Goal: Information Seeking & Learning: Check status

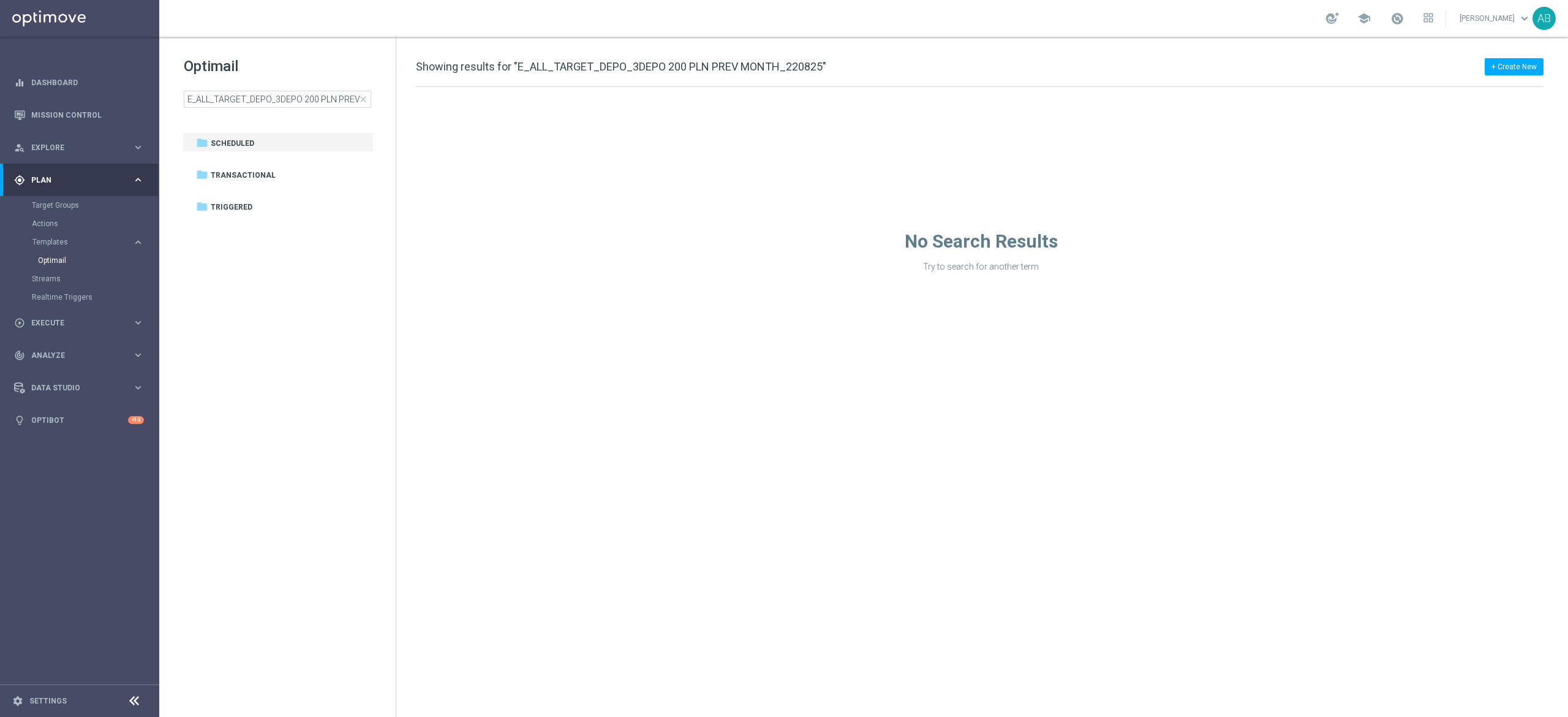
click at [363, 100] on span "close" at bounding box center [363, 99] width 9 height 9
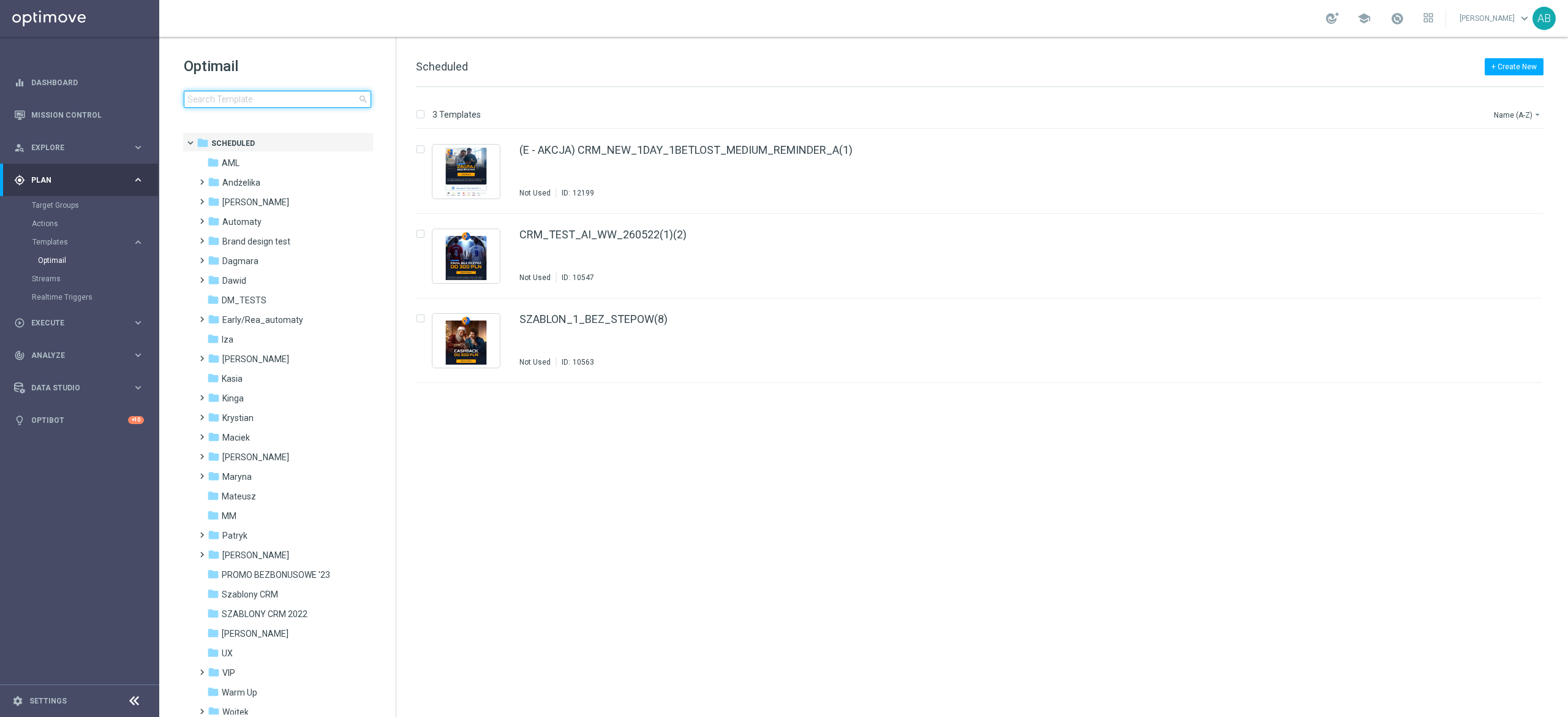
click at [270, 102] on input at bounding box center [278, 99] width 187 height 17
type input "v"
type input "E_ALL_TARGET_OFFER_PLANSZA_290825"
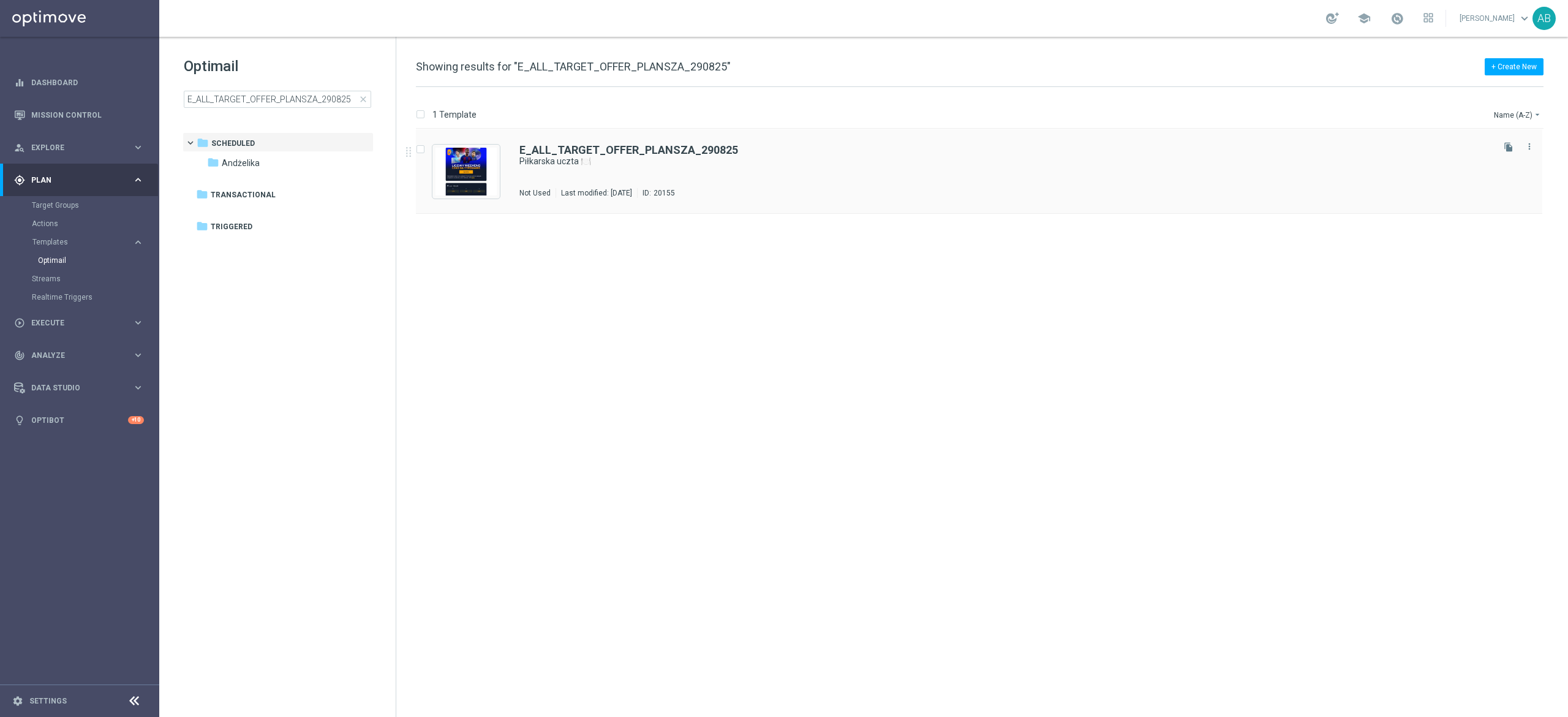
click at [651, 179] on div "E_ALL_TARGET_OFFER_PLANSZA_290825 Piłkarska uczta 🍽️ Not Used Last modified: Fr…" at bounding box center [1005, 172] width 972 height 54
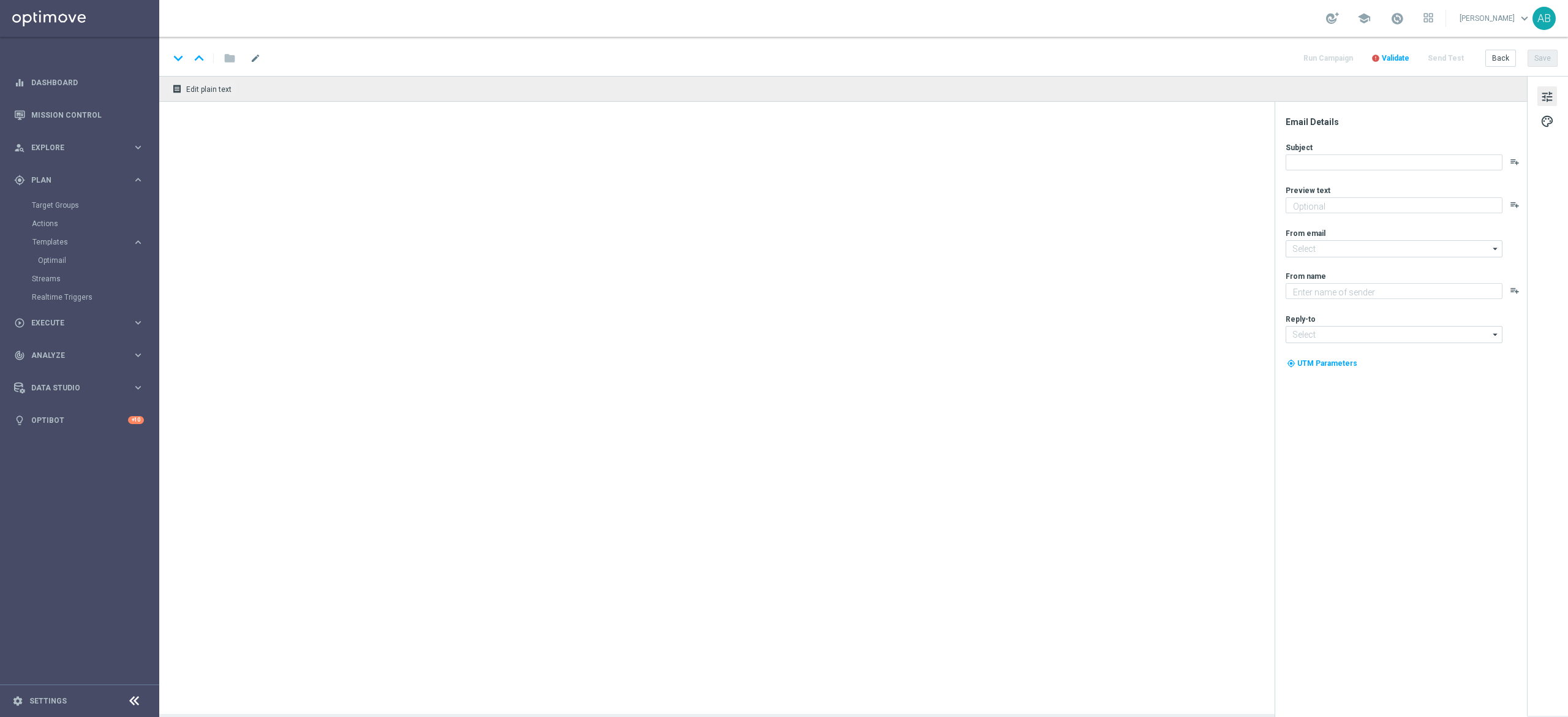
type textarea "Czas zasiąść do kursów 😋"
type textarea "STS"
type input "oferta@sts.pl"
type input "kontakt@sts.pl"
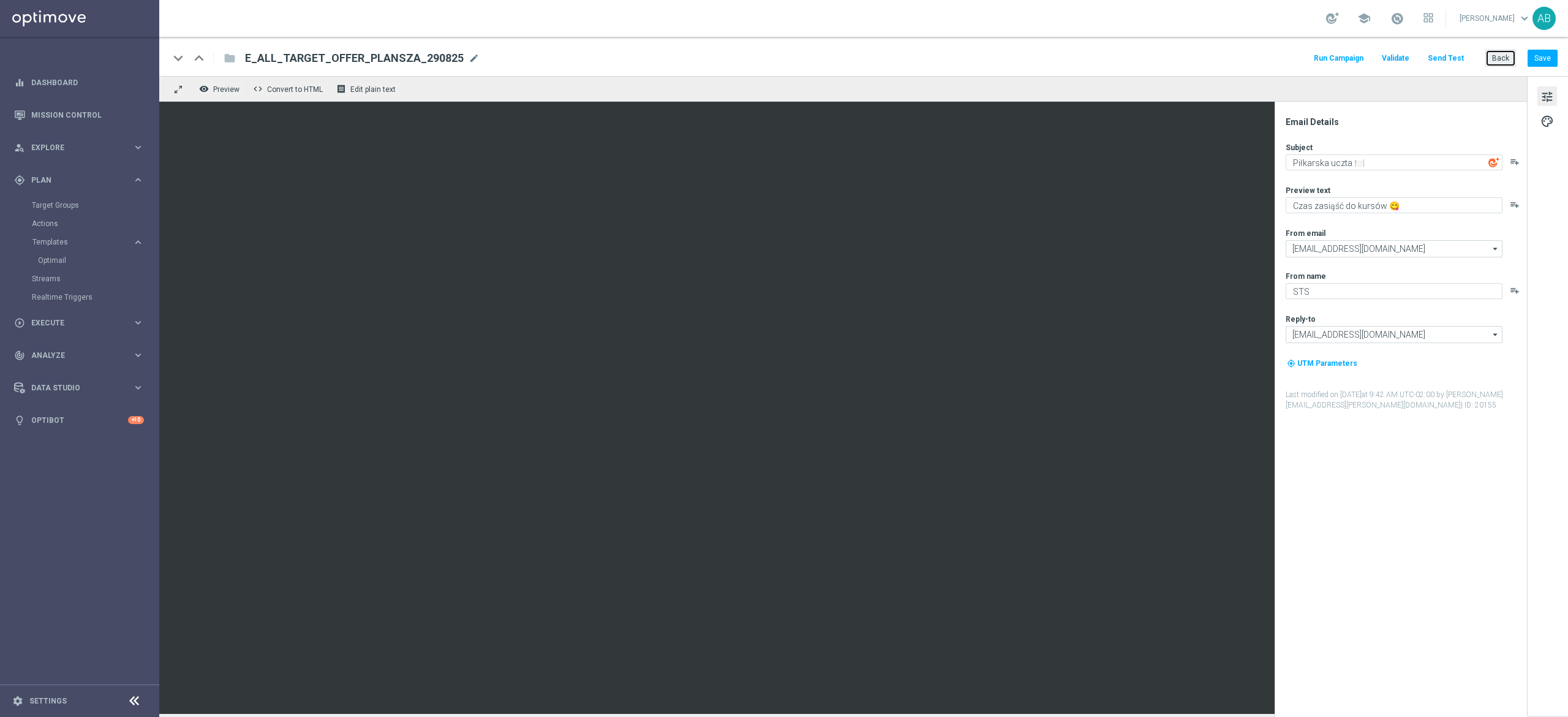
click at [1496, 60] on button "Back" at bounding box center [1500, 58] width 31 height 17
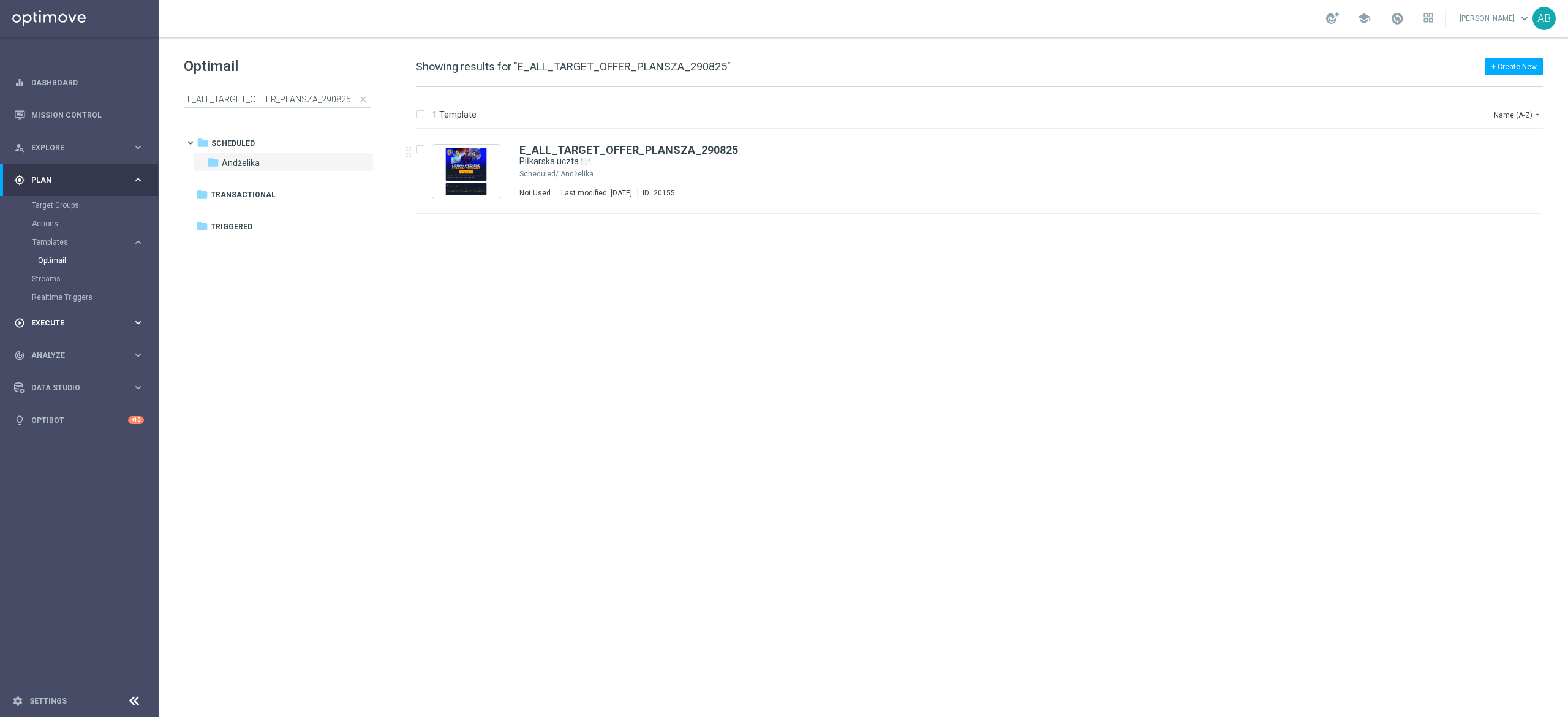
click at [48, 323] on span "Execute" at bounding box center [82, 323] width 101 height 7
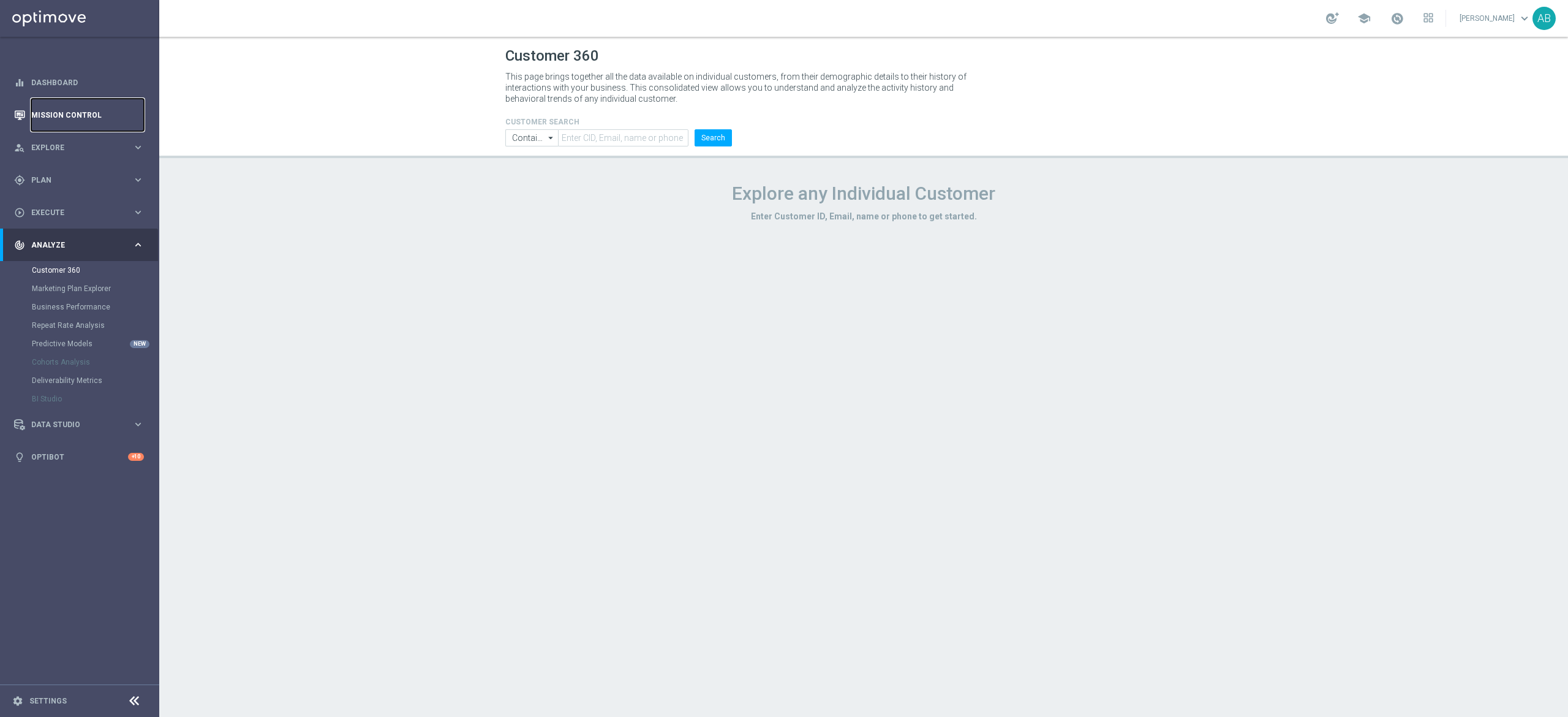
click at [91, 110] on link "Mission Control" at bounding box center [87, 114] width 113 height 32
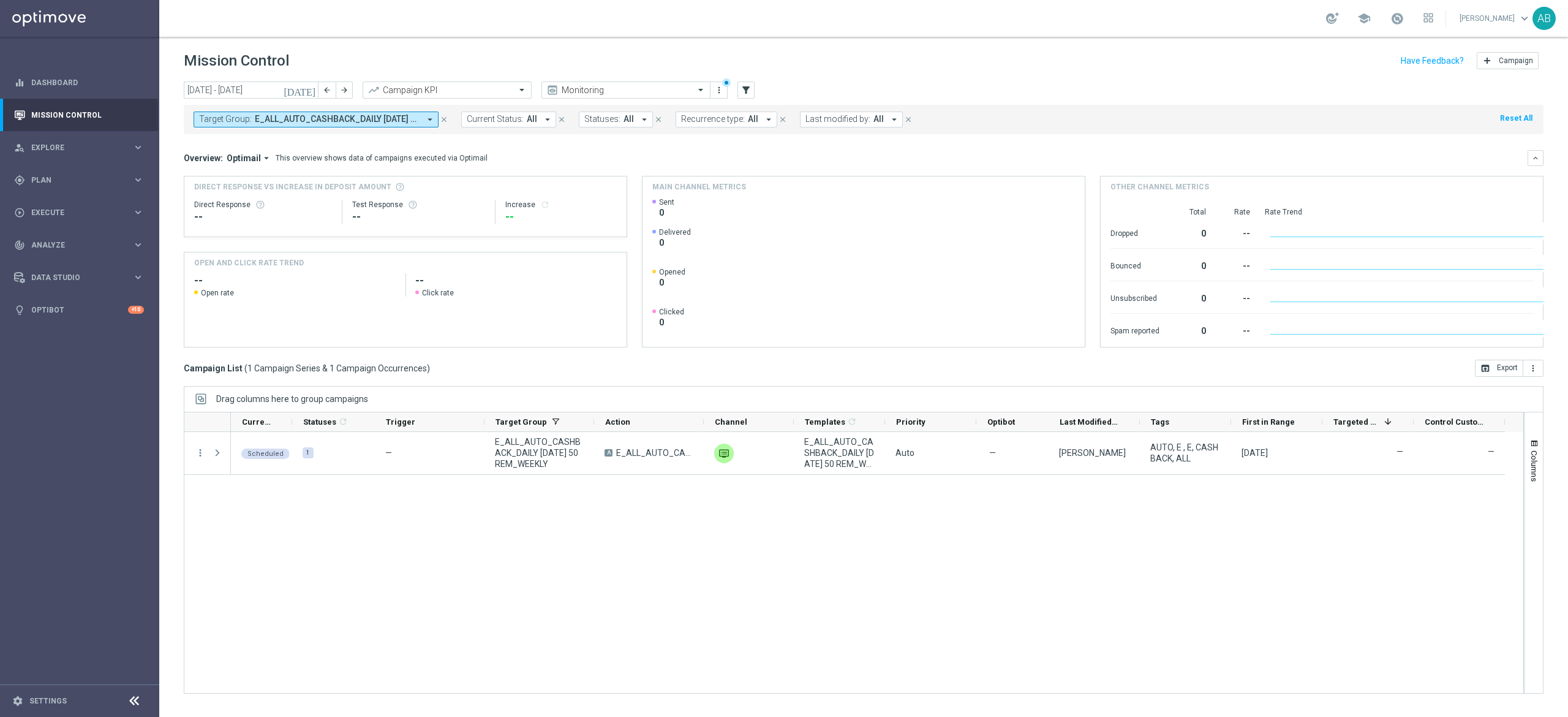
click at [376, 120] on span "E_ALL_AUTO_CASHBACK_DAILY [DATE] 50 REM_WEEKLY" at bounding box center [337, 119] width 164 height 10
click at [0, 0] on div "Clear" at bounding box center [0, 0] width 0 height 0
click at [383, 145] on input "text" at bounding box center [296, 142] width 179 height 10
paste input "E_ALL_TARGET_ZBR_2DEPO 200 PLN PREV MONTH_220825"
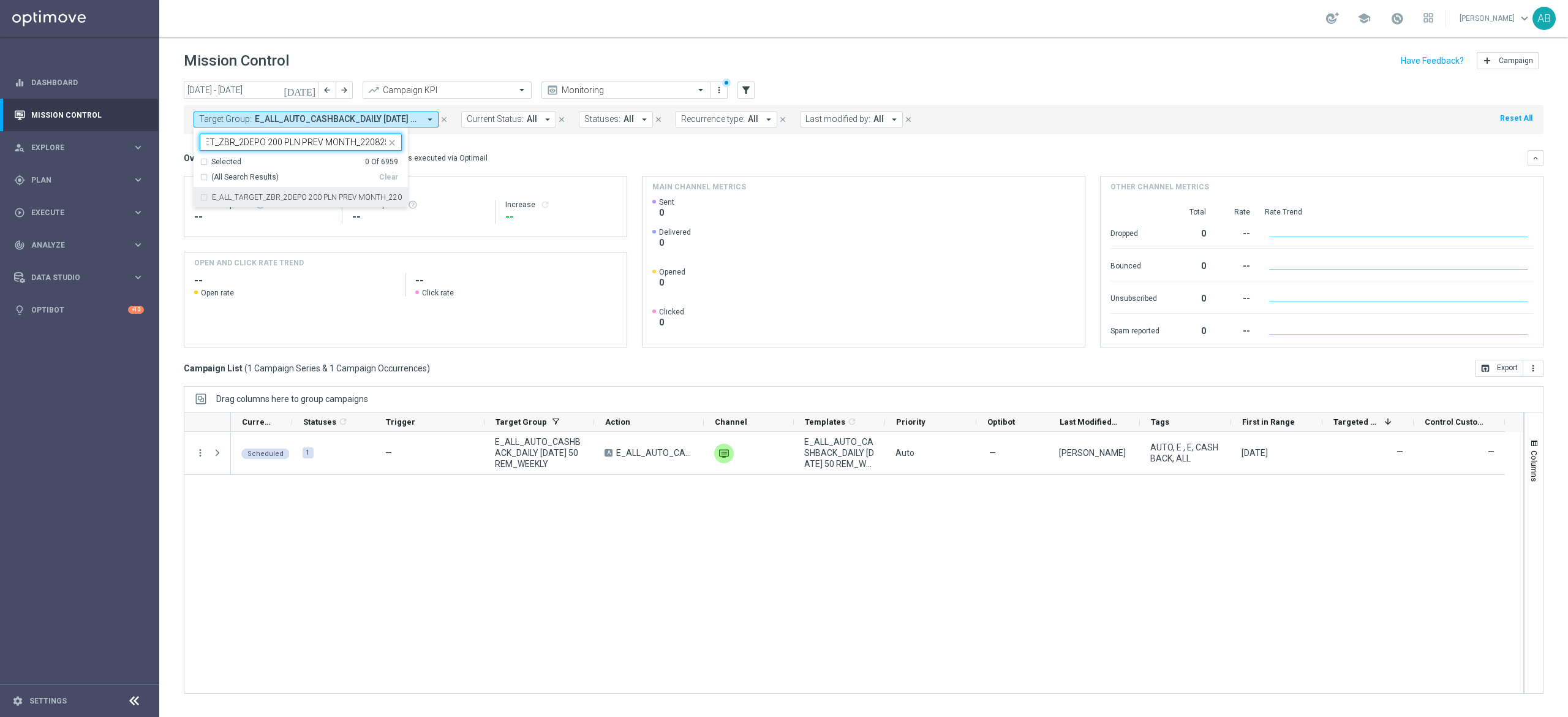
click at [333, 200] on label "E_ALL_TARGET_ZBR_2DEPO 200 PLN PREV MONTH_220825" at bounding box center [306, 197] width 190 height 7
type input "E_ALL_TARGET_ZBR_2DEPO 200 PLN PREV MONTH_220825"
click at [527, 156] on div "Overview: Optimail arrow_drop_down This overview shows data of campaigns execut…" at bounding box center [856, 158] width 1344 height 11
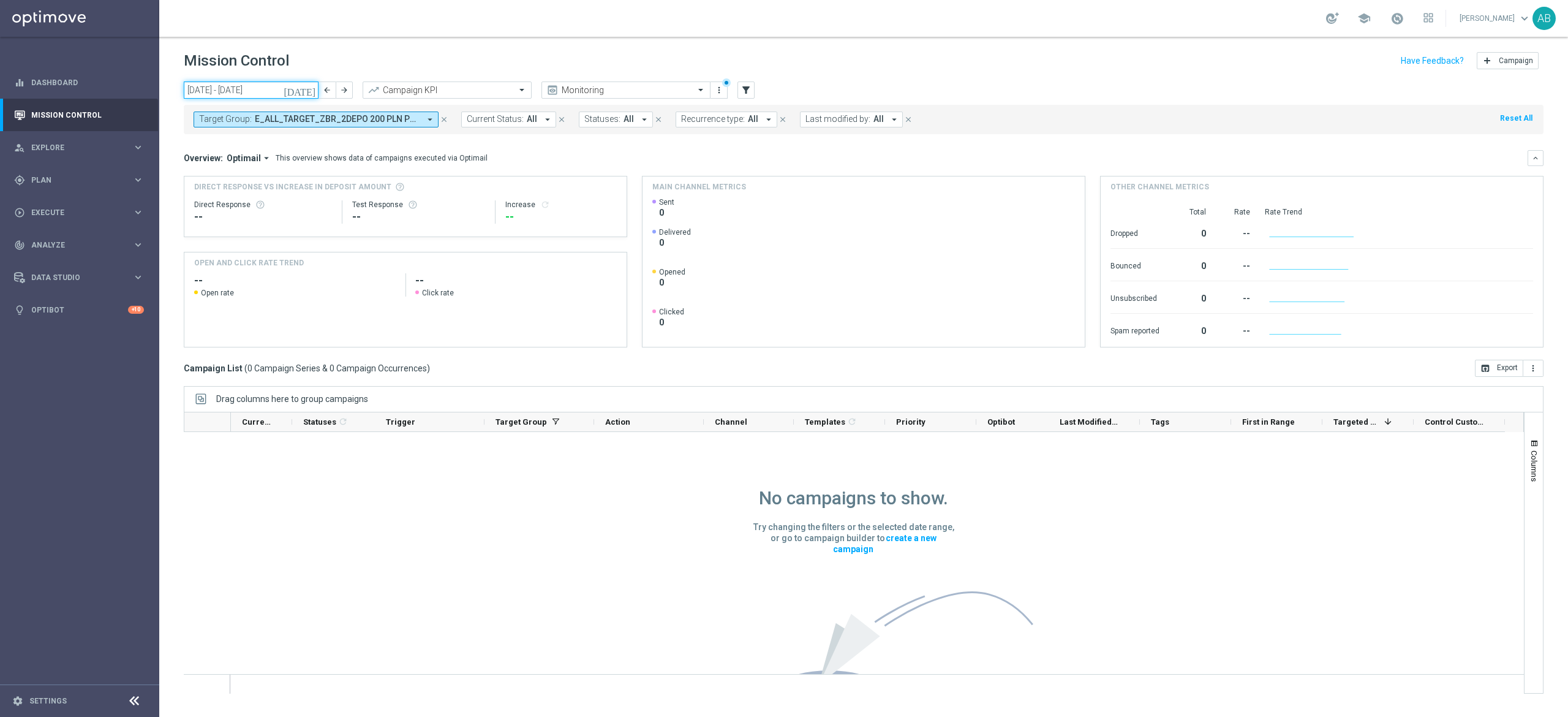
click at [275, 87] on input "25 Aug 2025 - 31 Aug 2025" at bounding box center [251, 91] width 135 height 17
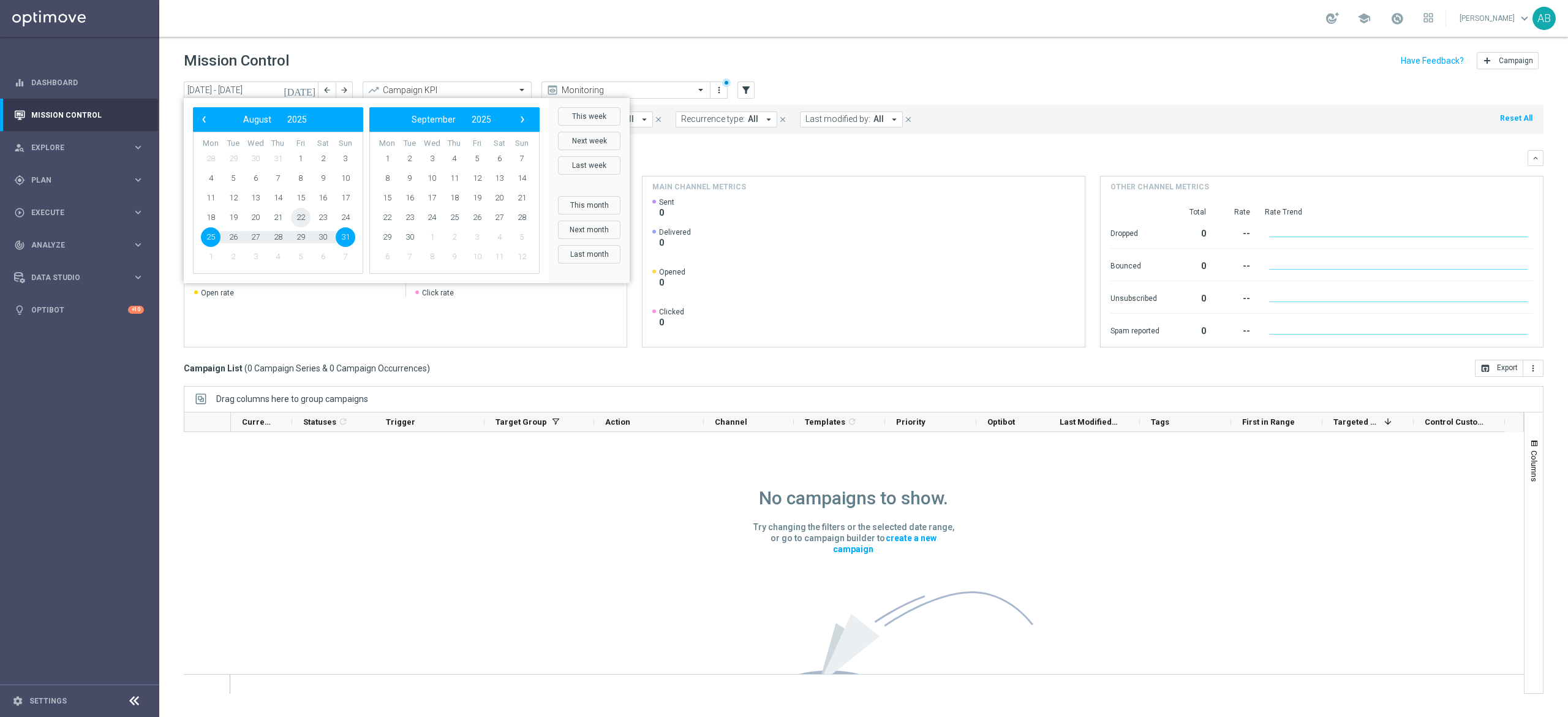
click at [304, 216] on span "22" at bounding box center [301, 217] width 20 height 20
click at [353, 238] on span "31" at bounding box center [345, 237] width 20 height 20
type input "22 Aug 2025 - 31 Aug 2025"
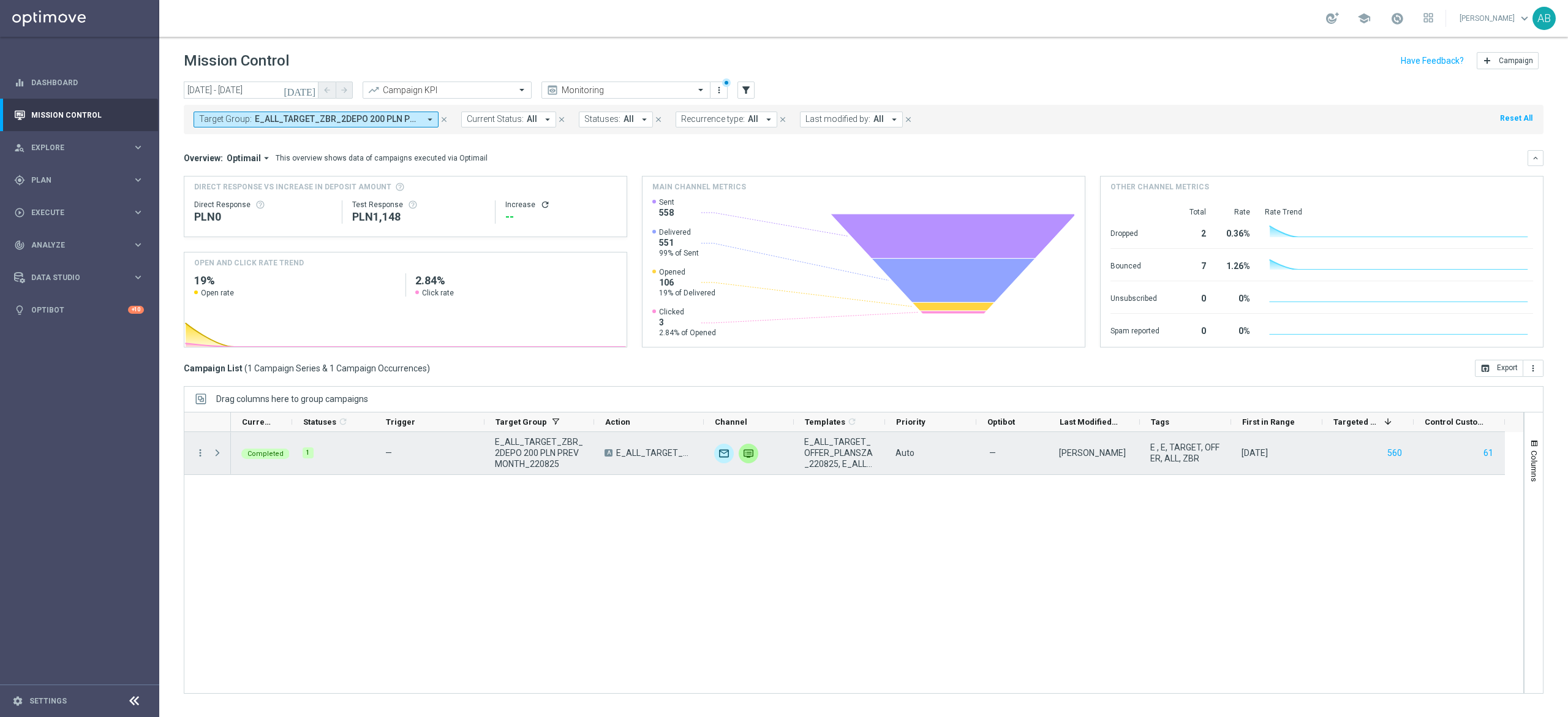
click at [206, 453] on div "more_vert" at bounding box center [195, 453] width 22 height 43
click at [198, 455] on icon "more_vert" at bounding box center [201, 453] width 11 height 11
click at [231, 475] on span "Campaign Metrics" at bounding box center [256, 479] width 64 height 9
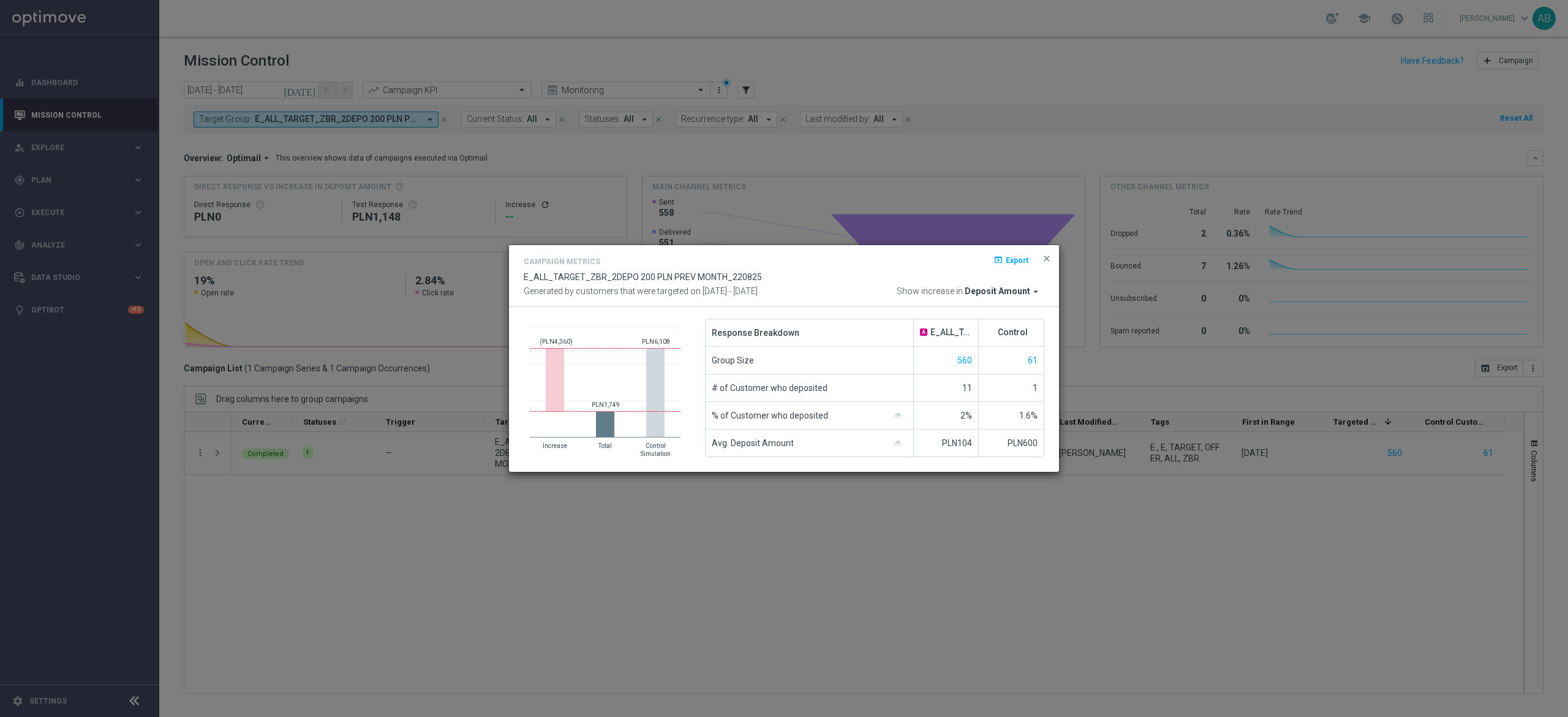
click at [271, 539] on modal-container "Campaign Metrics open_in_browser Export E_ALL_TARGET_ZBR_2DEPO 200 PLN PREV MON…" at bounding box center [784, 358] width 1568 height 717
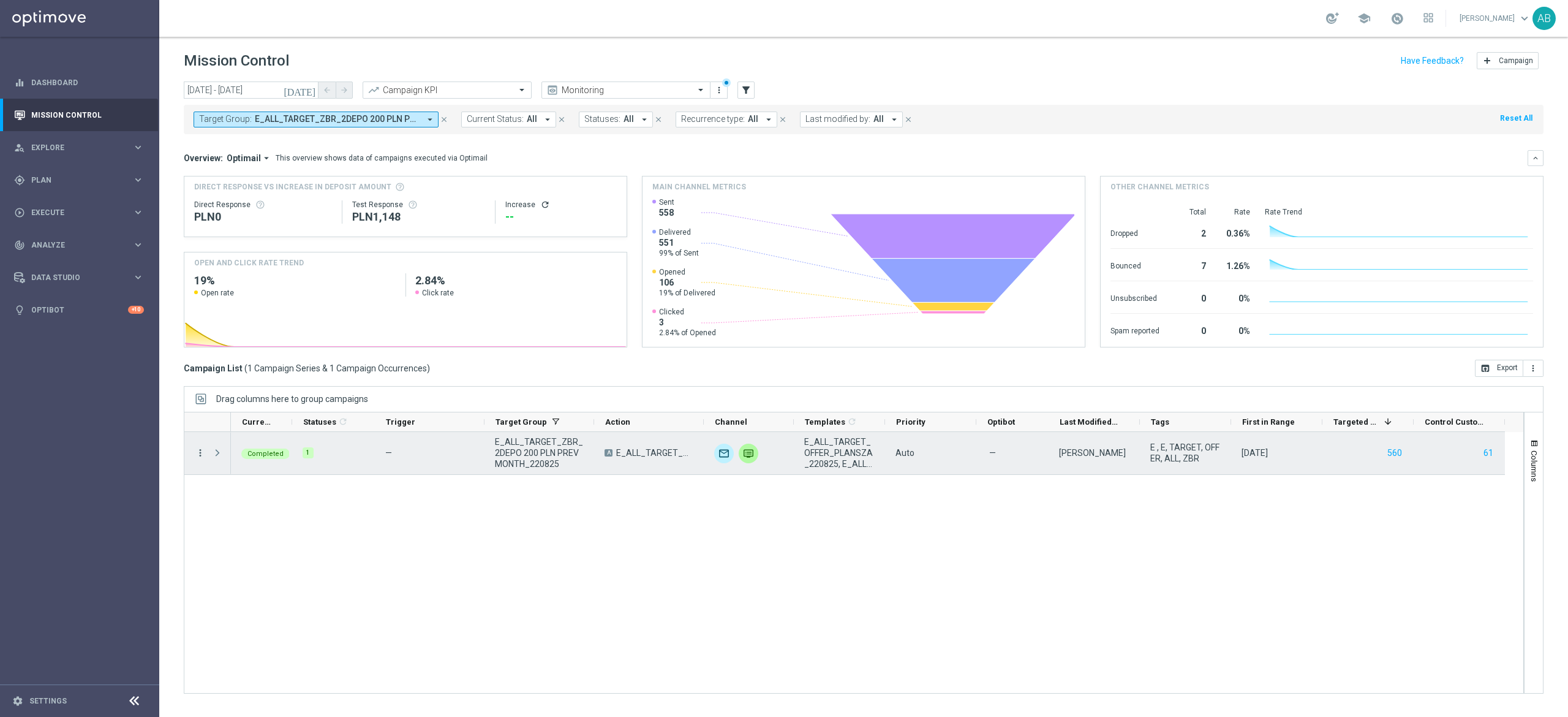
click at [197, 450] on icon "more_vert" at bounding box center [201, 453] width 11 height 11
click at [231, 457] on span "Campaign Details" at bounding box center [256, 461] width 62 height 9
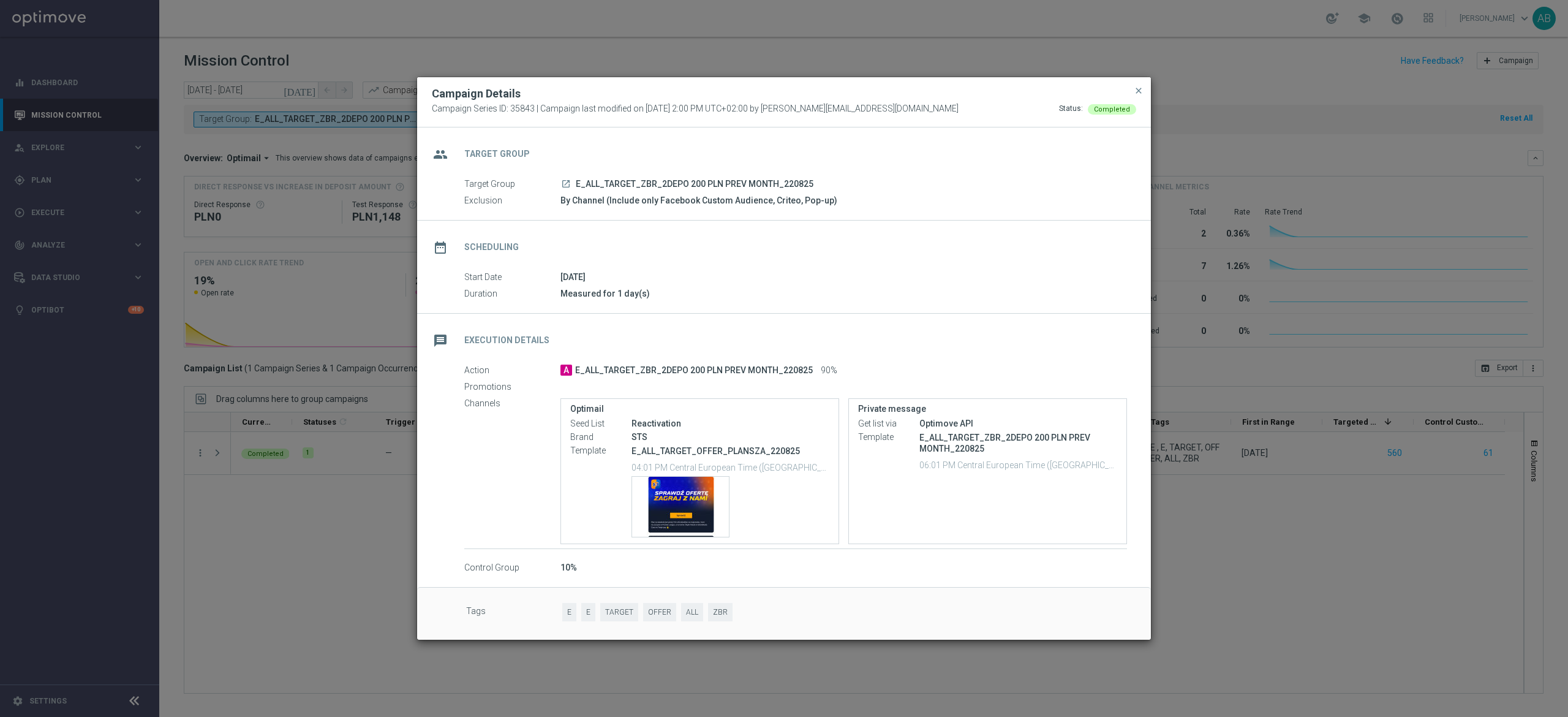
click at [301, 322] on modal-container "Campaign Details Campaign Series ID: 35843 | Campaign last modified on 22 Aug 2…" at bounding box center [784, 358] width 1568 height 717
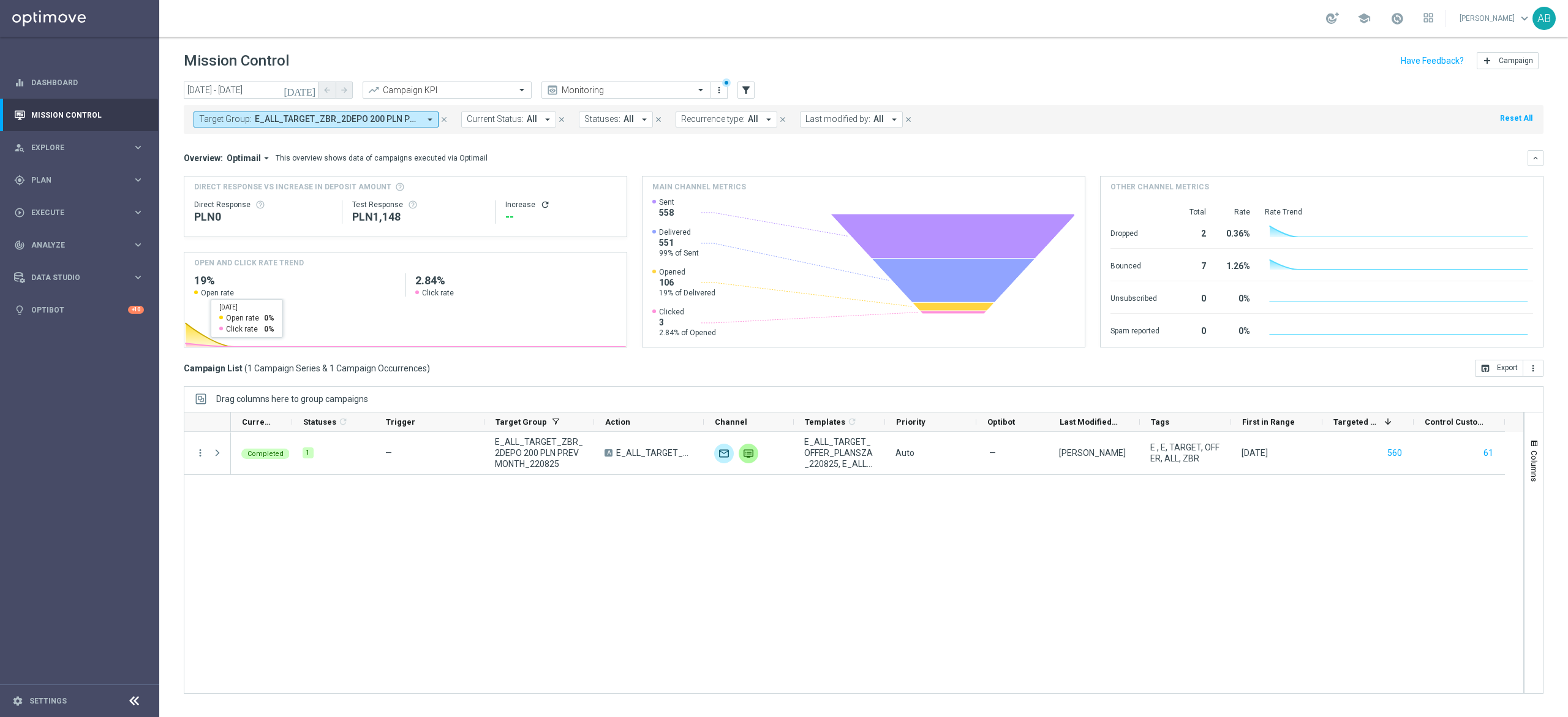
click at [360, 123] on span "E_ALL_TARGET_ZBR_2DEPO 200 PLN PREV MONTH_220825" at bounding box center [337, 119] width 164 height 10
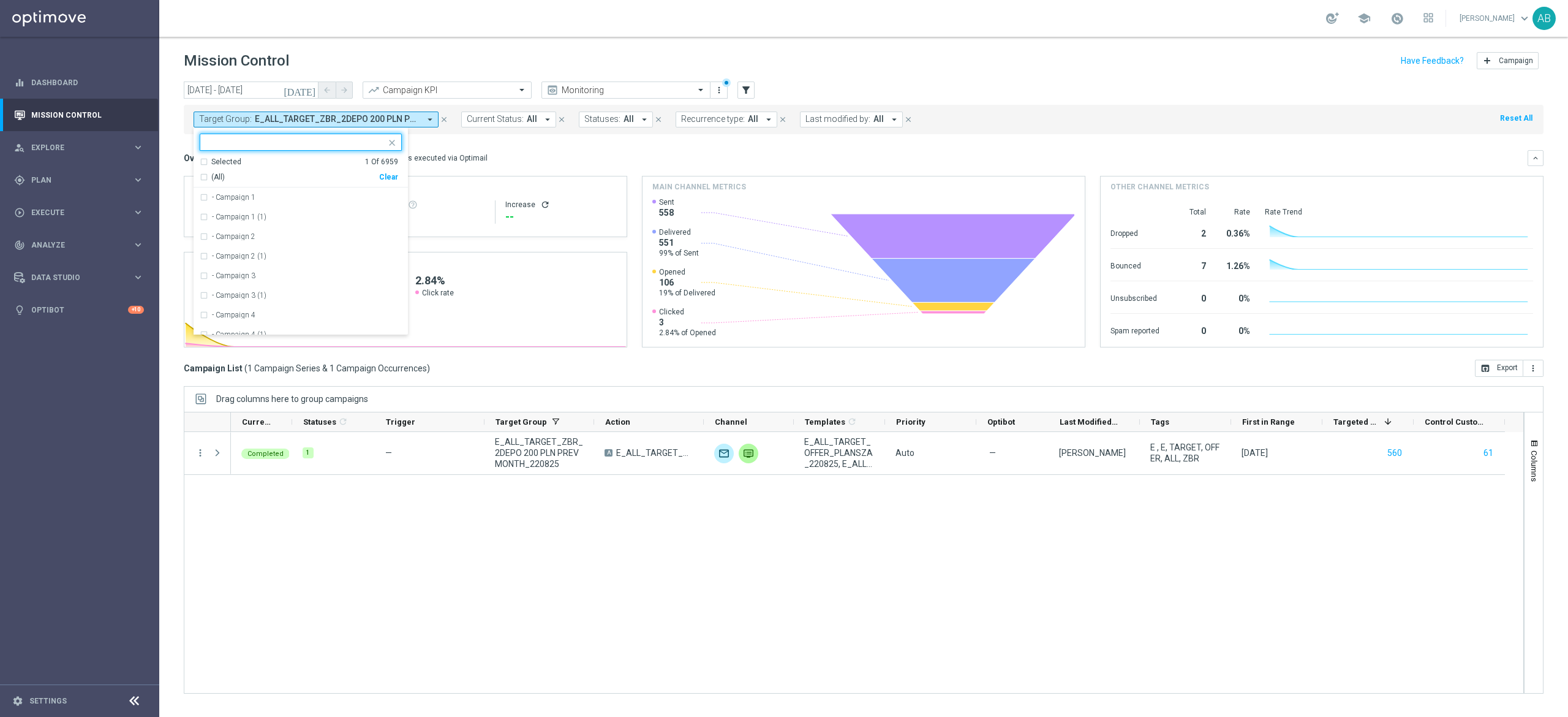
click at [0, 0] on div "Clear" at bounding box center [0, 0] width 0 height 0
click at [369, 144] on input "text" at bounding box center [296, 142] width 179 height 10
paste input "E_ALL_TARGET_DEPO_BONUS 200 PLN 3DEPO_290825"
click at [328, 195] on label "E_ALL_TARGET_DEPO_BONUS 200 PLN 3DEPO_290825" at bounding box center [304, 197] width 185 height 7
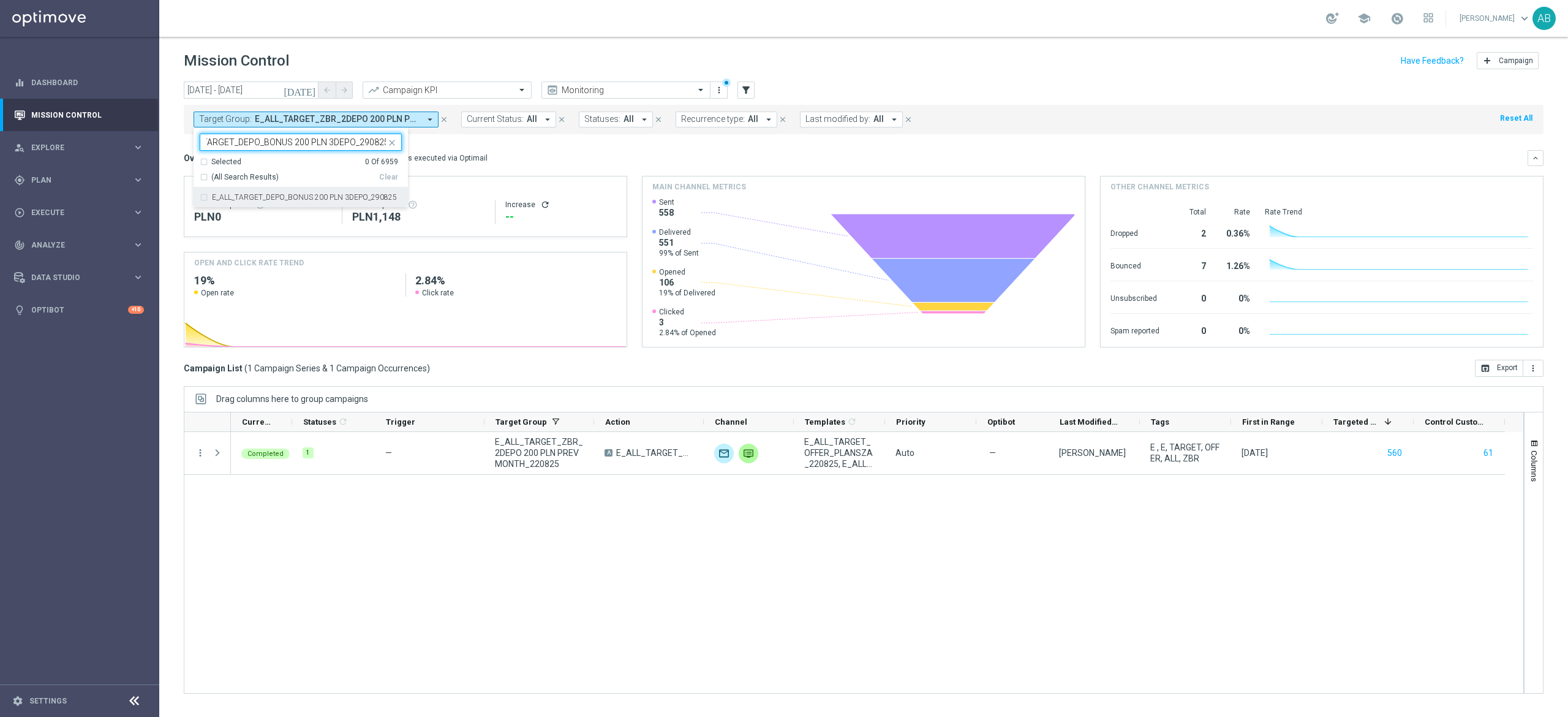
type input "E_ALL_TARGET_DEPO_BONUS 200 PLN 3DEPO_290825"
click at [507, 151] on div "Overview: Optimail arrow_drop_down This overview shows data of campaigns execut…" at bounding box center [864, 158] width 1360 height 16
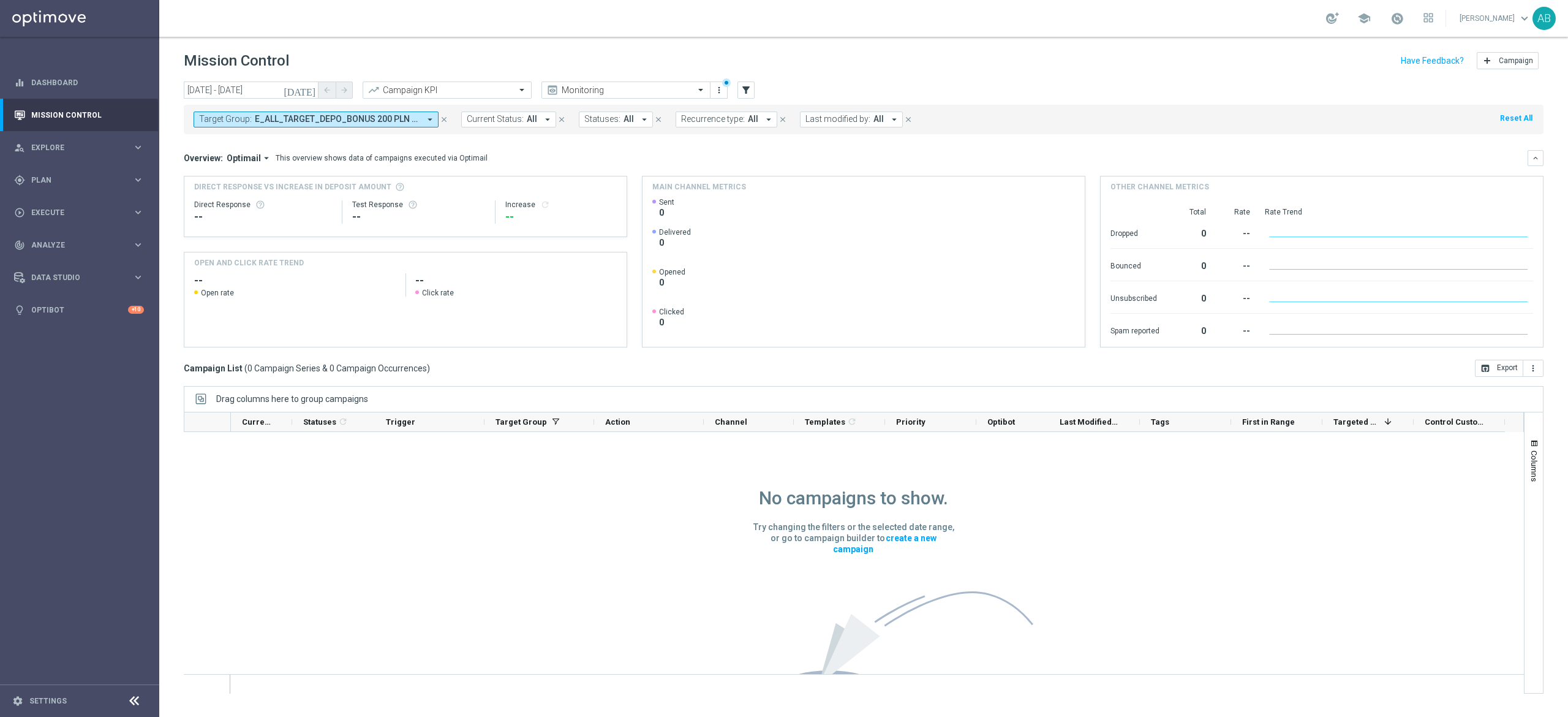
click at [305, 119] on span "E_ALL_TARGET_DEPO_BONUS 200 PLN 3DEPO_290825" at bounding box center [337, 119] width 164 height 10
click at [0, 0] on div "Clear" at bounding box center [0, 0] width 0 height 0
click at [372, 143] on input "text" at bounding box center [296, 142] width 179 height 10
paste input "E_ALL_TARGET_DEPO_3DEPO 200 PLN PREV MONTH_220825"
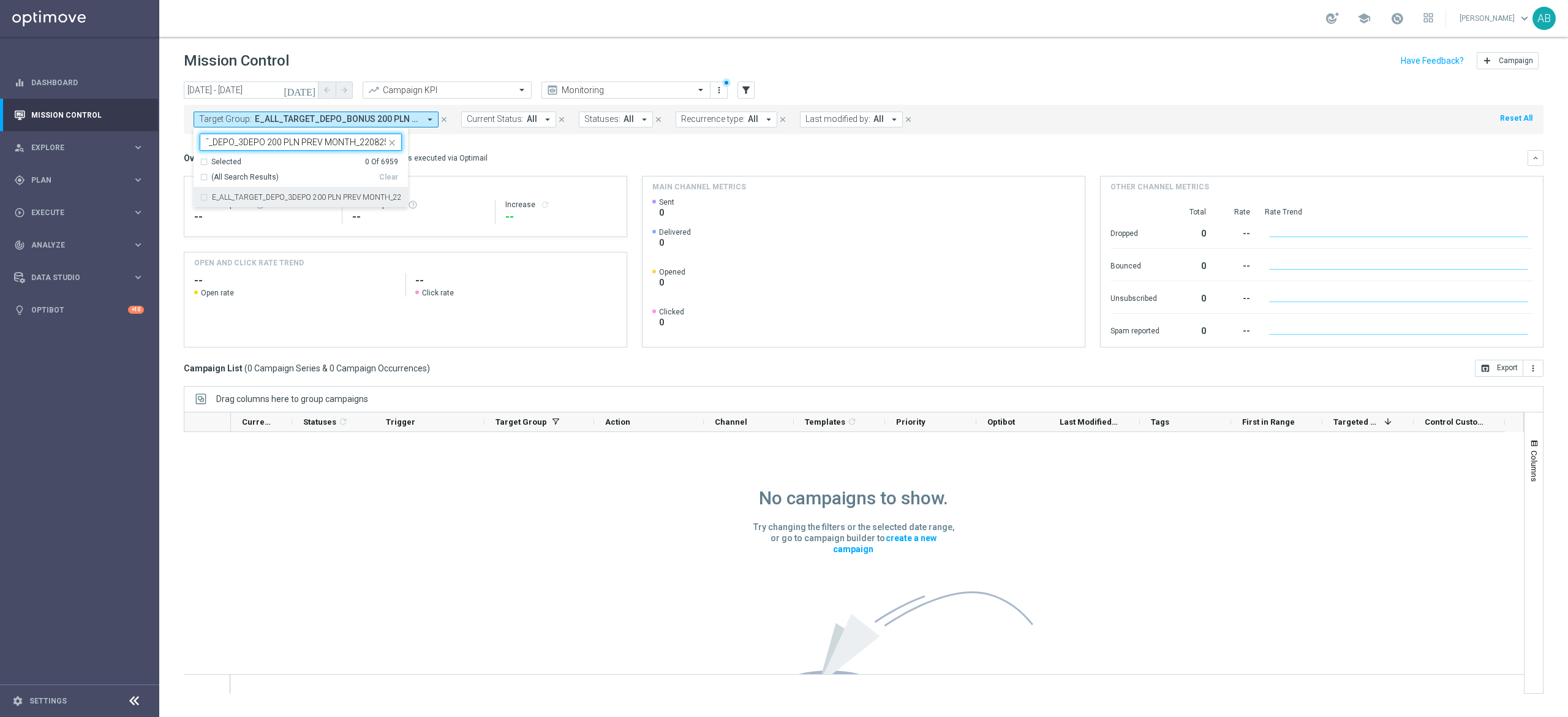
click at [356, 201] on label "E_ALL_TARGET_DEPO_3DEPO 200 PLN PREV MONTH_220825" at bounding box center [306, 197] width 190 height 7
type input "E_ALL_TARGET_DEPO_3DEPO 200 PLN PREV MONTH_220825"
click at [500, 161] on div "Overview: Optimail arrow_drop_down This overview shows data of campaigns execut…" at bounding box center [856, 158] width 1344 height 11
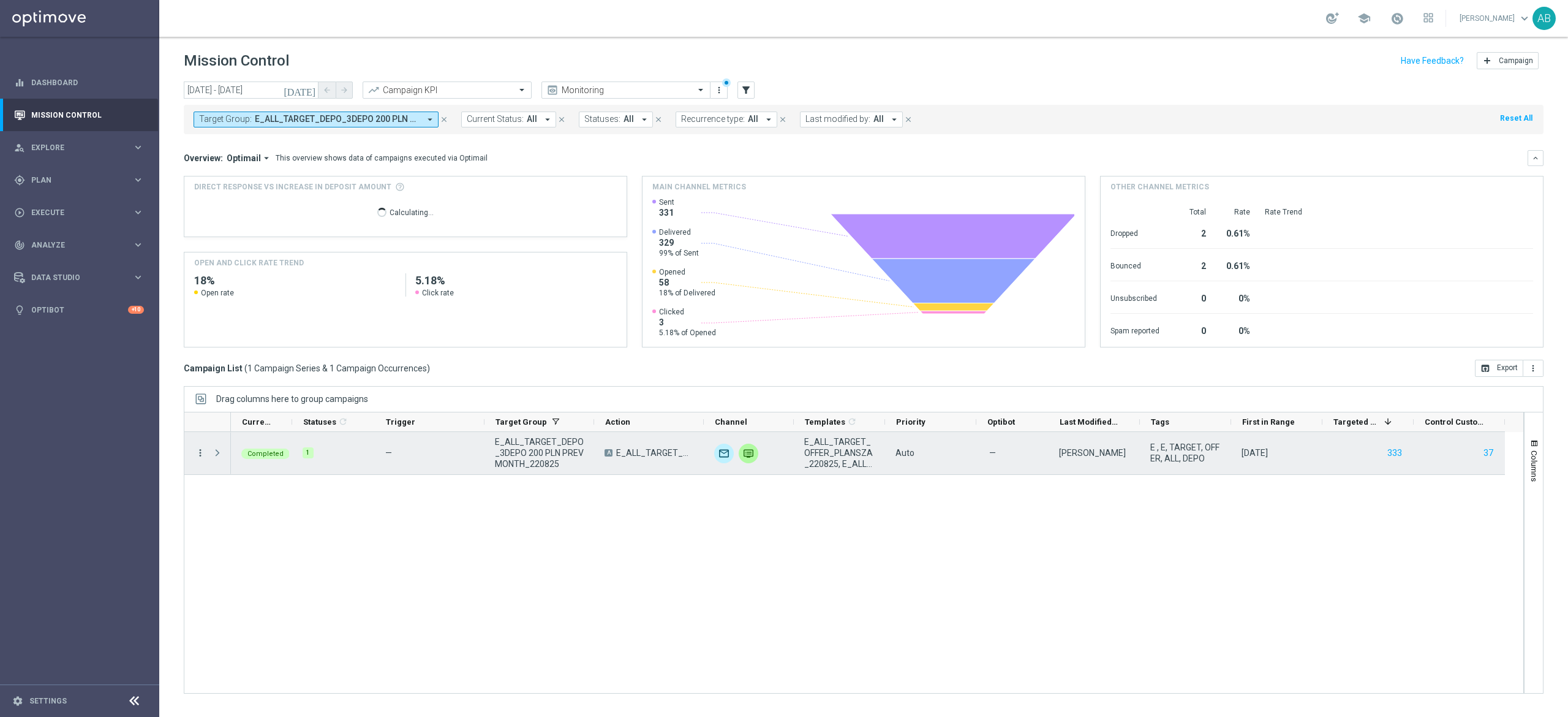
click at [201, 453] on icon "more_vert" at bounding box center [201, 453] width 11 height 11
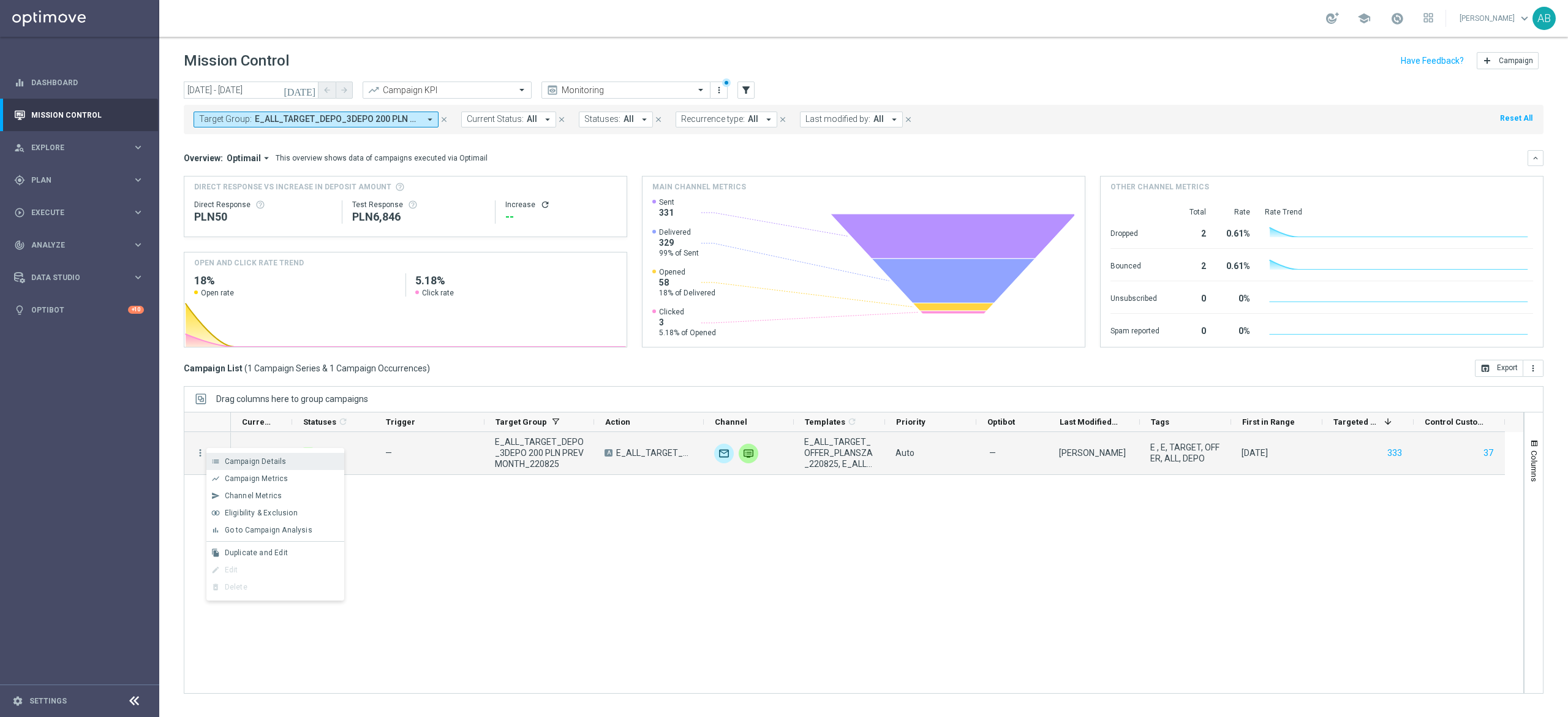
click at [231, 463] on span "Campaign Details" at bounding box center [256, 461] width 62 height 9
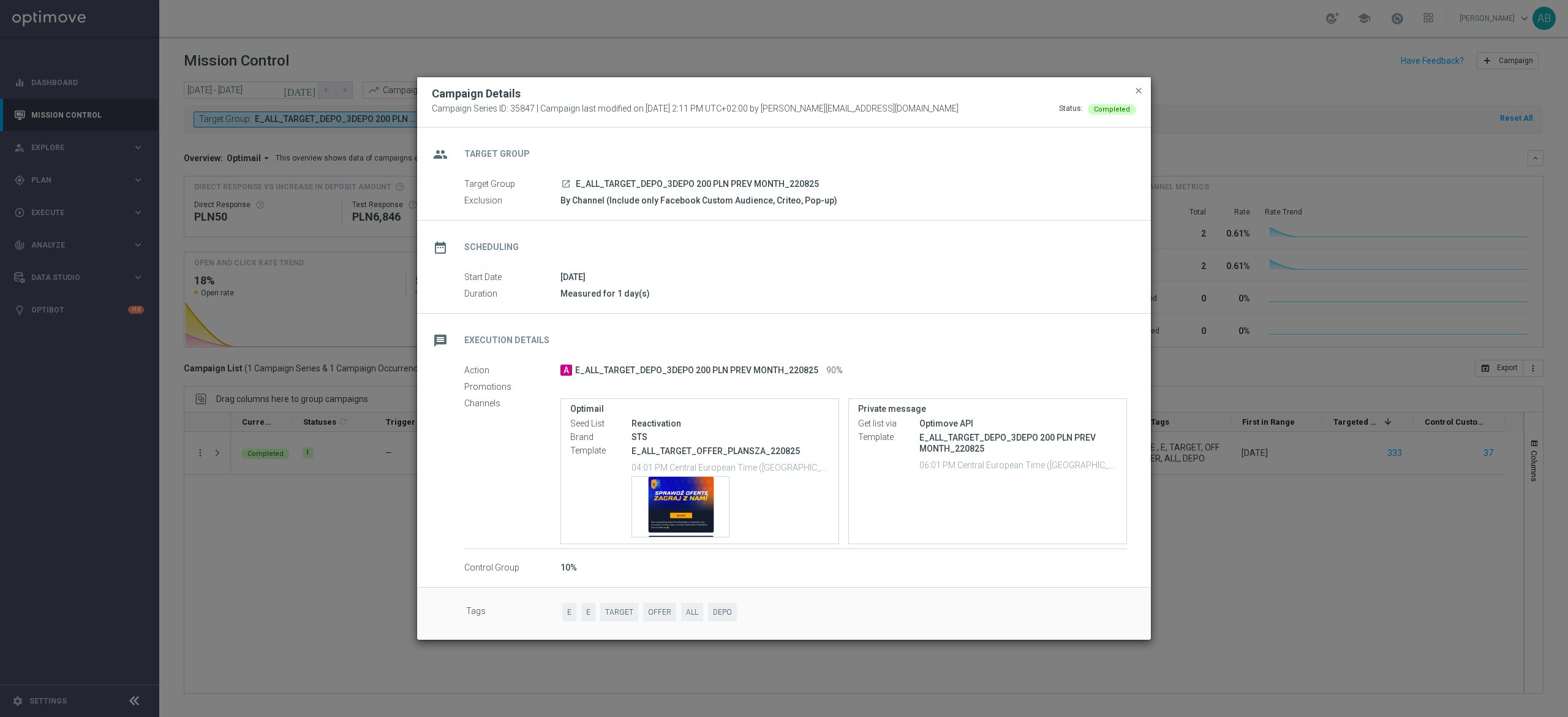
click at [260, 519] on modal-container "Campaign Details Campaign Series ID: 35847 | Campaign last modified on 22 Aug 2…" at bounding box center [784, 358] width 1568 height 717
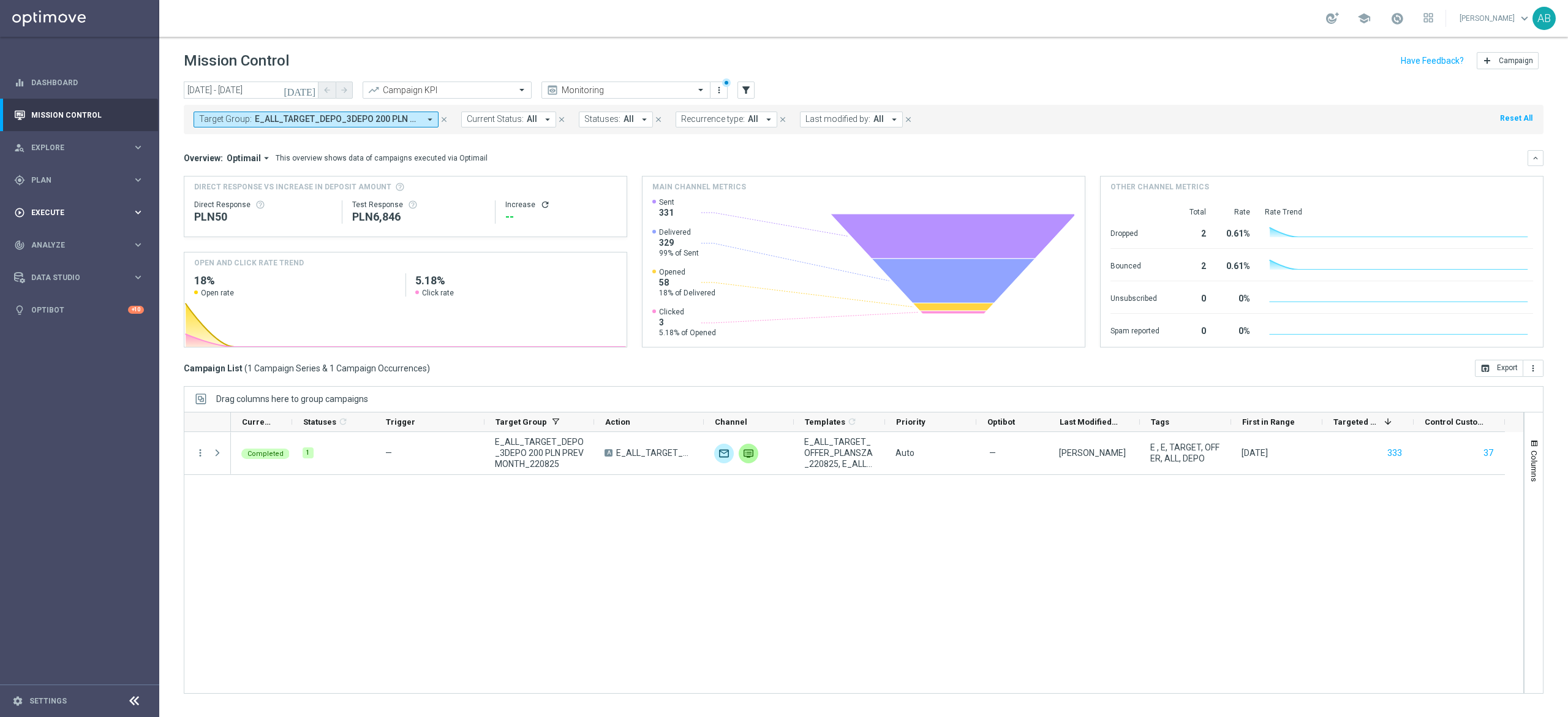
click at [70, 213] on span "Execute" at bounding box center [82, 212] width 101 height 7
click at [55, 176] on span "Plan" at bounding box center [82, 179] width 101 height 7
click at [53, 205] on link "Target Groups" at bounding box center [79, 205] width 95 height 9
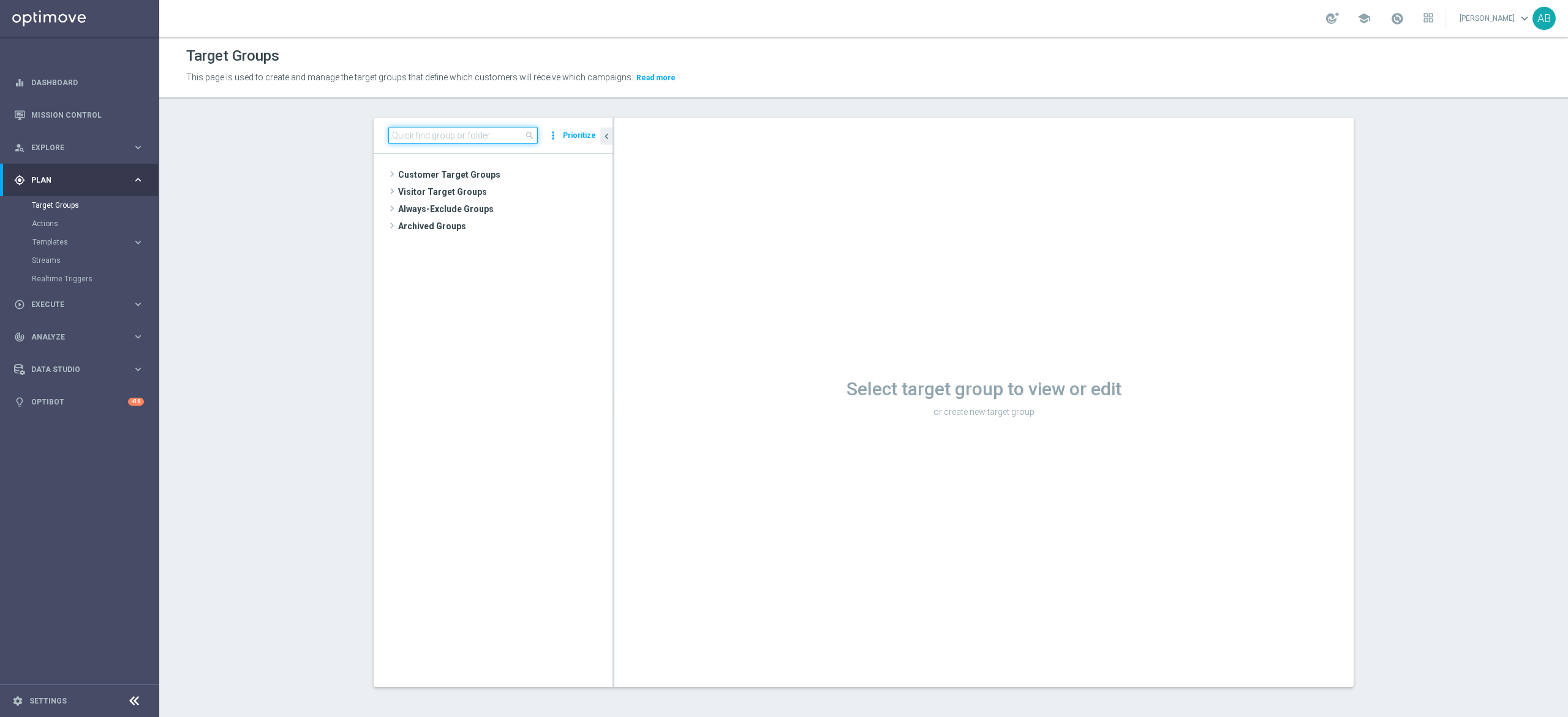
click at [410, 135] on input at bounding box center [463, 135] width 149 height 17
paste input "E_ALL_TARGET_DEPO_BONUS 200 PLN 3DEPO_290825"
type input "E_ALL_TARGET_DEPO_BONUS 200 PLN 3DEPO_290825"
click at [513, 214] on span "E_ALL_TARGET_DEPO_BONUS 200 PLN 3DEPO_290825" at bounding box center [510, 209] width 149 height 10
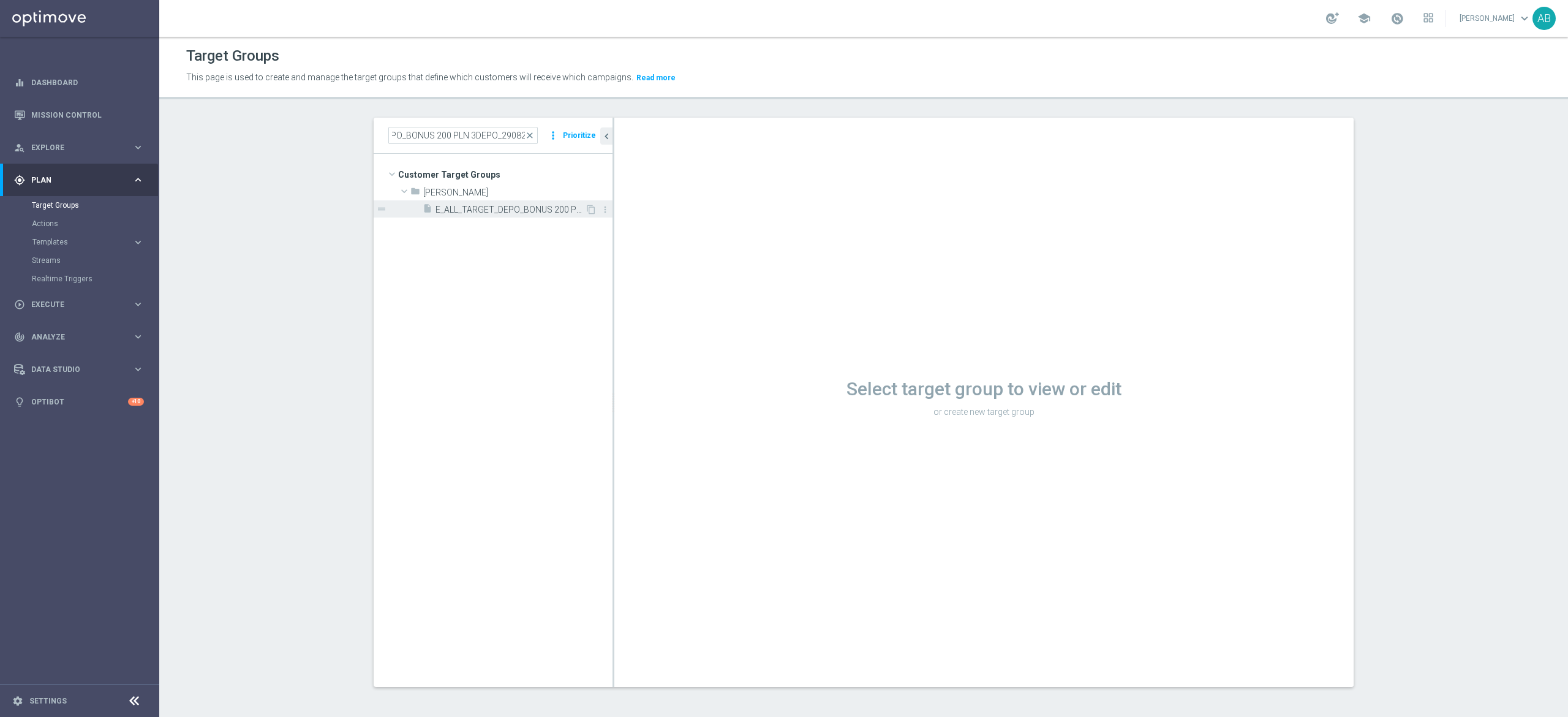
scroll to position [0, 0]
click at [456, 205] on span "E_ALL_TARGET_DEPO_BONUS 200 PLN 3DEPO_290825" at bounding box center [510, 209] width 149 height 10
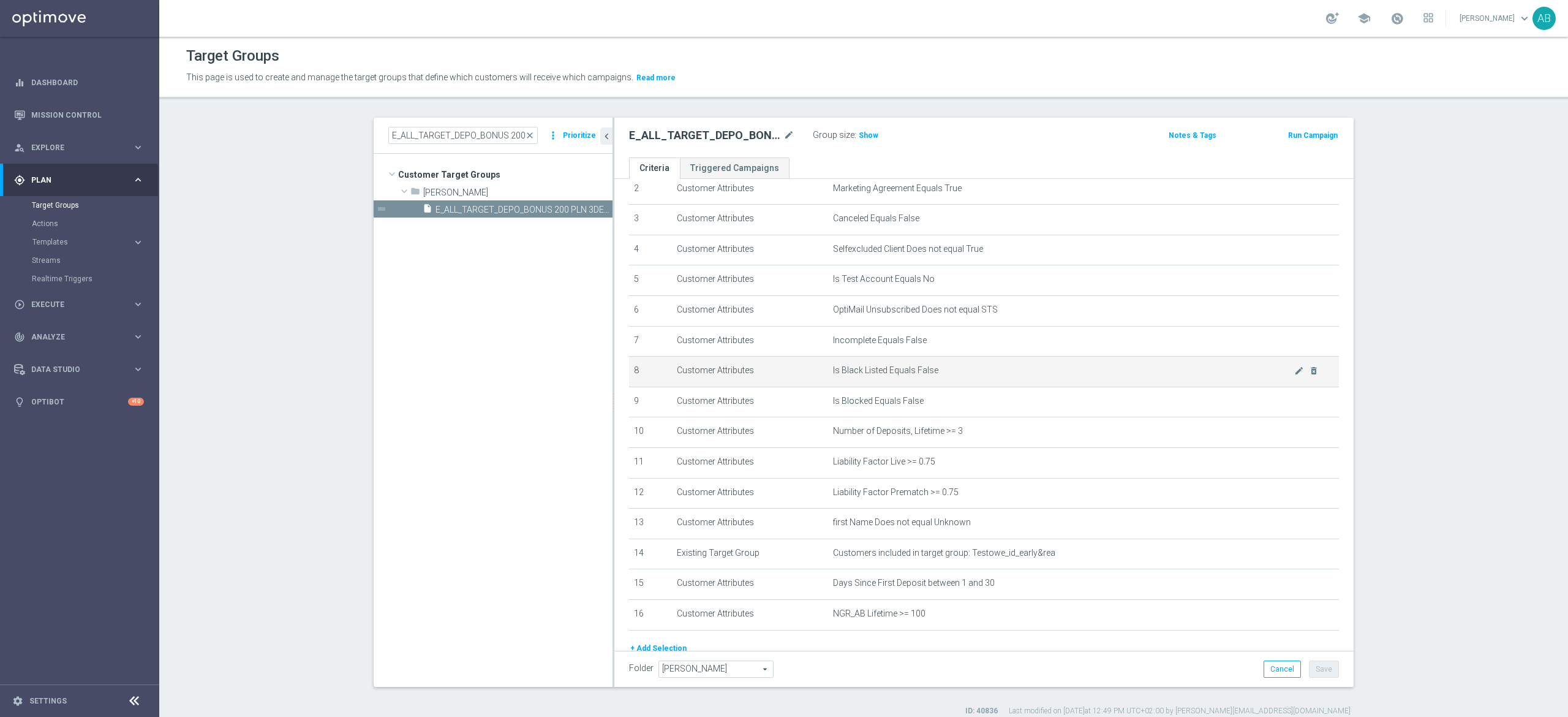
scroll to position [142, 0]
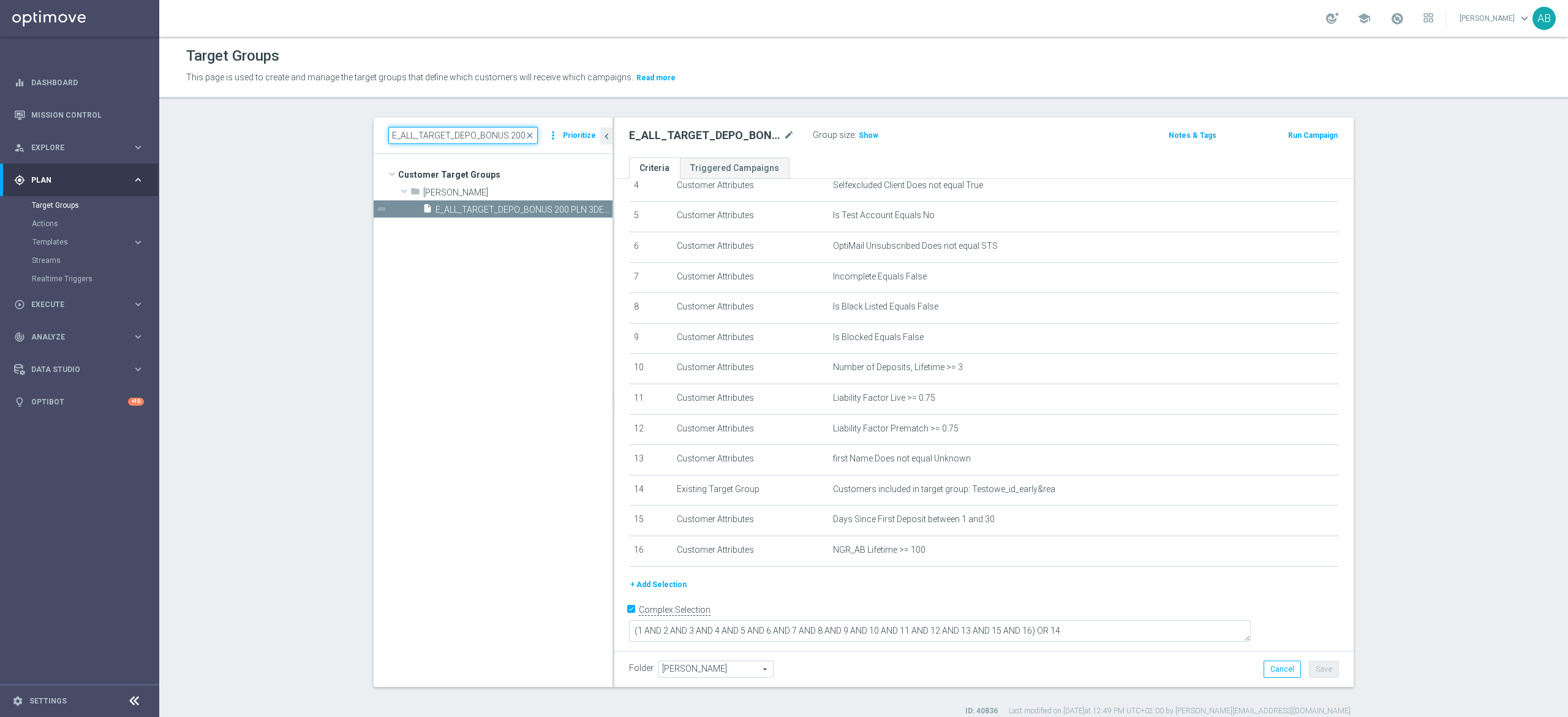
click at [449, 139] on input "E_ALL_TARGET_DEPO_BONUS 200 PLN 3DEPO_290825" at bounding box center [463, 135] width 149 height 17
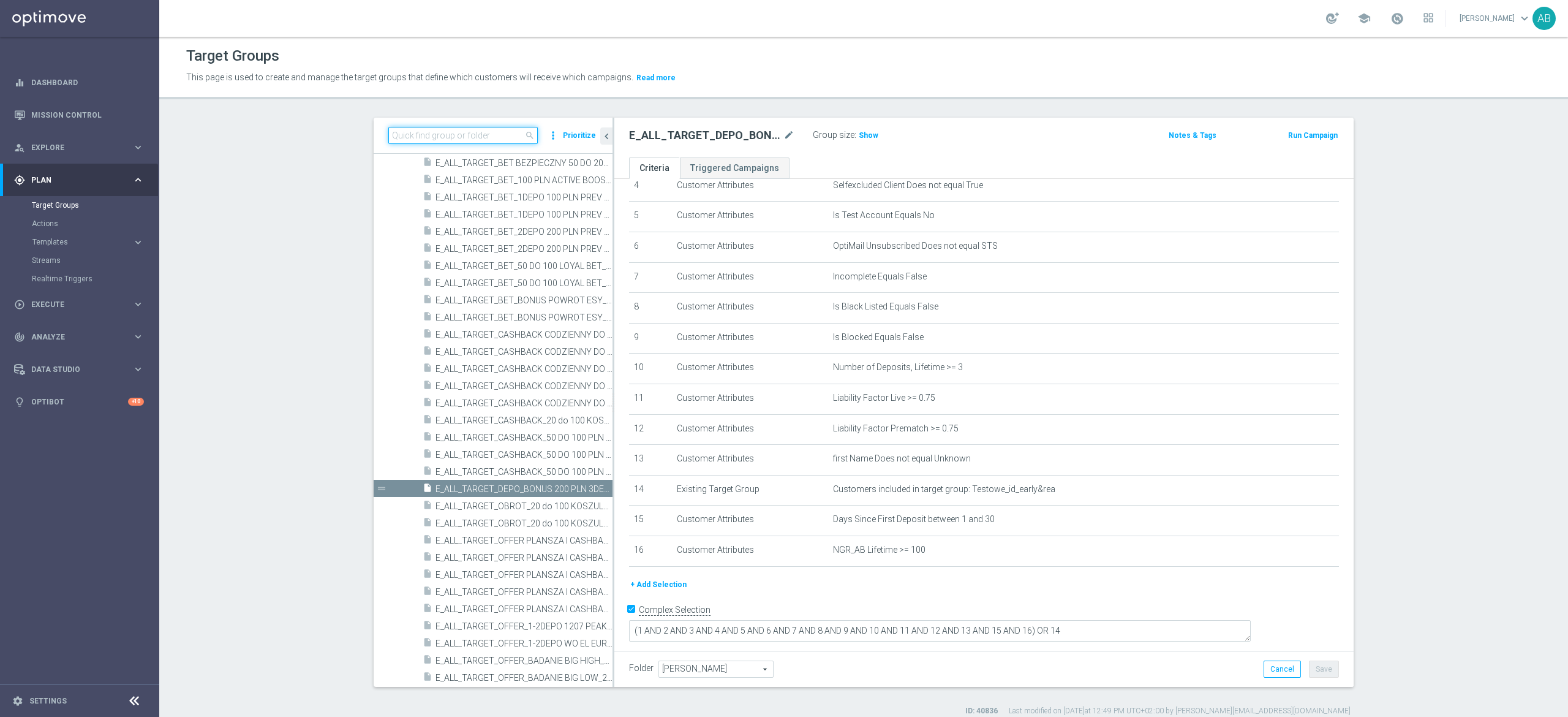
paste input "E_ALL_TARGET_ZBR_200 PLN 1DEPO_290825"
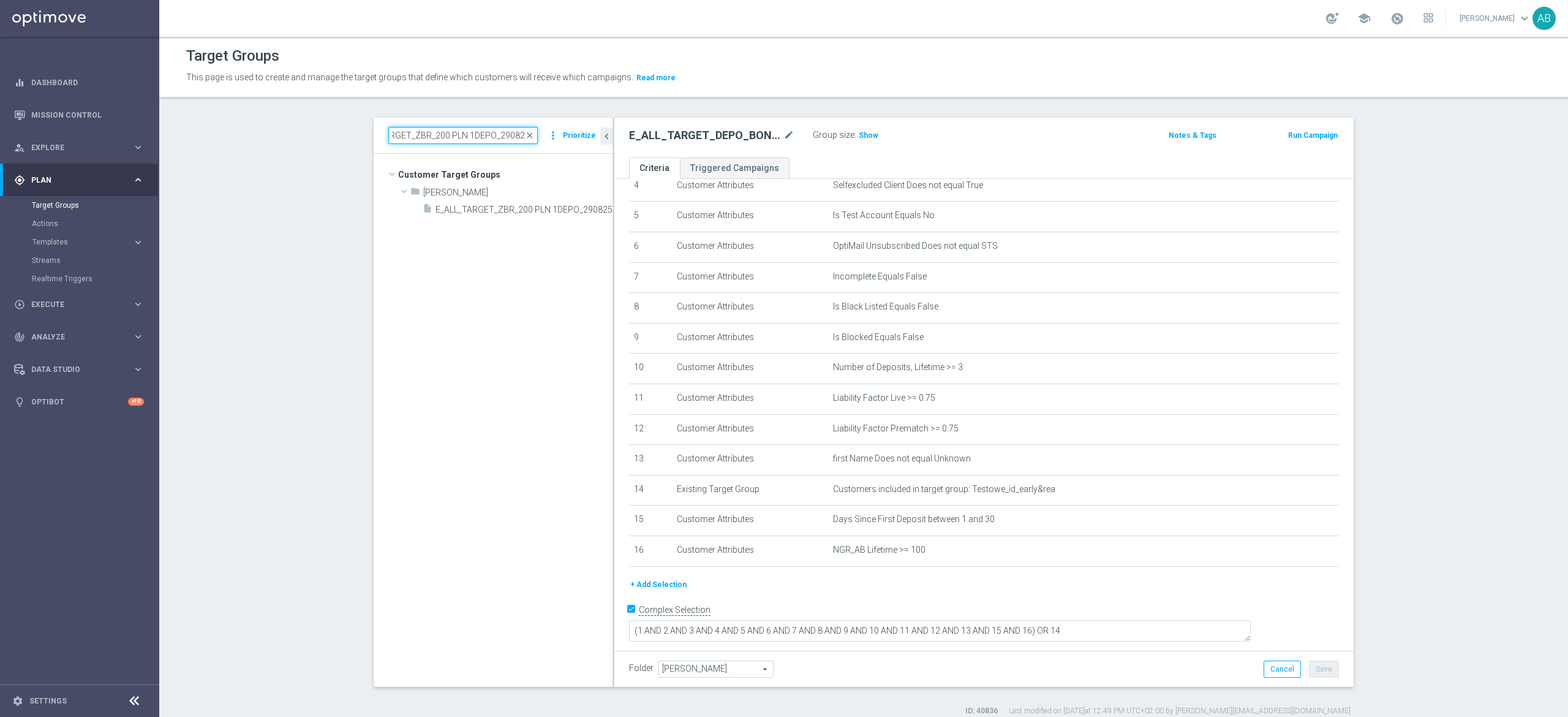
scroll to position [0, 0]
type input "E_ALL_TARGET_ZBR_200 PLN 1DEPO_290825"
click at [513, 206] on span "E_ALL_TARGET_ZBR_200 PLN 1DEPO_290825" at bounding box center [510, 209] width 149 height 10
click at [440, 139] on input "E_ALL_TARGET_ZBR_200 PLN 1DEPO_290825" at bounding box center [463, 135] width 149 height 17
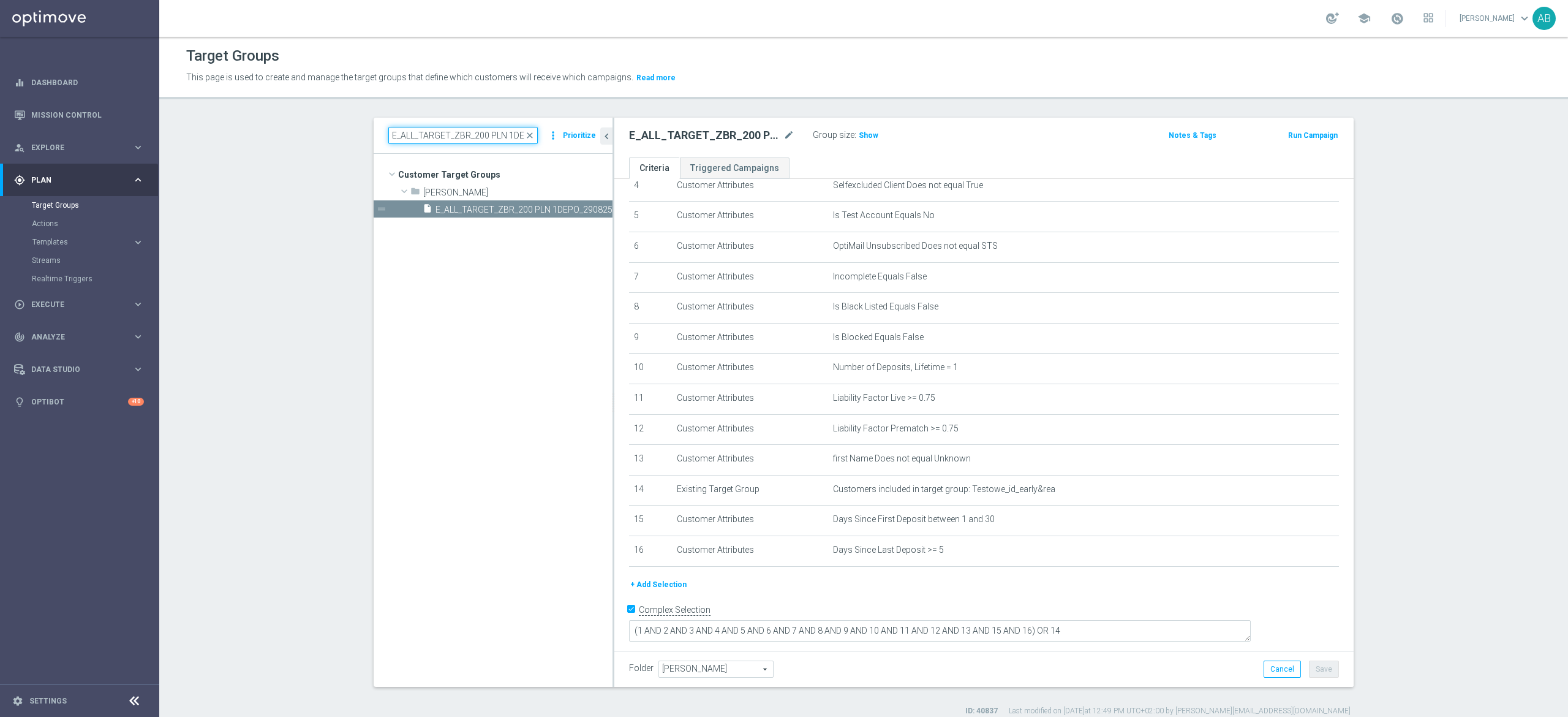
click at [440, 139] on input "E_ALL_TARGET_ZBR_200 PLN 1DEPO_290825" at bounding box center [463, 135] width 149 height 17
paste input "E_ALL_TARGET_ZBR_200 PLN 2DEPO_290825"
type input "E_ALL_TARGET_ZBR_200 PLN 2DEPO_290825"
click at [537, 205] on span "E_ALL_TARGET_ZBR_200 PLN 2DEPO_290825" at bounding box center [510, 209] width 149 height 10
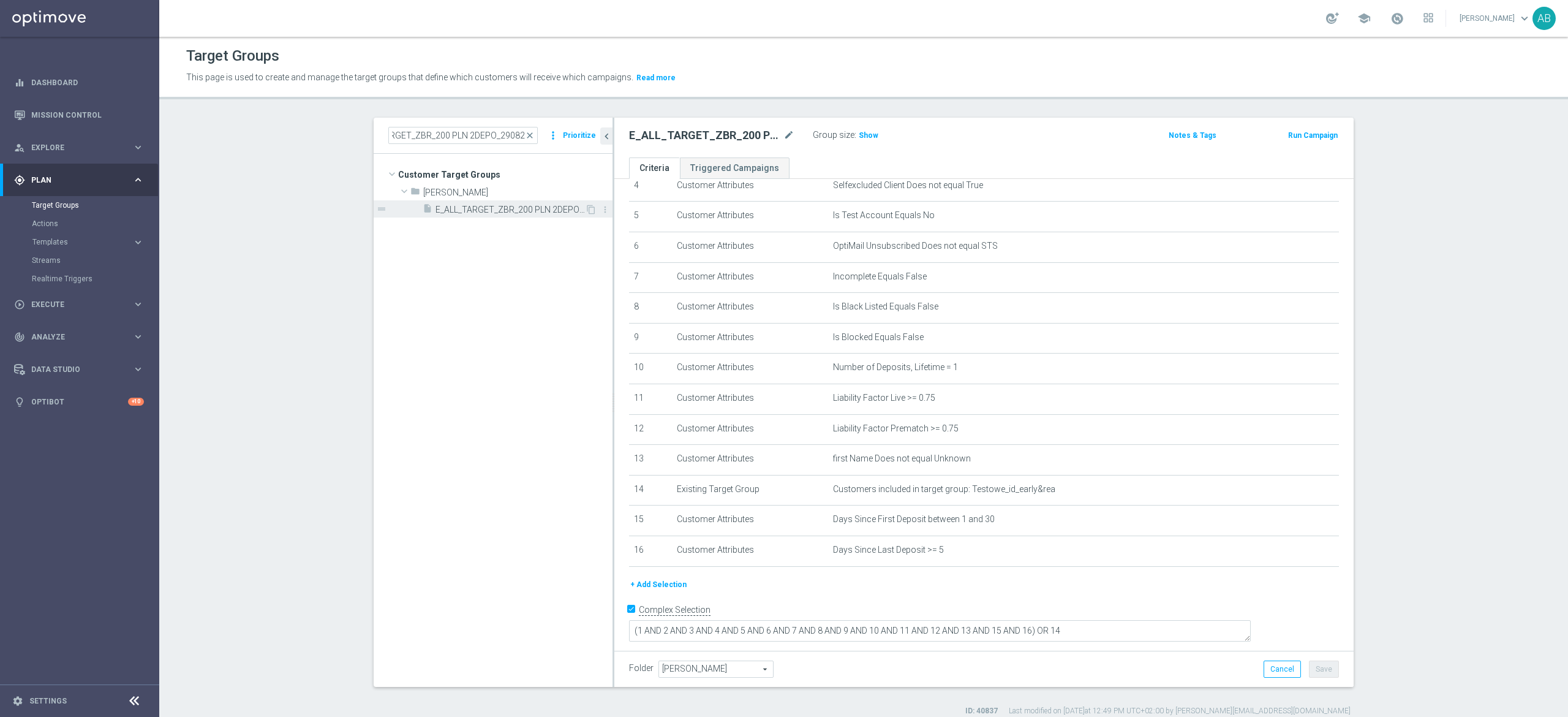
scroll to position [0, 0]
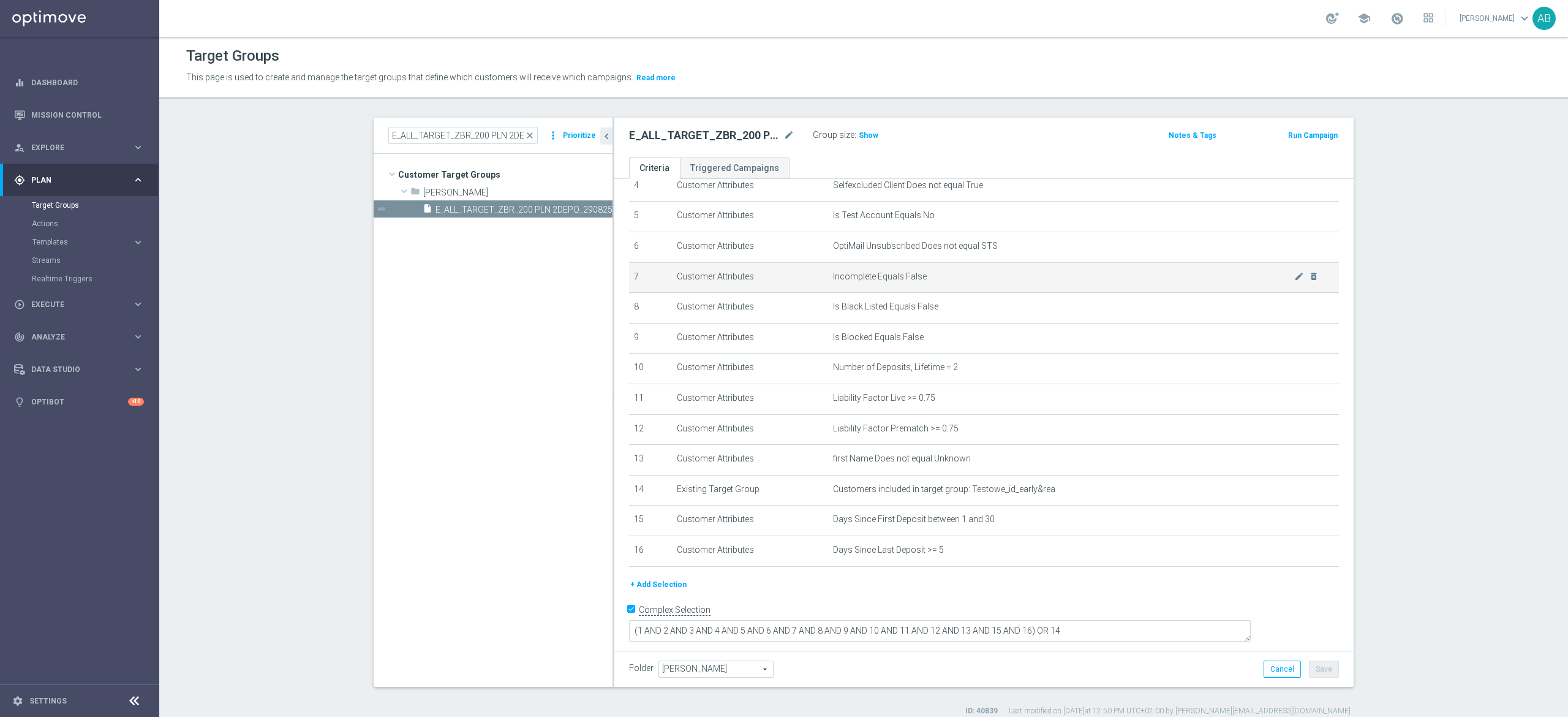
scroll to position [11, 0]
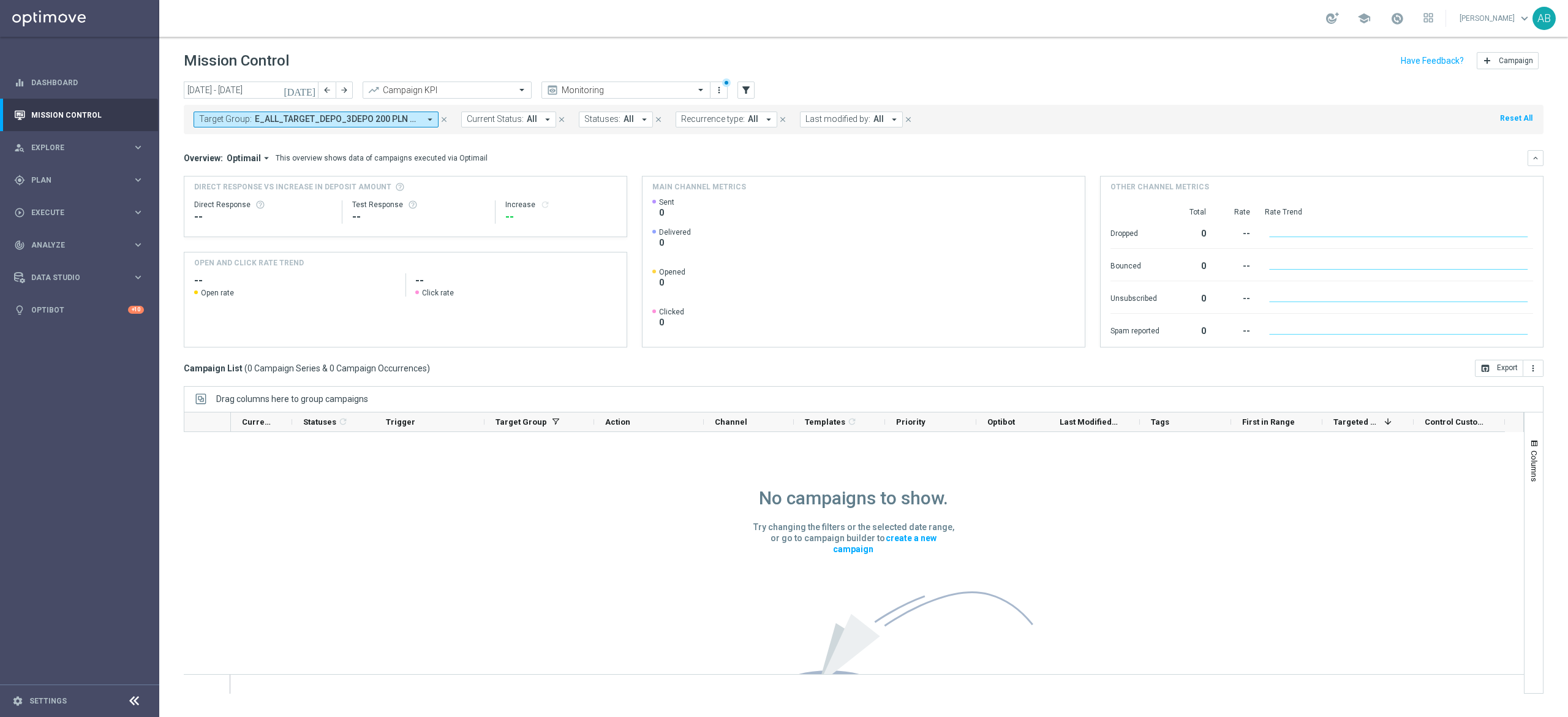
click at [415, 122] on span "E_ALL_TARGET_DEPO_3DEPO 200 PLN PREV MONTH_220825" at bounding box center [337, 119] width 164 height 10
click at [0, 0] on div "Clear" at bounding box center [0, 0] width 0 height 0
click at [374, 147] on input "text" at bounding box center [296, 142] width 179 height 10
paste input "E_ALL_TARGET_DEPO_BONUS 200 PLN 3DEPO_290825"
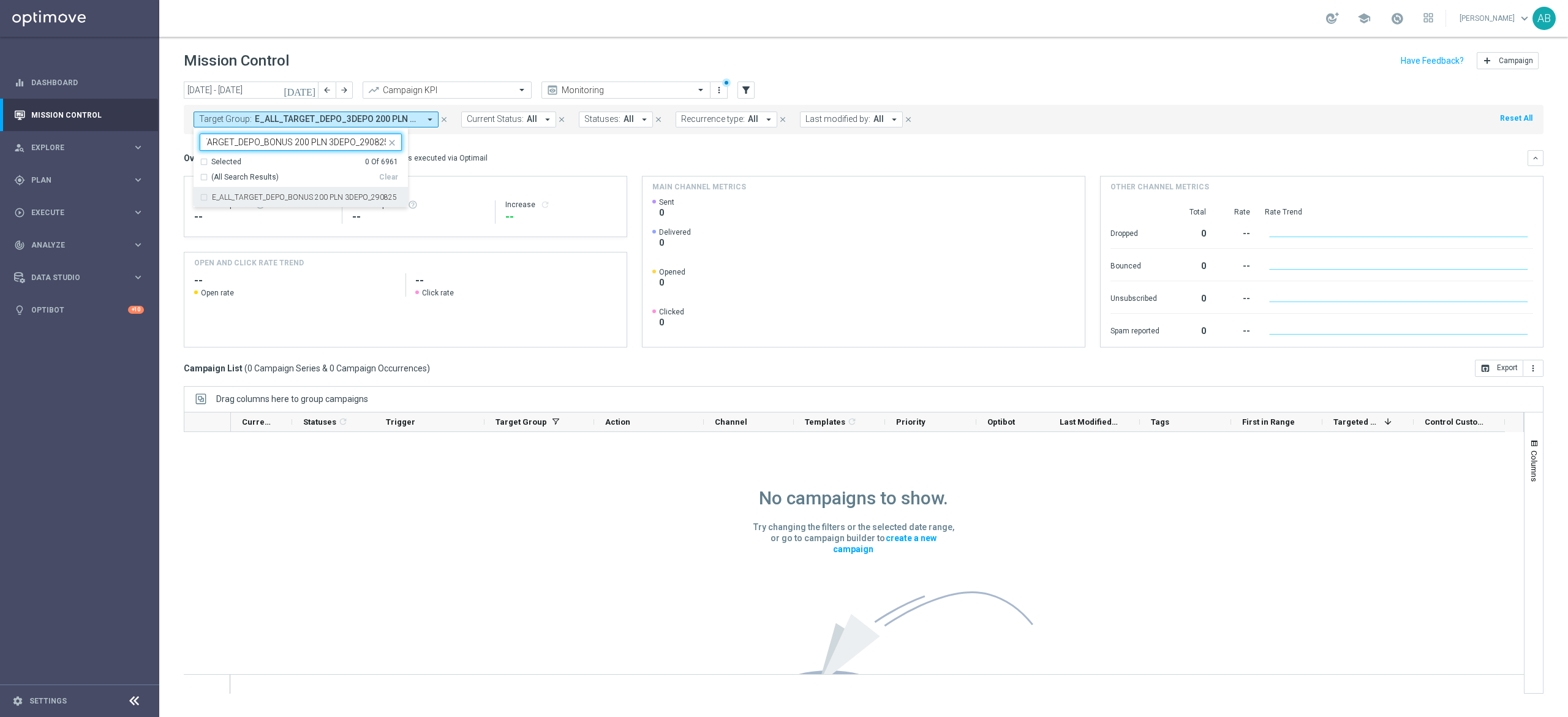
click at [361, 191] on div "E_ALL_TARGET_DEPO_BONUS 200 PLN 3DEPO_290825" at bounding box center [301, 197] width 202 height 20
type input "E_ALL_TARGET_DEPO_BONUS 200 PLN 3DEPO_290825"
click at [504, 157] on div "Overview: Optimail arrow_drop_down This overview shows data of campaigns execut…" at bounding box center [856, 158] width 1344 height 11
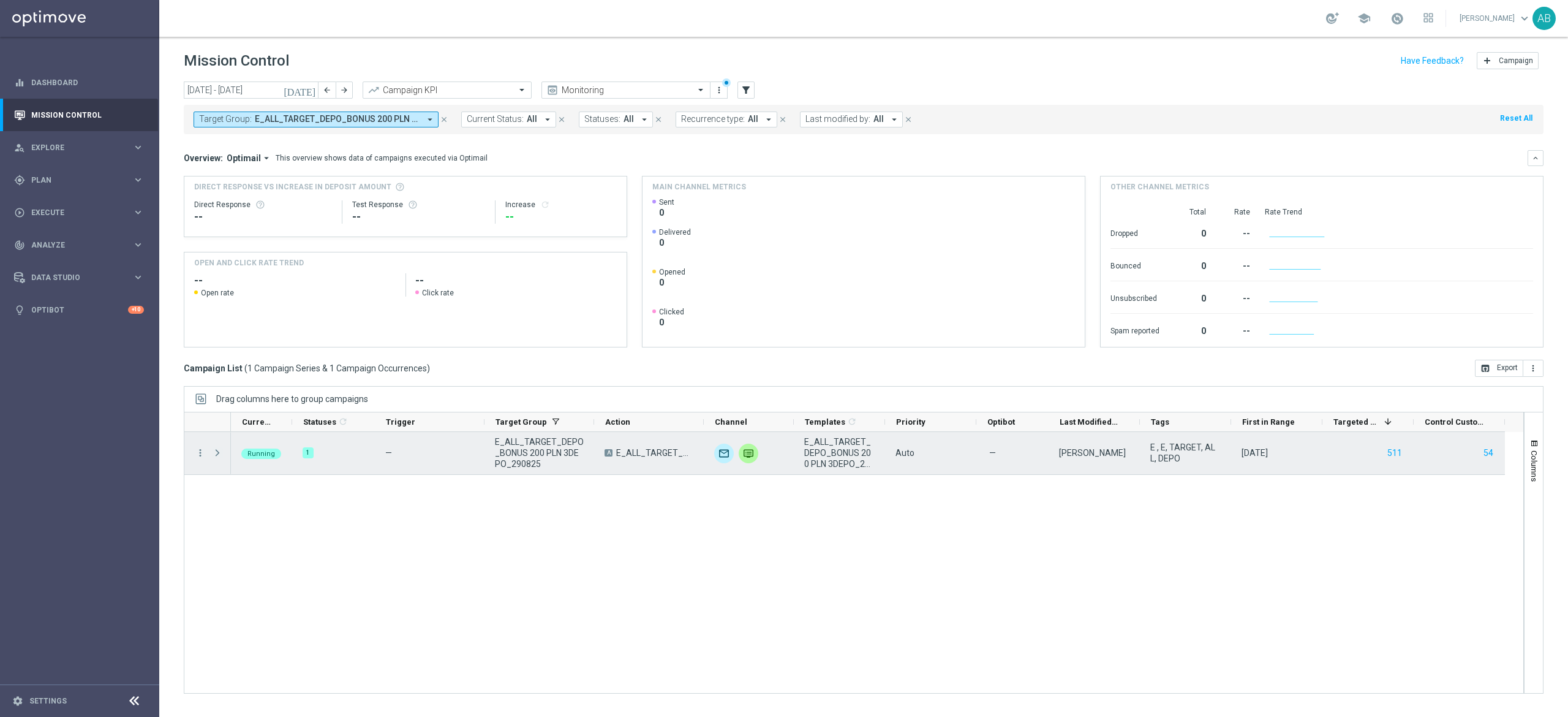
click at [222, 455] on span at bounding box center [217, 453] width 11 height 9
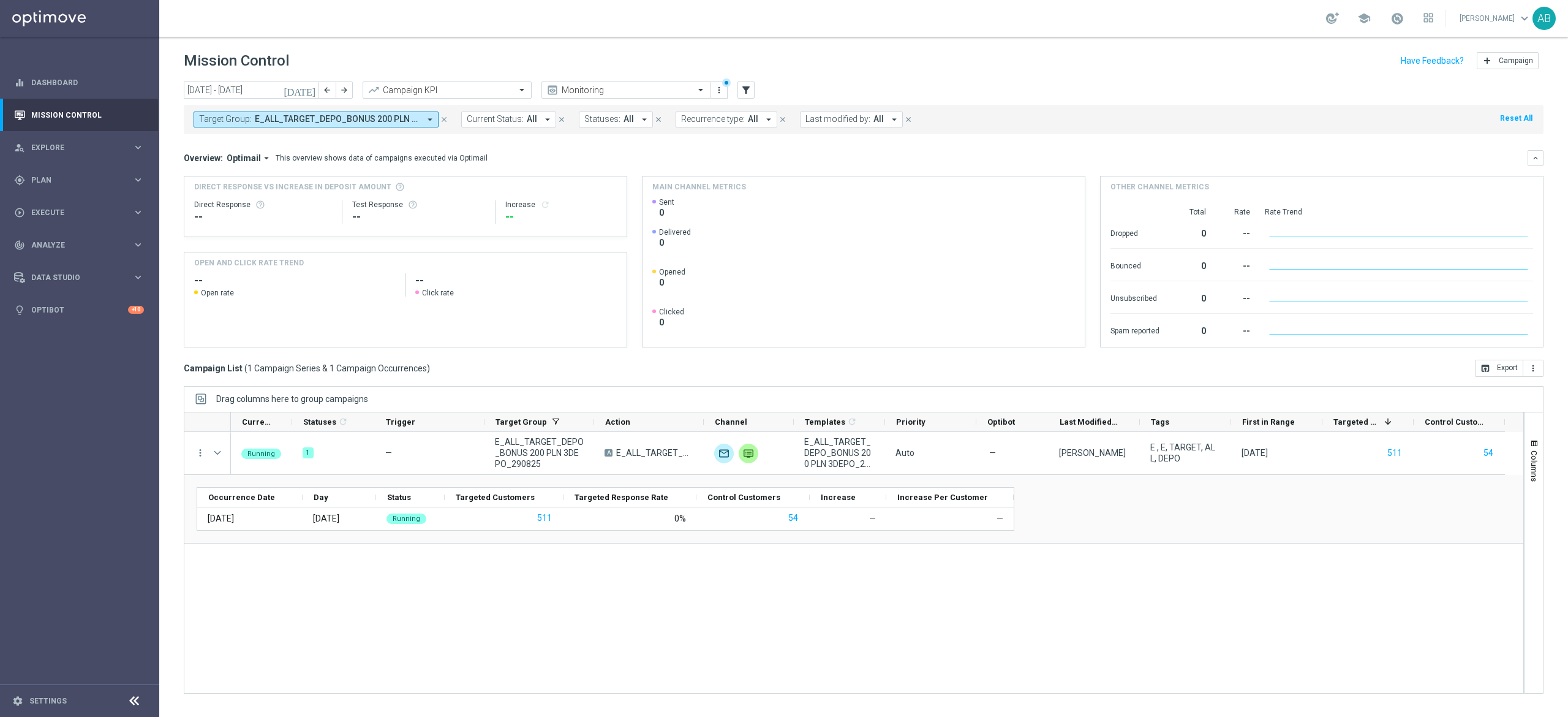
click at [628, 612] on div "Running 1 — E_ALL_TARGET_DEPO_BONUS 200 PLN 3DEPO_290825 A E_ALL_TARGET_DEPO_BO…" at bounding box center [876, 563] width 1292 height 261
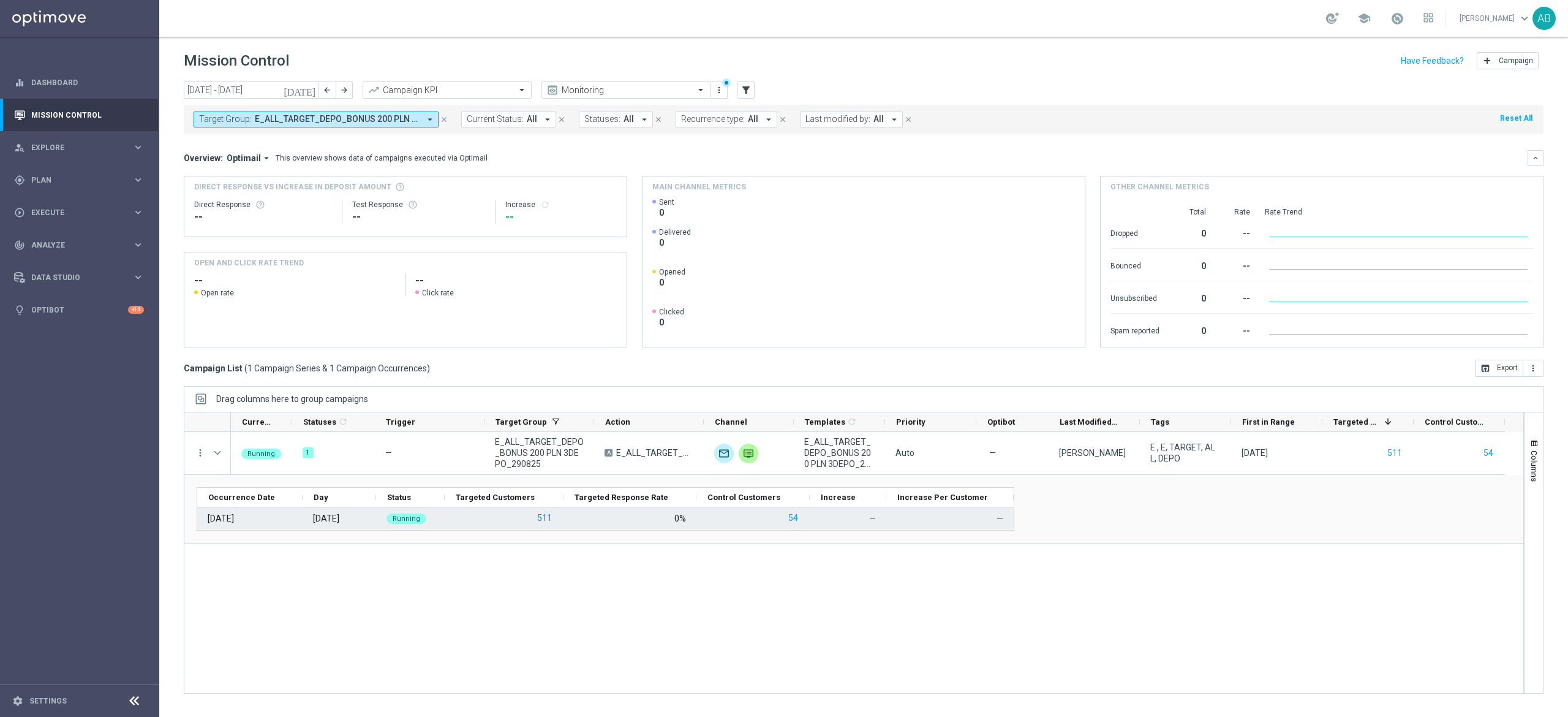
click at [542, 522] on button "511" at bounding box center [544, 517] width 17 height 15
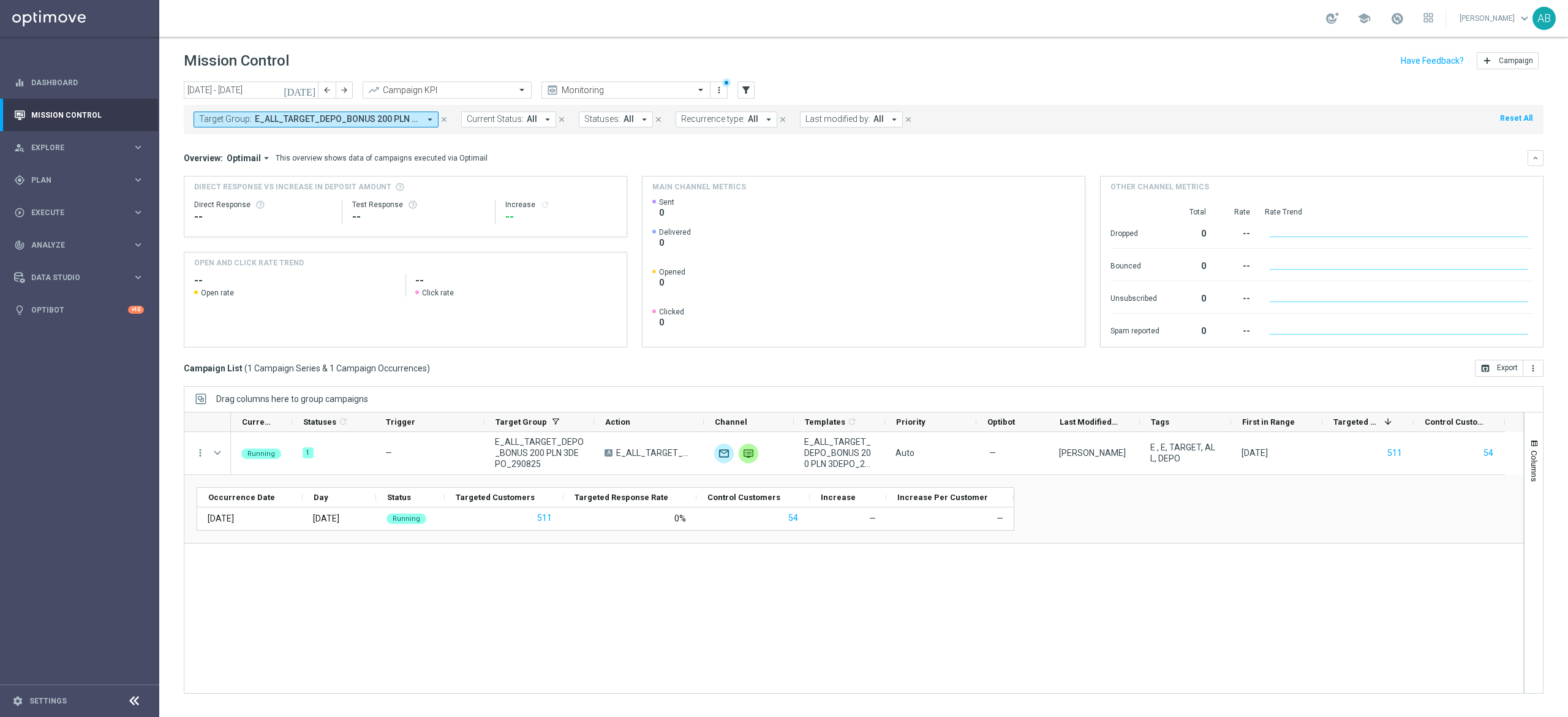
click at [192, 119] on div "Target Group: E_ALL_TARGET_DEPO_BONUS 200 PLN 3DEPO_290825 arrow_drop_down clos…" at bounding box center [864, 119] width 1360 height 29
click at [204, 119] on span "Target Group:" at bounding box center [225, 119] width 53 height 10
click at [389, 181] on div "(All) Clear" at bounding box center [299, 175] width 198 height 15
click at [0, 0] on div "Clear" at bounding box center [0, 0] width 0 height 0
click at [361, 144] on input "text" at bounding box center [296, 142] width 179 height 10
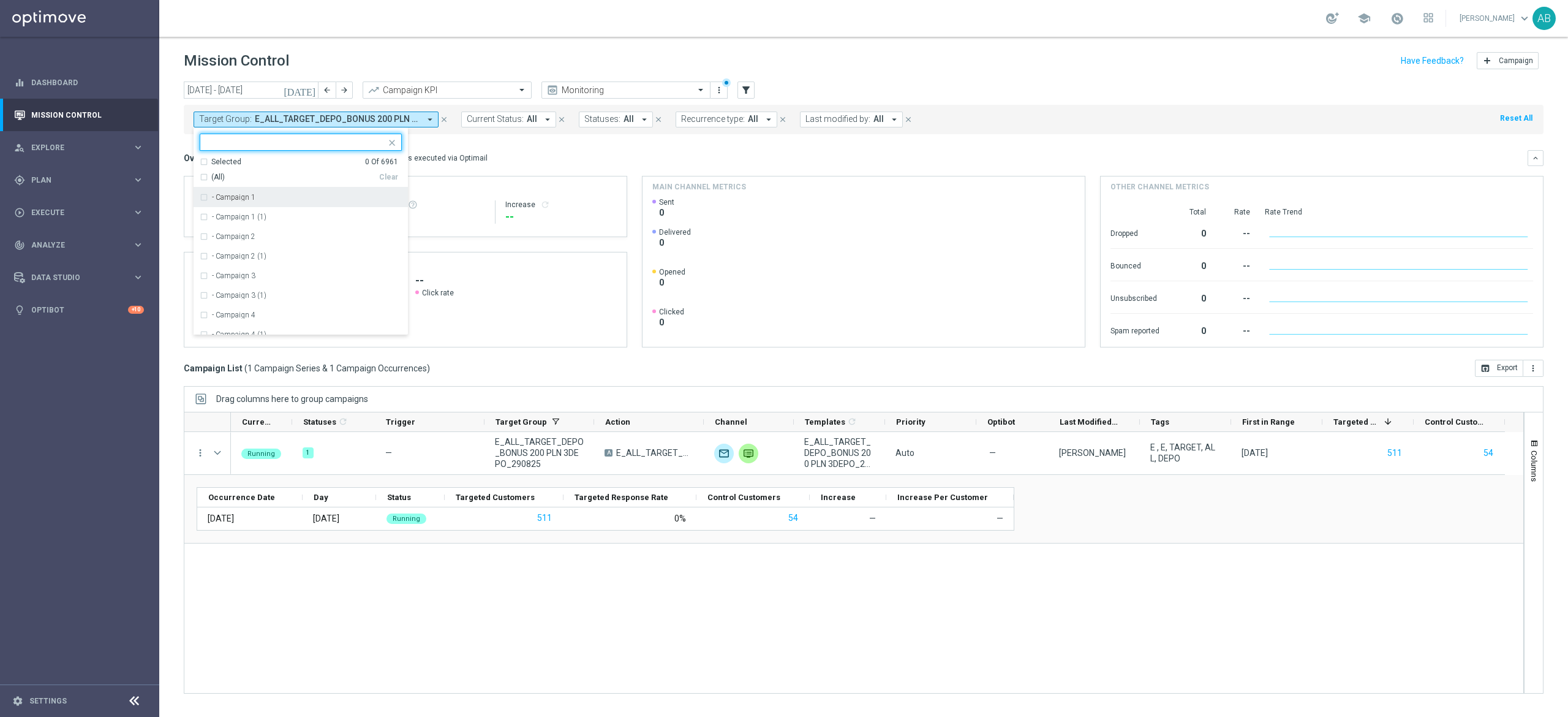
paste input "E_ALL_TARGET_ZBR_200 PLN 1DEPO_290825"
click at [351, 195] on label "E_ALL_TARGET_ZBR_200 PLN 1DEPO_290825" at bounding box center [288, 197] width 153 height 7
type input "E_ALL_TARGET_ZBR_200 PLN 1DEPO_290825"
click at [537, 164] on div "Overview: Optimail arrow_drop_down This overview shows data of campaigns execut…" at bounding box center [864, 158] width 1360 height 16
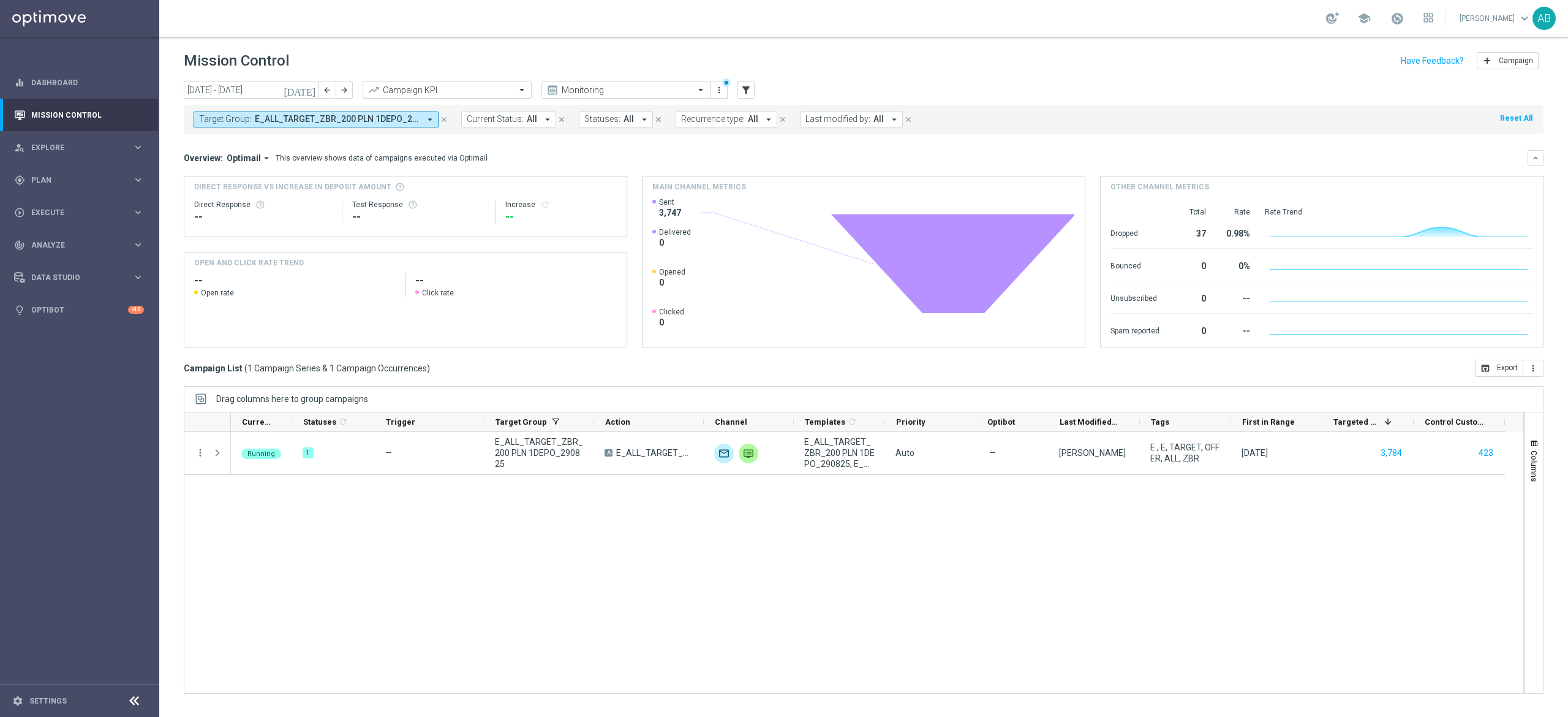
click at [317, 597] on div "Running 1 — E_ALL_TARGET_ZBR_200 PLN 1DEPO_290825 A E_ALL_TARGET_ZBR_200 PLN 1D…" at bounding box center [876, 563] width 1292 height 261
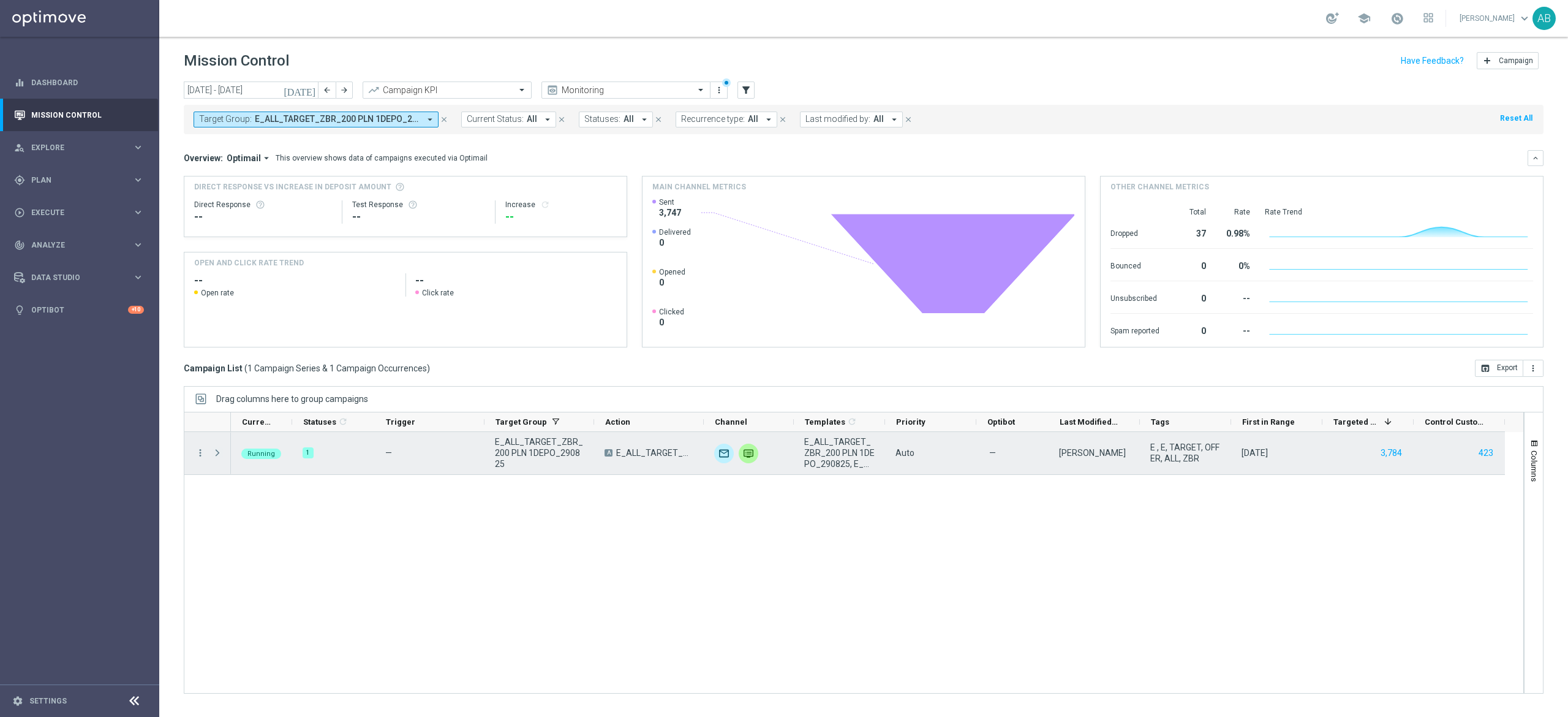
click at [216, 450] on span at bounding box center [217, 453] width 11 height 9
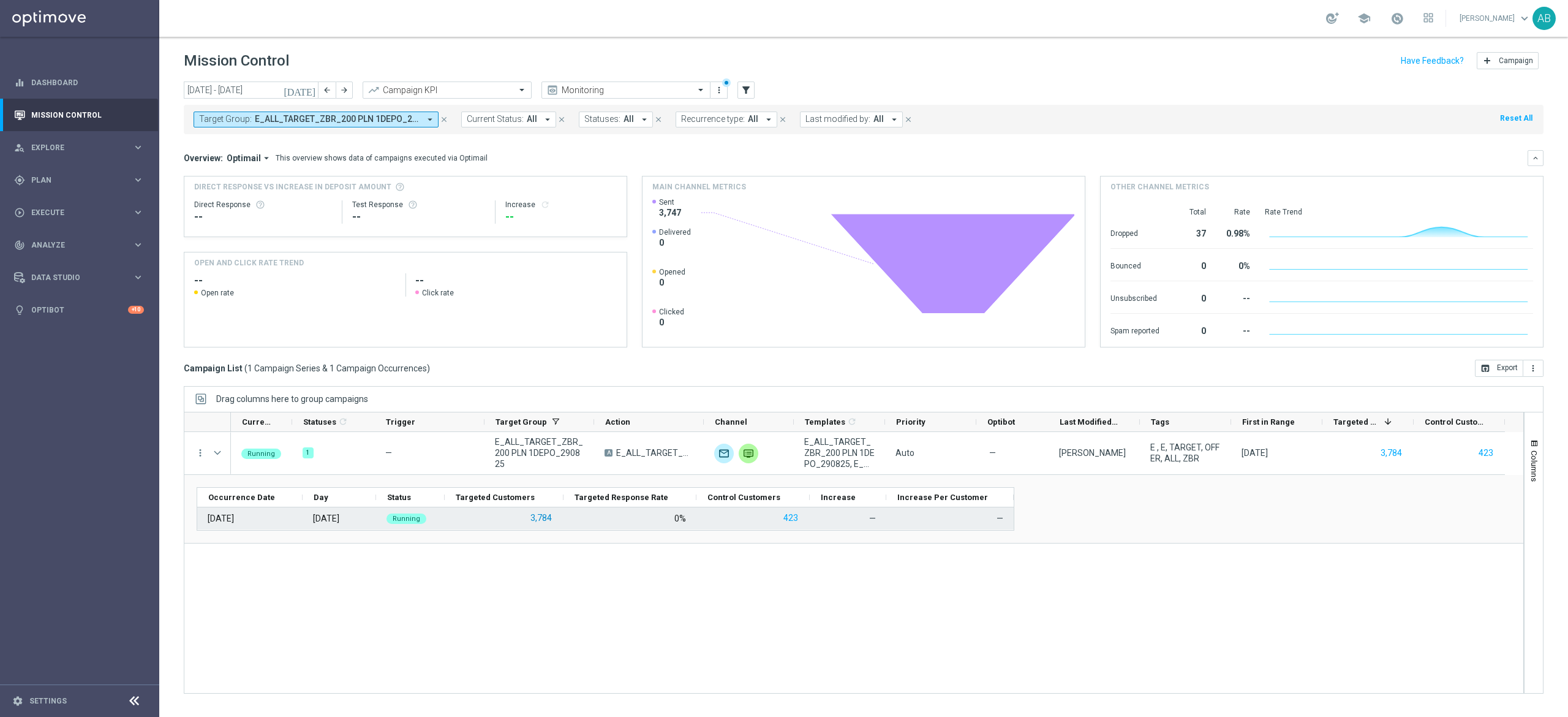
click at [550, 519] on button "3,784" at bounding box center [541, 517] width 24 height 15
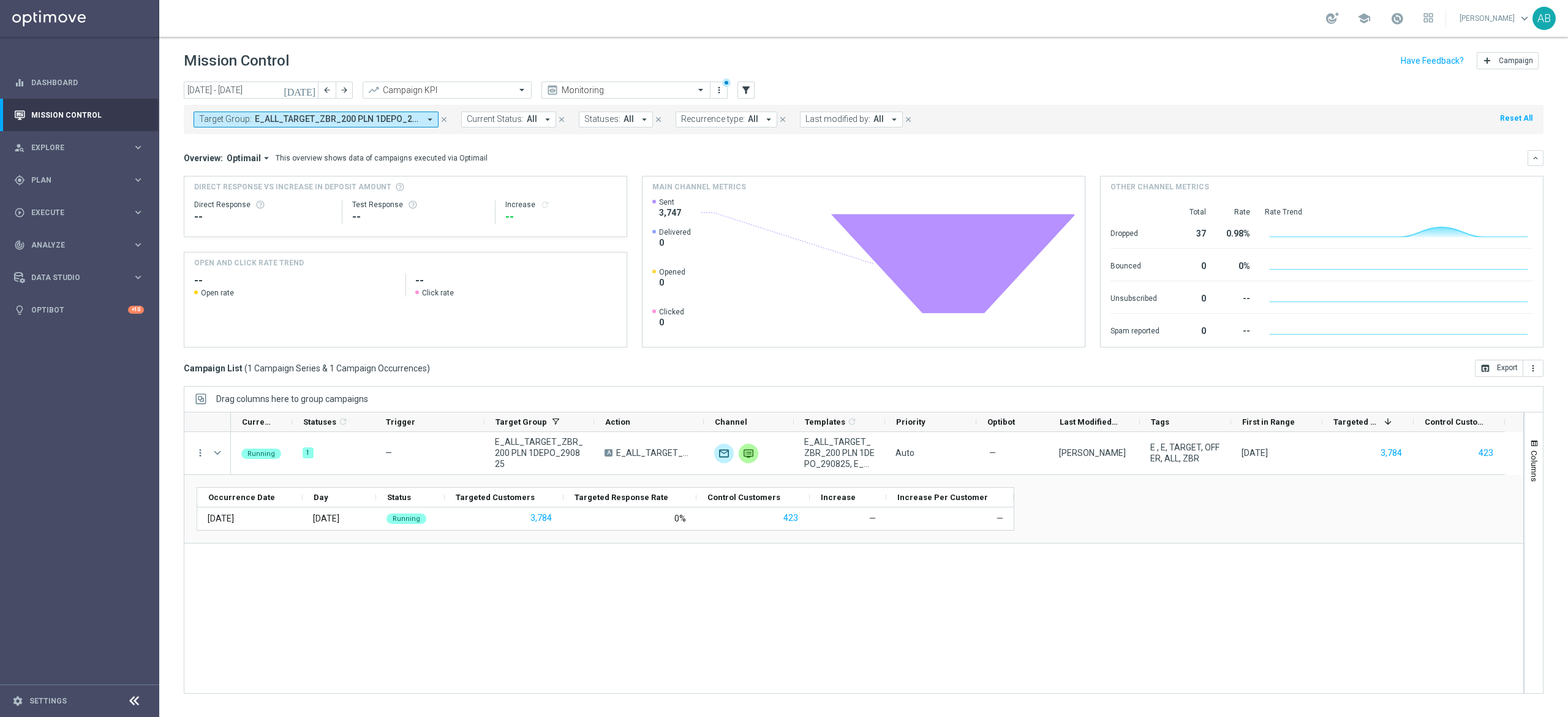
click at [363, 112] on button "Target Group: E_ALL_TARGET_ZBR_200 PLN 1DEPO_290825 arrow_drop_down" at bounding box center [315, 120] width 245 height 16
click at [386, 127] on button "Target Group: E_ALL_TARGET_ZBR_200 PLN 1DEPO_290825 arrow_drop_down" at bounding box center [315, 120] width 245 height 16
click at [0, 0] on div "Clear" at bounding box center [0, 0] width 0 height 0
click at [376, 142] on input "text" at bounding box center [296, 142] width 179 height 10
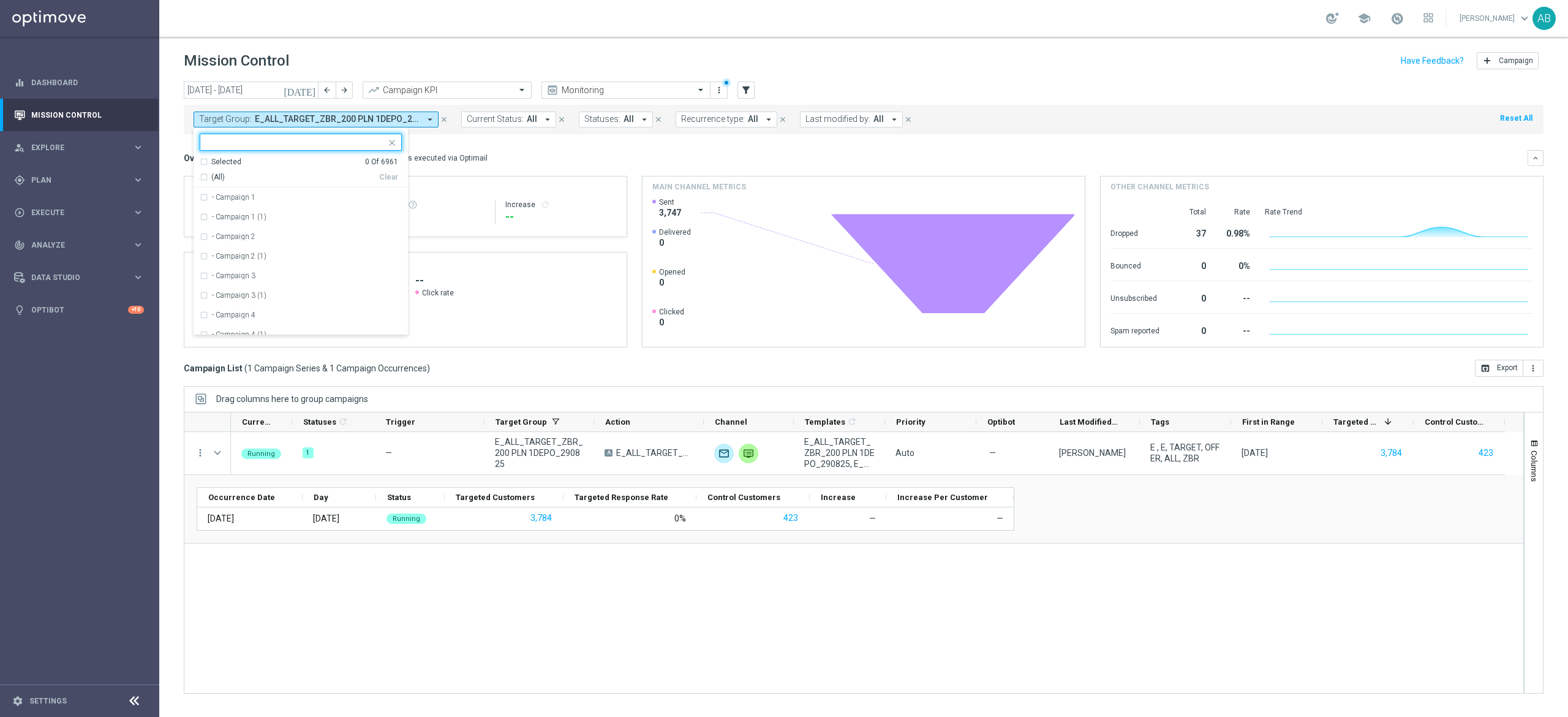
paste input "E_ALL_TARGET_ZBR_200 PLN 2DEPO_290825"
click at [308, 195] on label "E_ALL_TARGET_ZBR_200 PLN 2DEPO_290825" at bounding box center [288, 197] width 153 height 7
type input "E_ALL_TARGET_ZBR_200 PLN 2DEPO_290825"
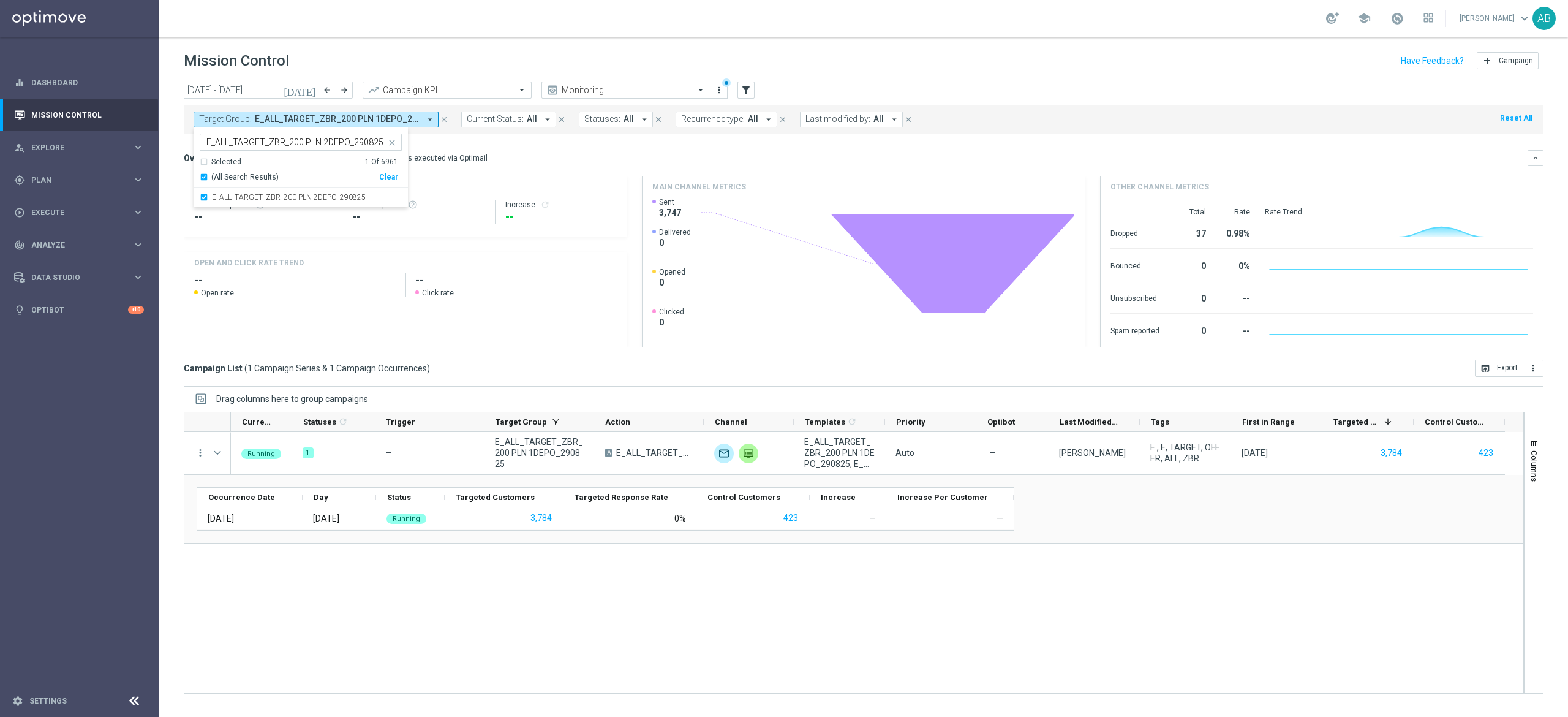
click at [528, 158] on div "Overview: Optimail arrow_drop_down This overview shows data of campaigns execut…" at bounding box center [856, 158] width 1344 height 11
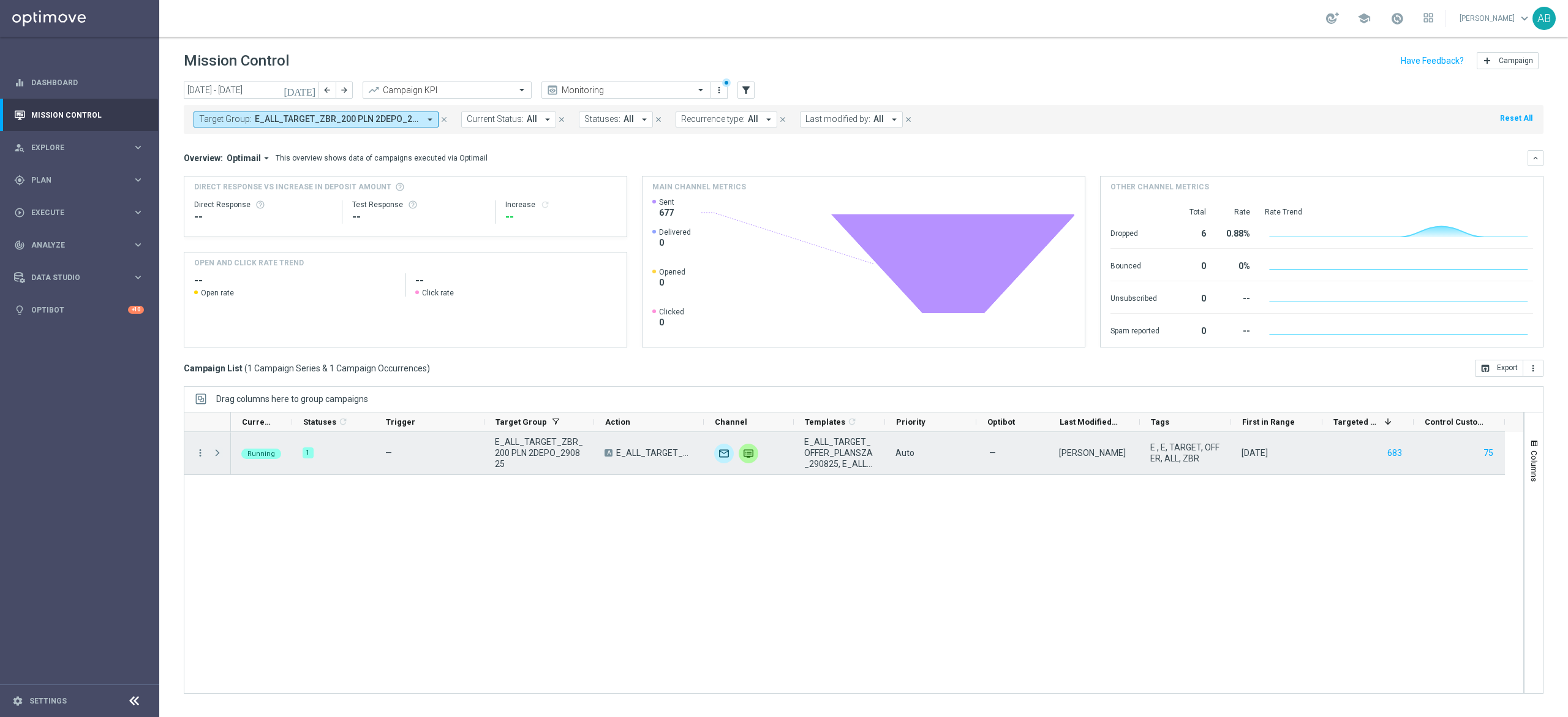
click at [220, 457] on span at bounding box center [217, 453] width 11 height 9
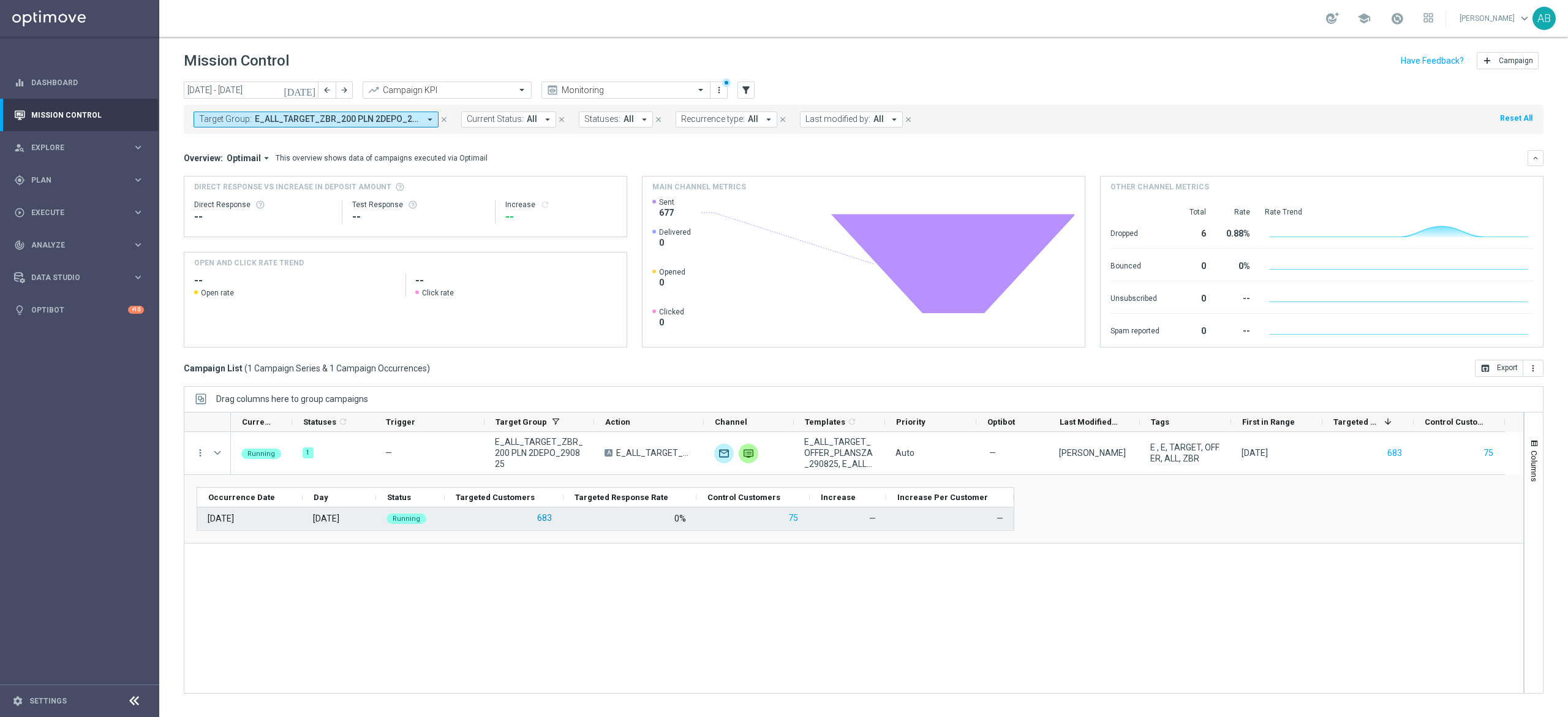
click at [548, 516] on button "683" at bounding box center [544, 517] width 17 height 15
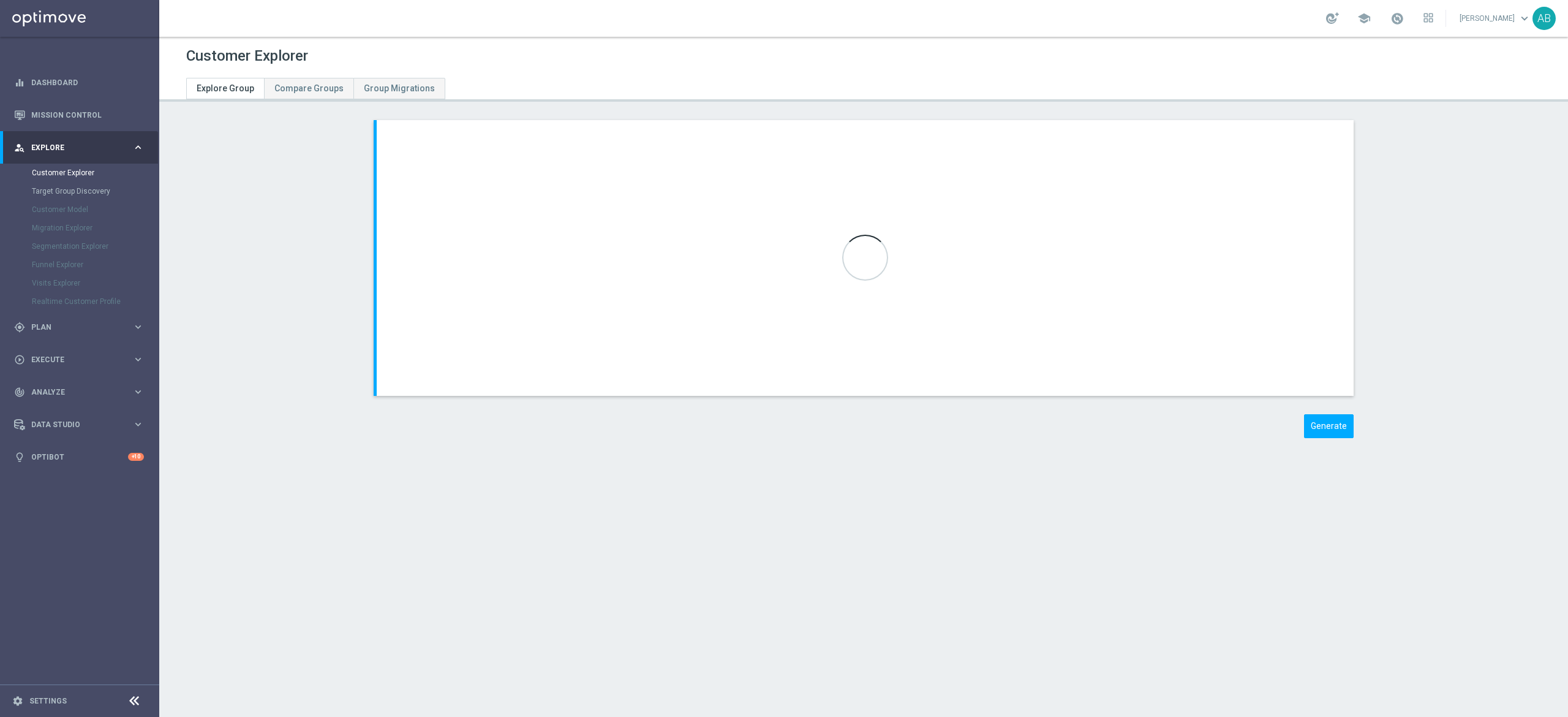
click at [1511, 416] on section "chevron_left chevron_right Selection Criteria close Lifecycle done Cancel Add d…" at bounding box center [863, 288] width 1408 height 336
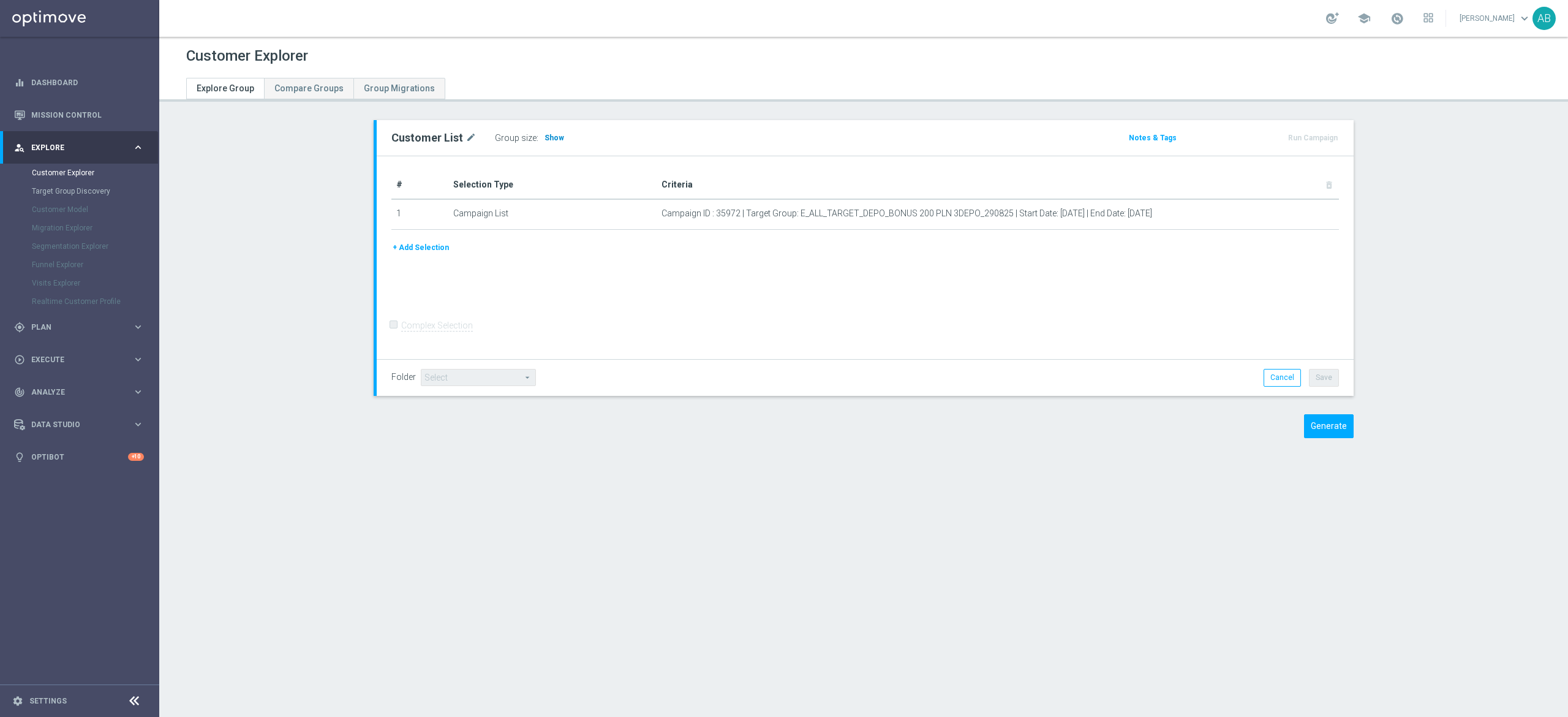
click at [544, 139] on span "Show" at bounding box center [554, 138] width 20 height 9
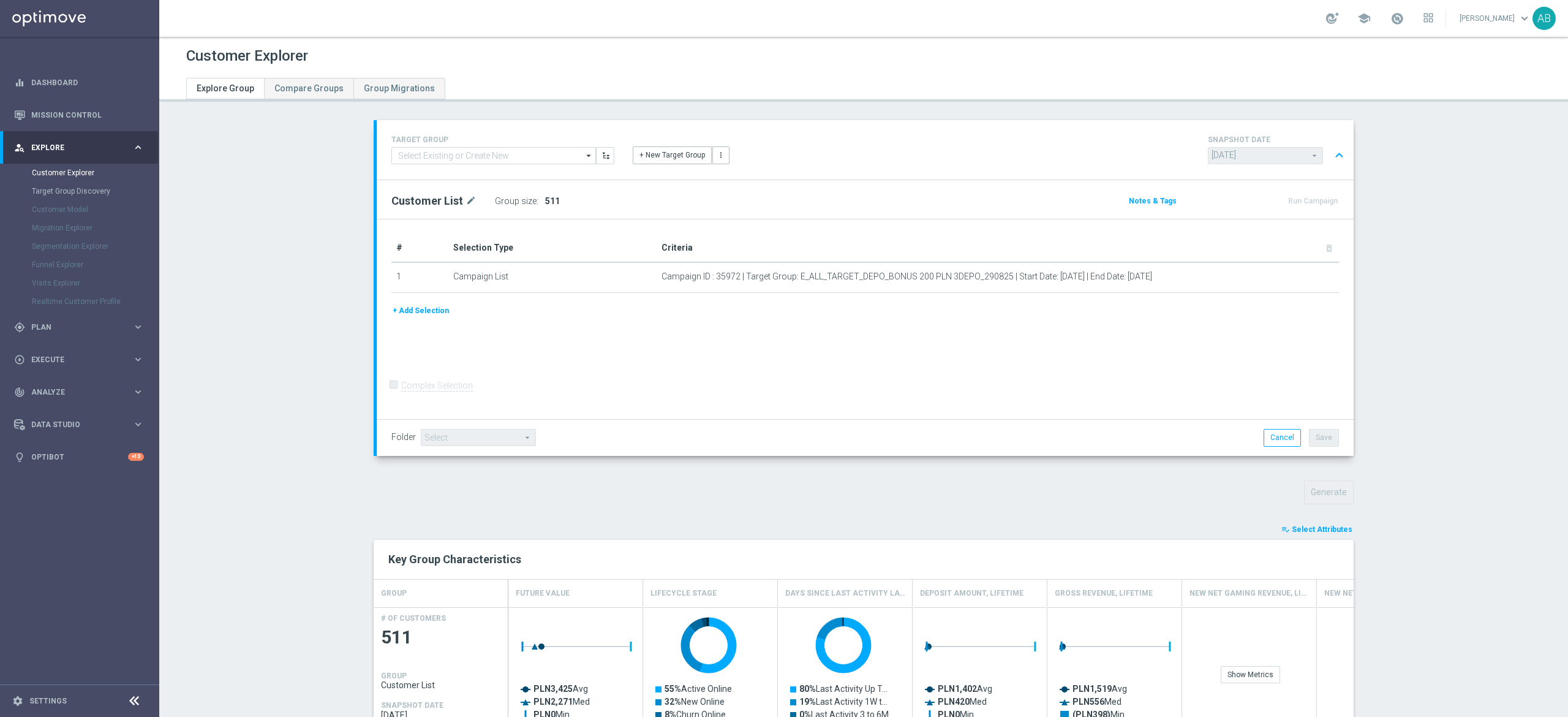
click at [922, 482] on div "Generate" at bounding box center [863, 492] width 998 height 24
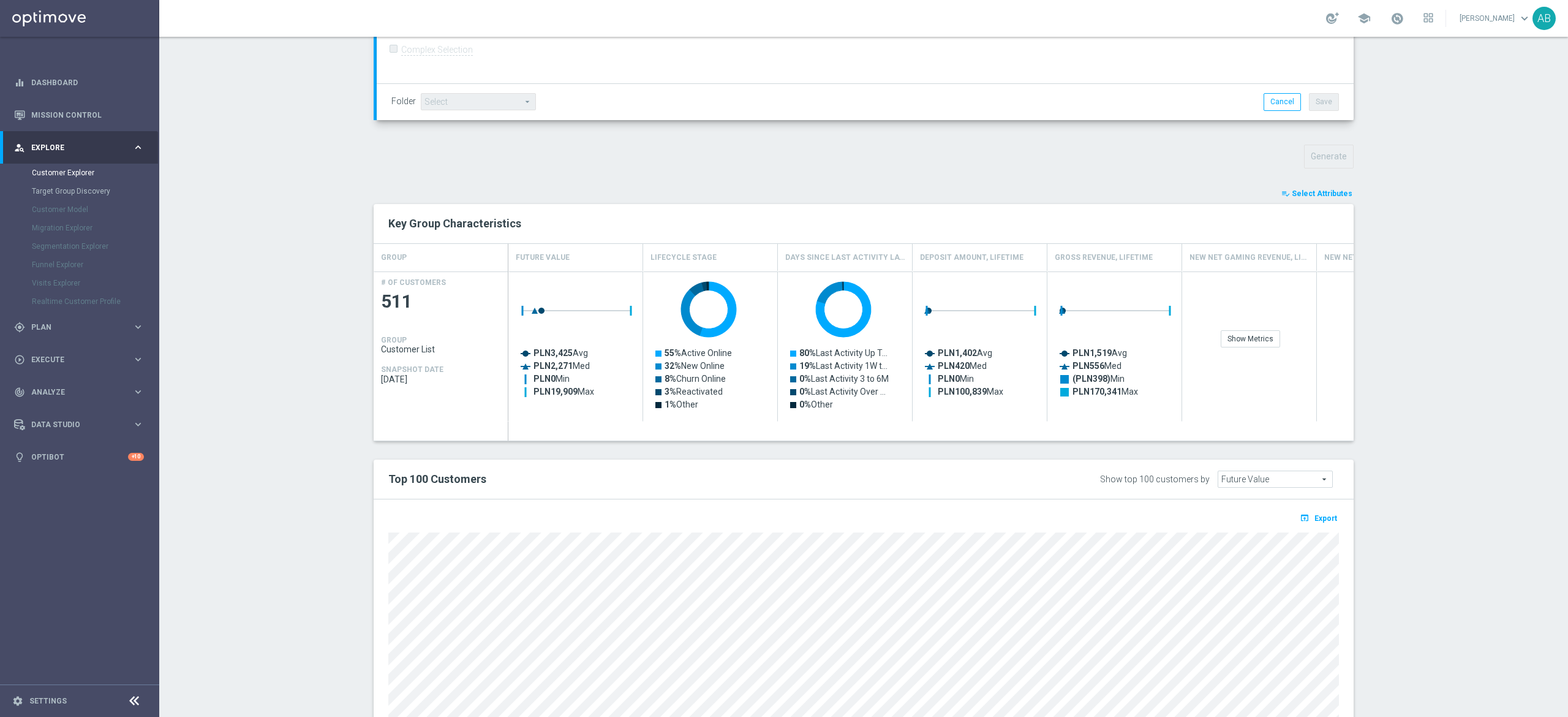
scroll to position [449, 0]
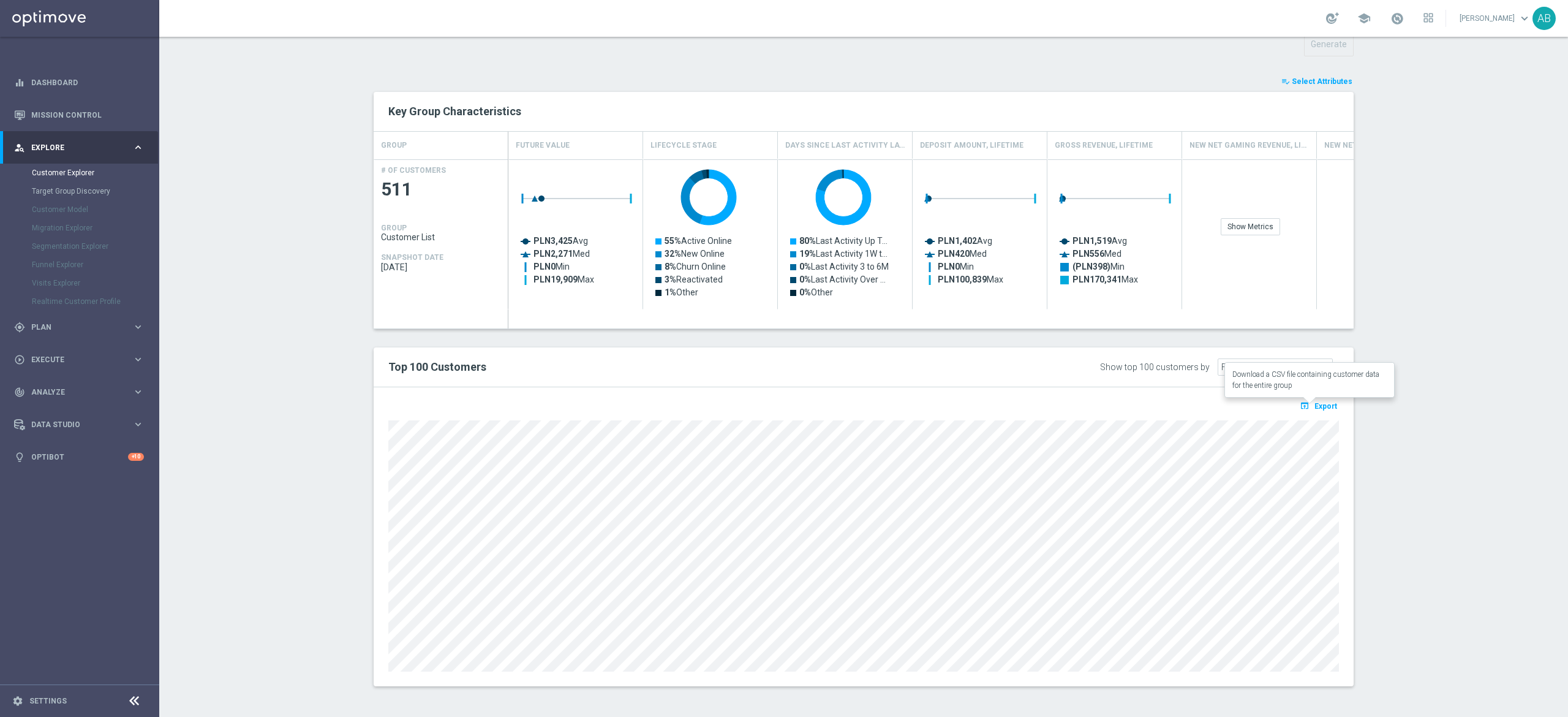
click at [1323, 411] on button "open_in_browser Export" at bounding box center [1318, 405] width 41 height 16
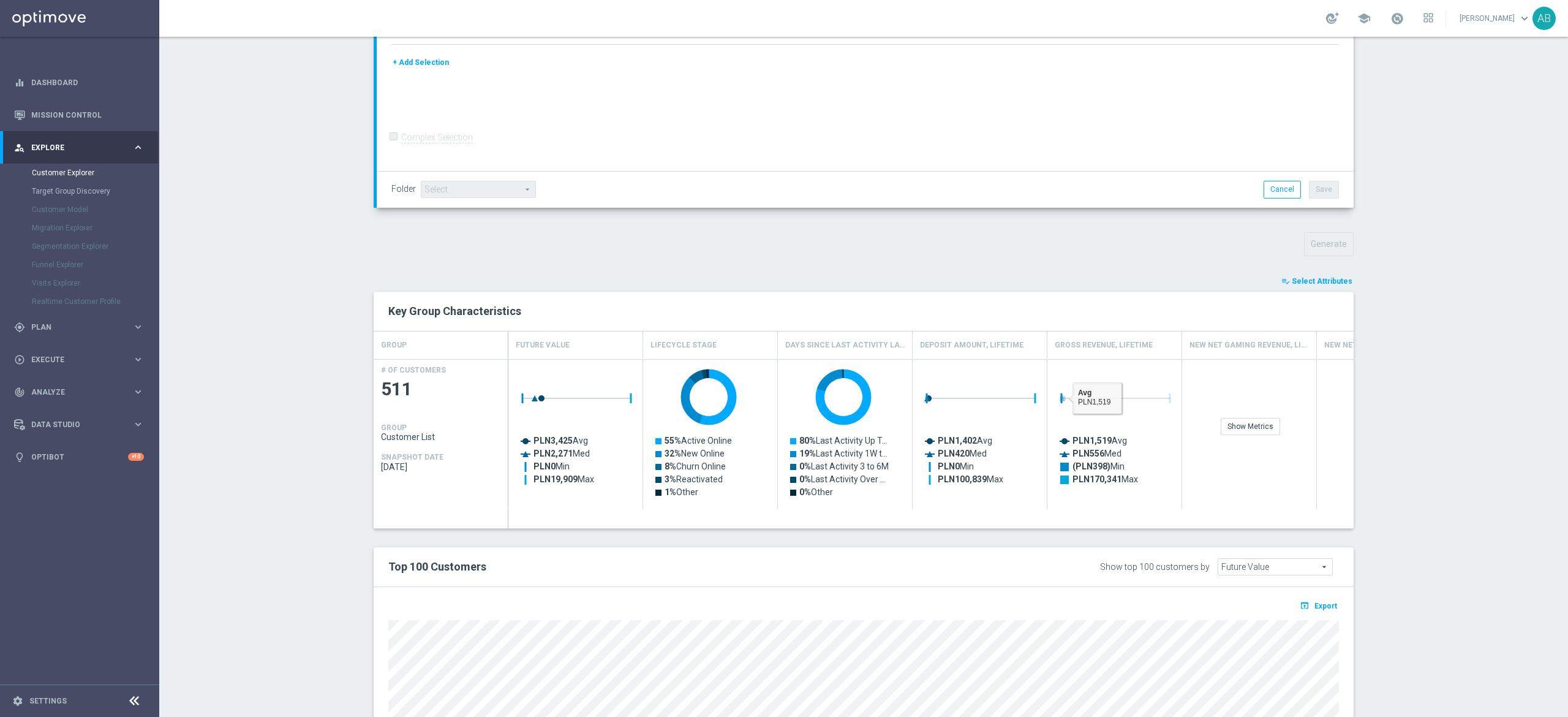
scroll to position [0, 0]
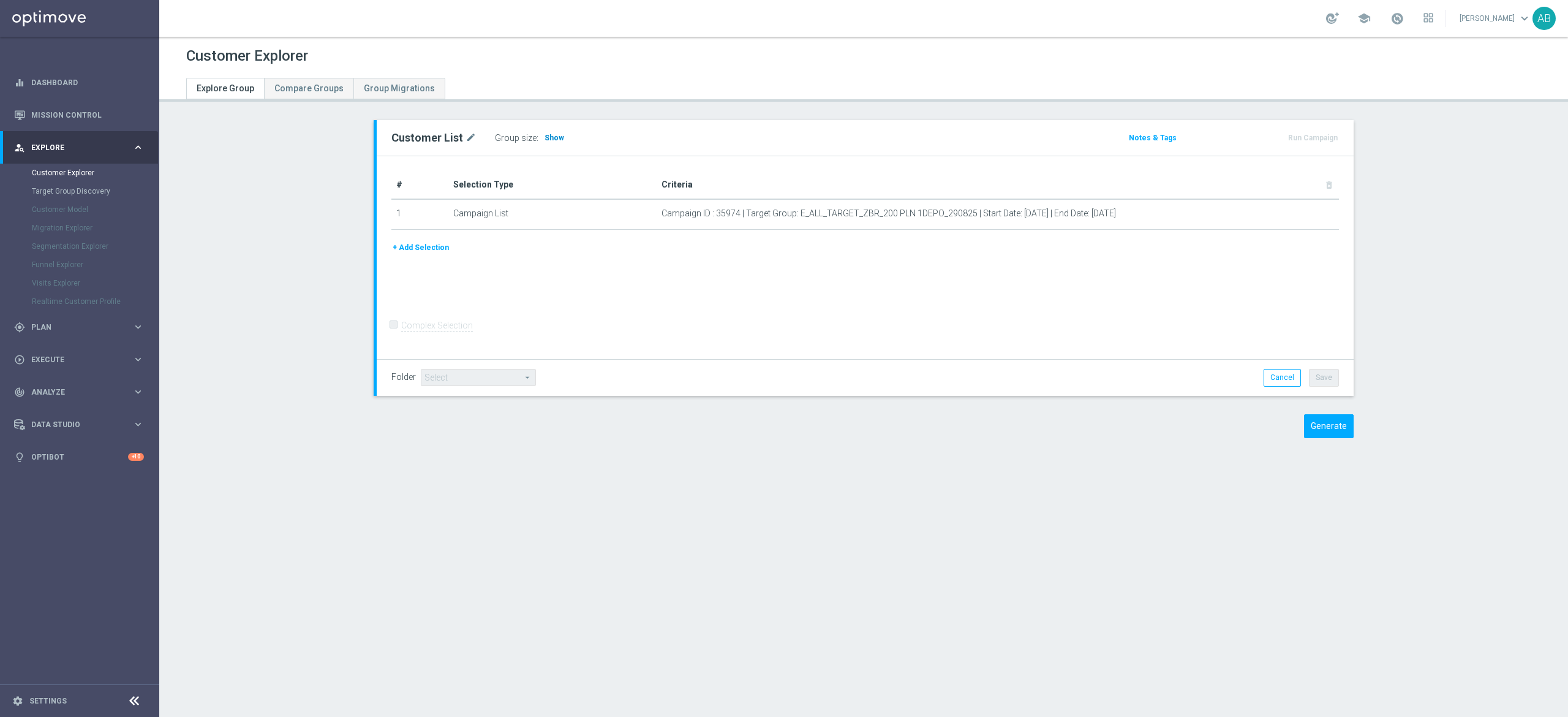
click at [543, 132] on h3 "Show" at bounding box center [554, 138] width 22 height 13
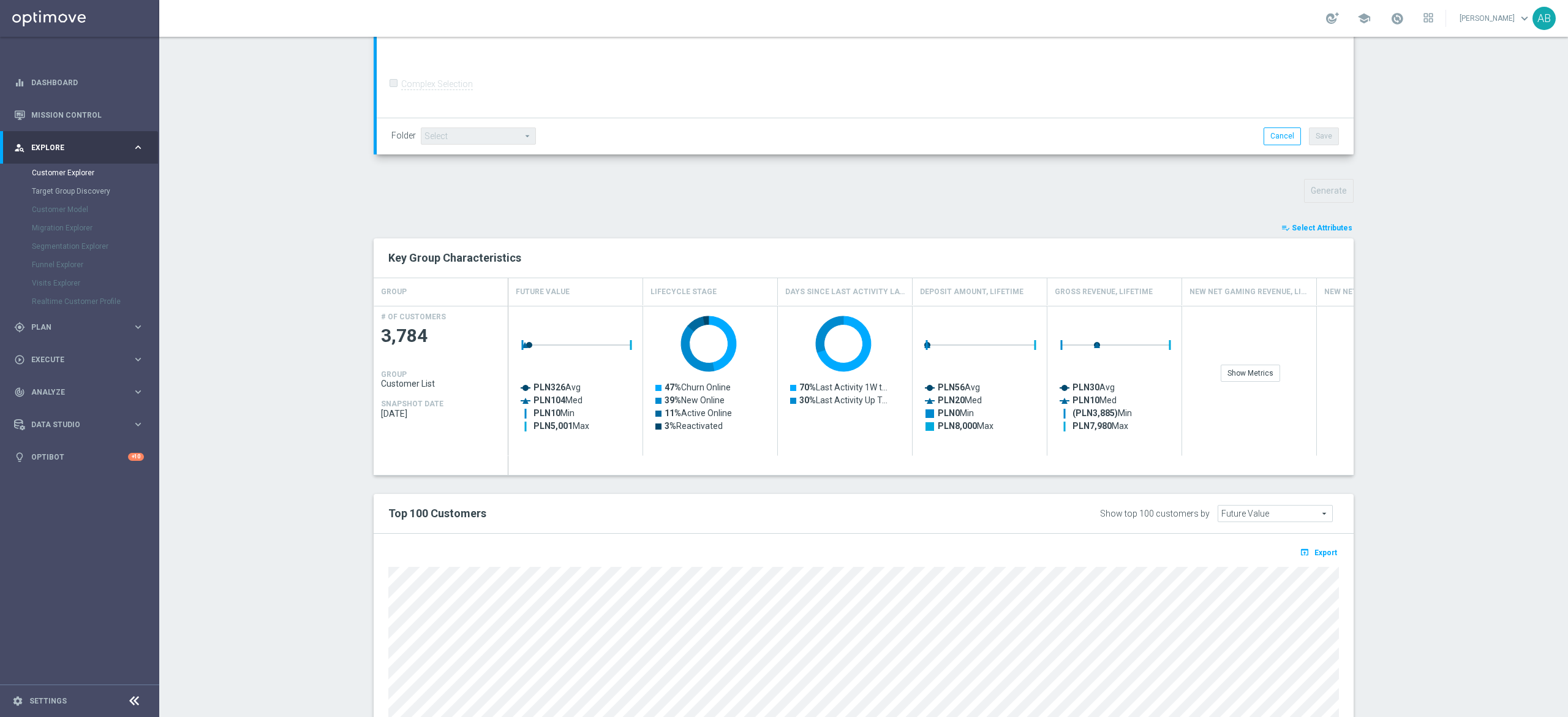
scroll to position [449, 0]
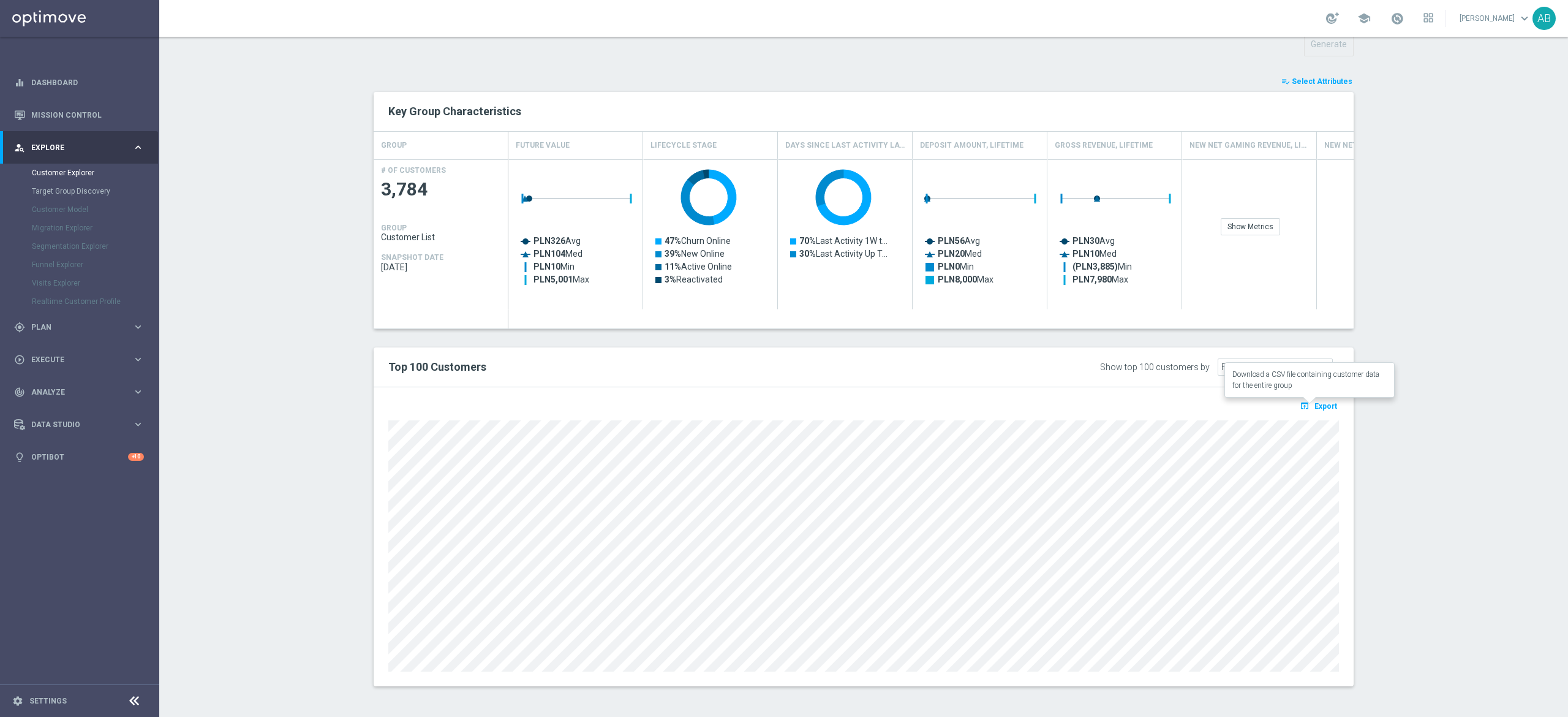
click at [1326, 405] on span "Export" at bounding box center [1326, 406] width 23 height 9
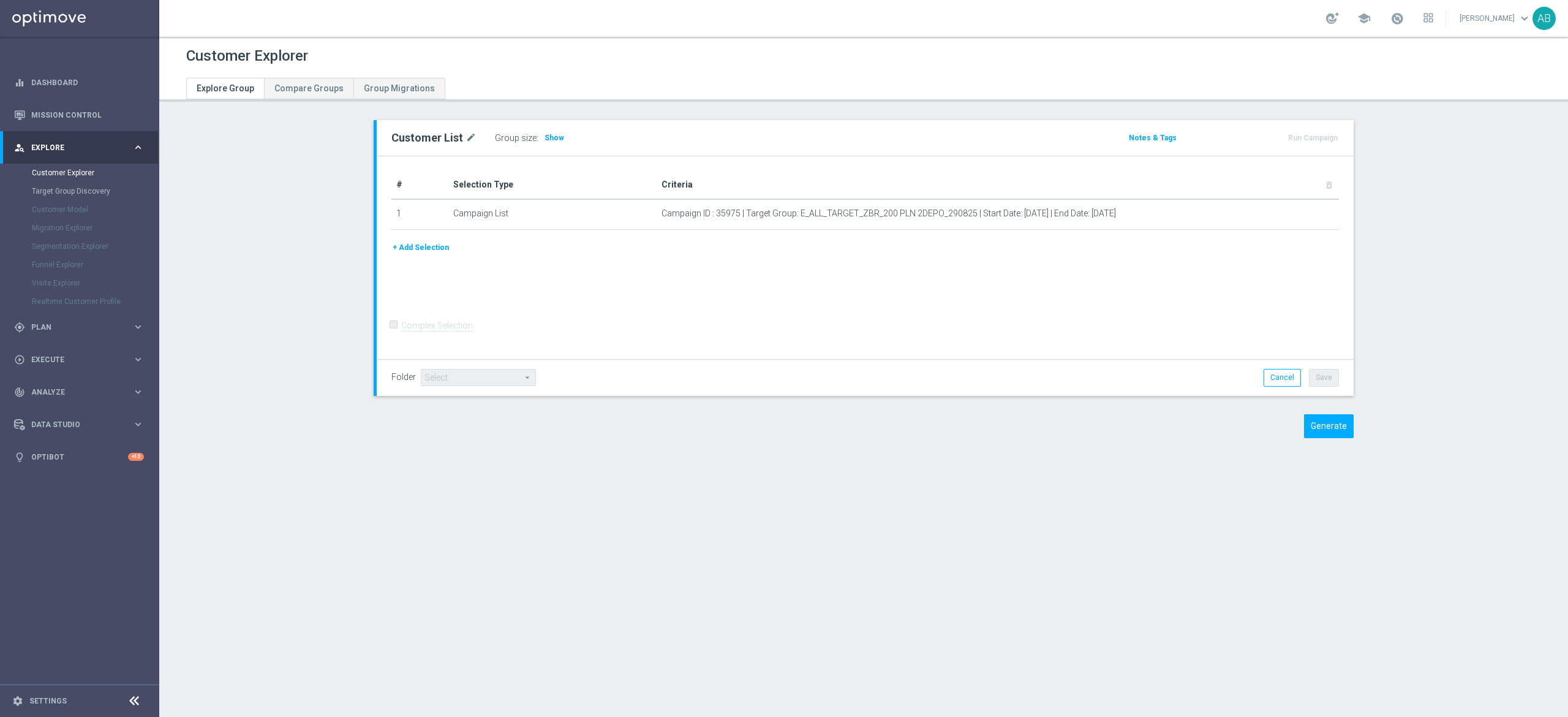
click at [554, 137] on div "Group size : Show" at bounding box center [556, 138] width 123 height 17
click at [544, 137] on span "Show" at bounding box center [554, 138] width 20 height 9
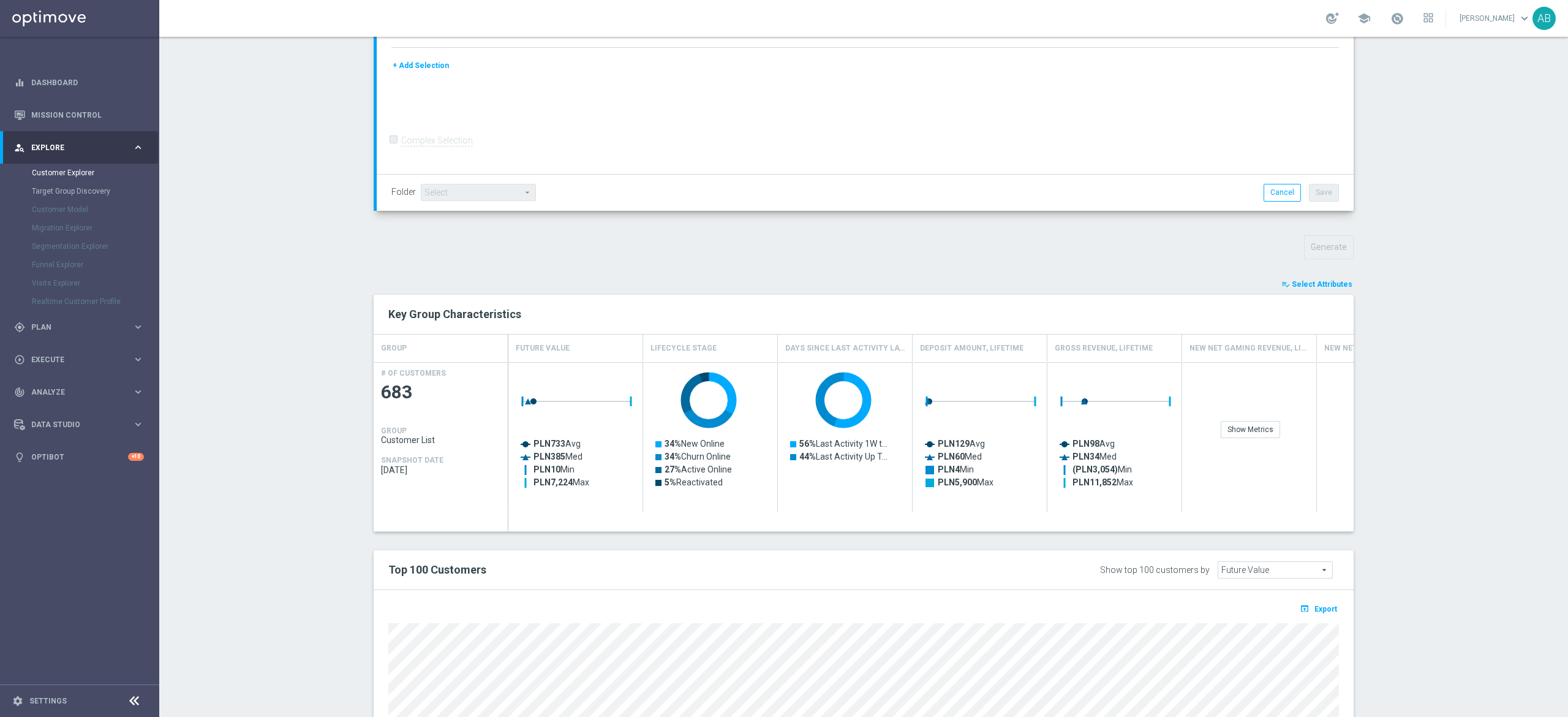
scroll to position [368, 0]
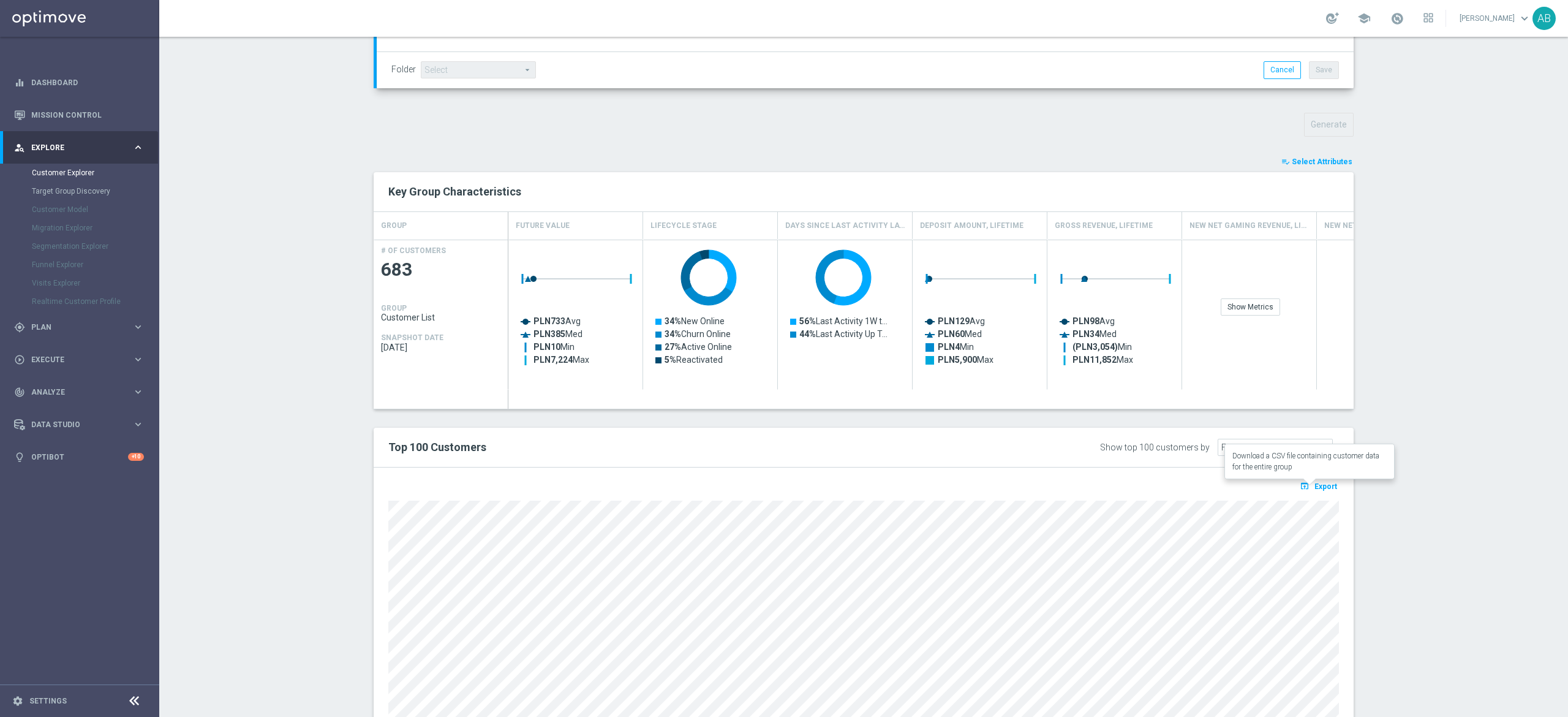
click at [1315, 482] on span "Export" at bounding box center [1326, 486] width 23 height 9
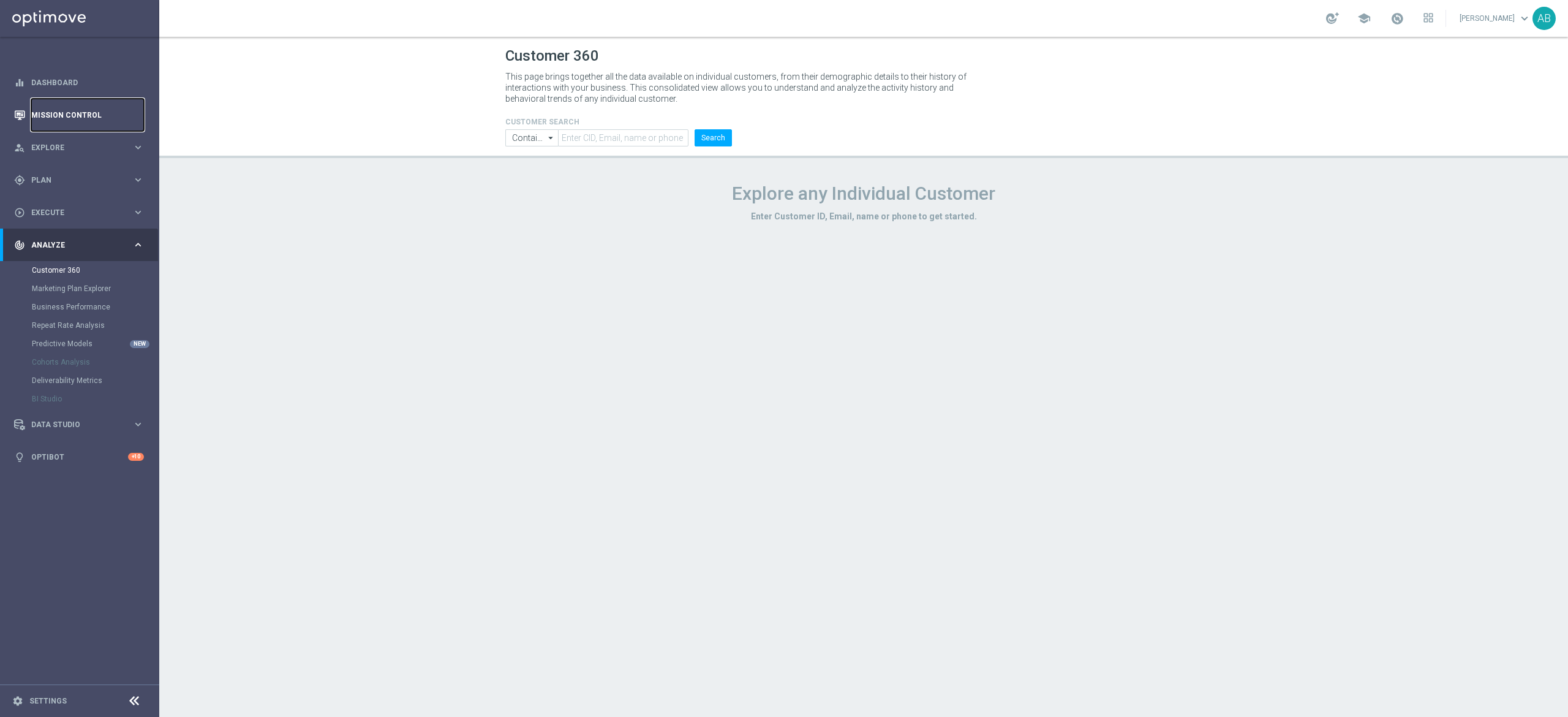
click at [99, 113] on link "Mission Control" at bounding box center [87, 114] width 113 height 32
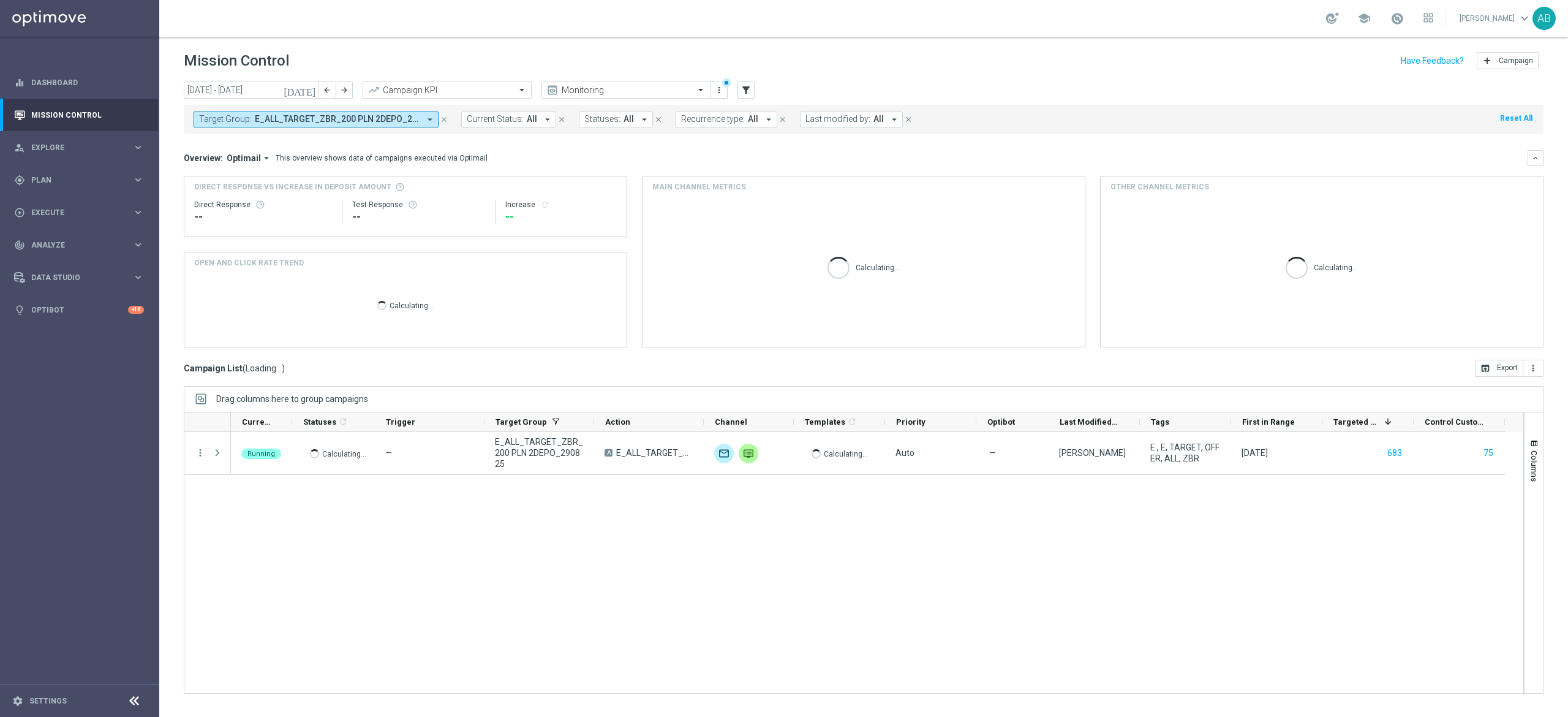
click at [411, 121] on span "E_ALL_TARGET_ZBR_200 PLN 2DEPO_290825" at bounding box center [337, 119] width 164 height 10
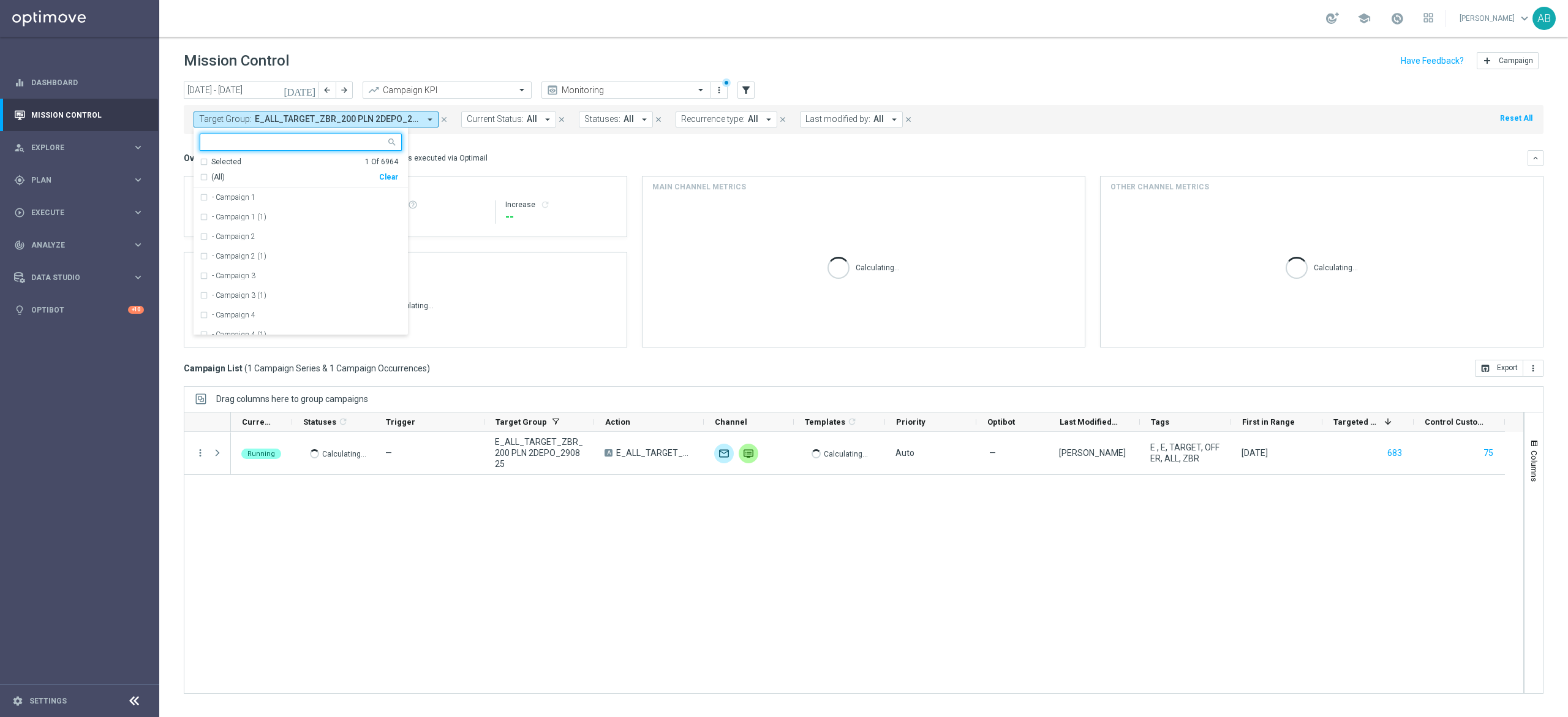
click at [389, 181] on div "(All) Clear" at bounding box center [299, 175] width 198 height 15
click at [0, 0] on div "Clear" at bounding box center [0, 0] width 0 height 0
click at [378, 149] on div at bounding box center [295, 143] width 181 height 13
paste input "E_ALL_TARGET_DEPO_BONUS 200 PLN 3DEPO_290825"
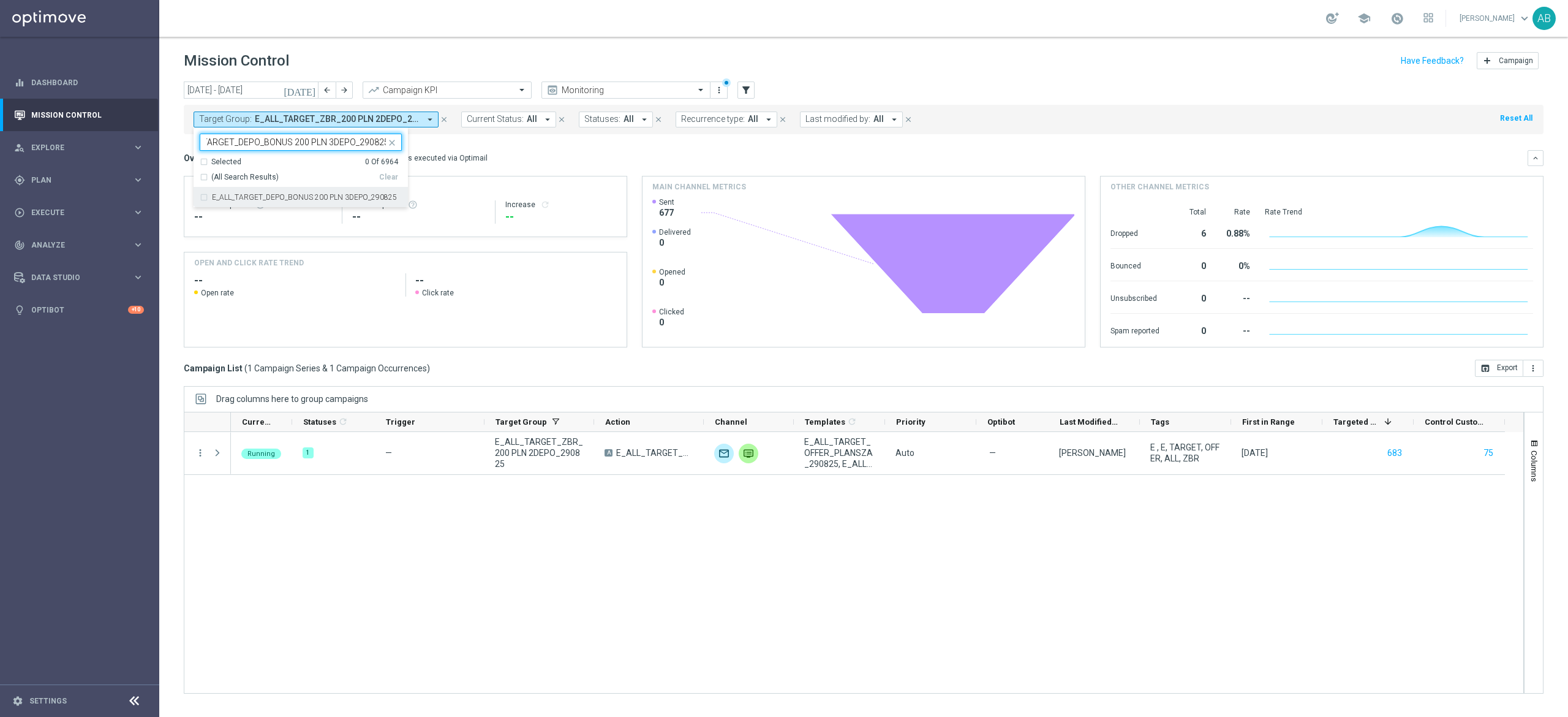
click at [356, 198] on label "E_ALL_TARGET_DEPO_BONUS 200 PLN 3DEPO_290825" at bounding box center [304, 197] width 185 height 7
type input "E_ALL_TARGET_DEPO_BONUS 200 PLN 3DEPO_290825"
click at [430, 526] on div "Running 1 — E_ALL_TARGET_ZBR_200 PLN 2DEPO_290825 A E_ALL_TARGET_ZBR_200 PLN 2D…" at bounding box center [876, 563] width 1292 height 261
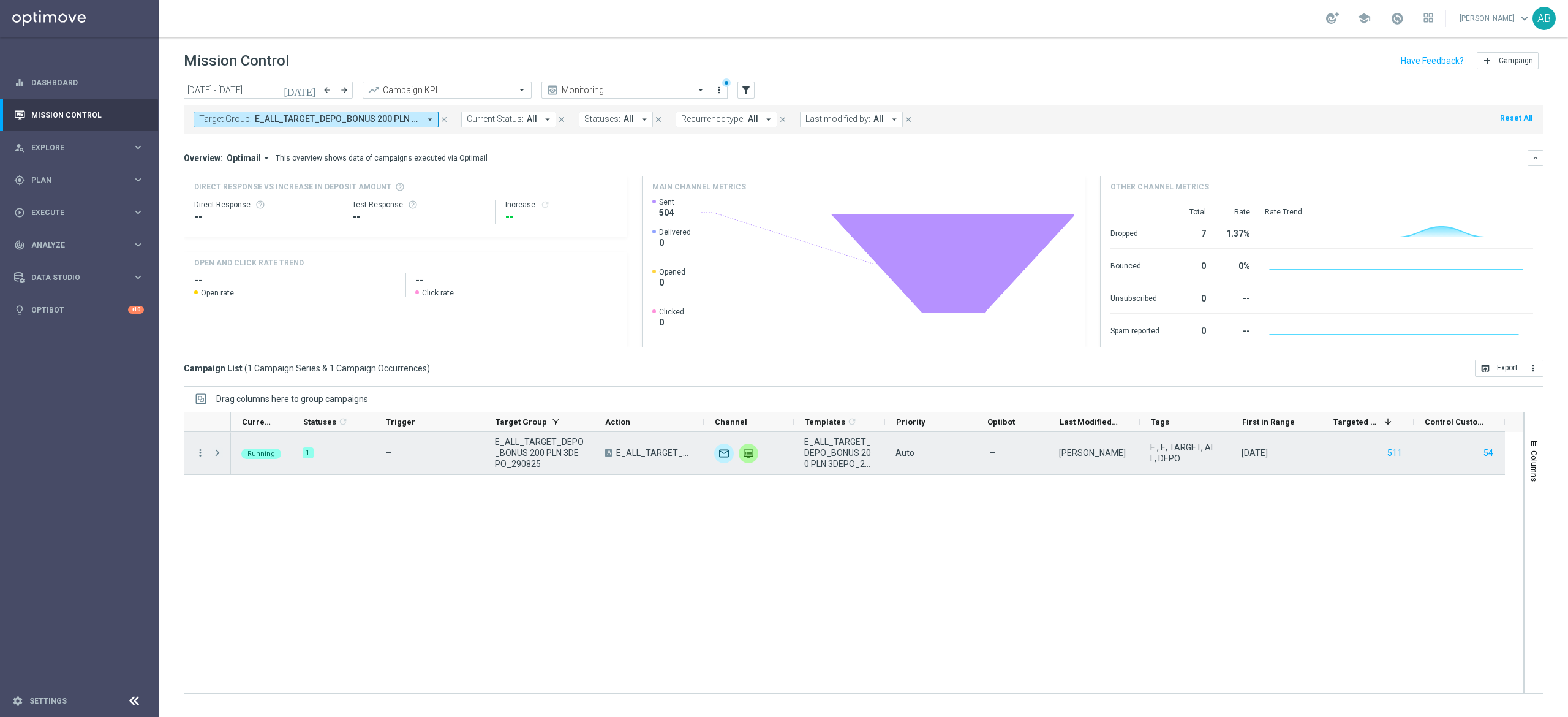
click at [214, 451] on span at bounding box center [217, 453] width 11 height 9
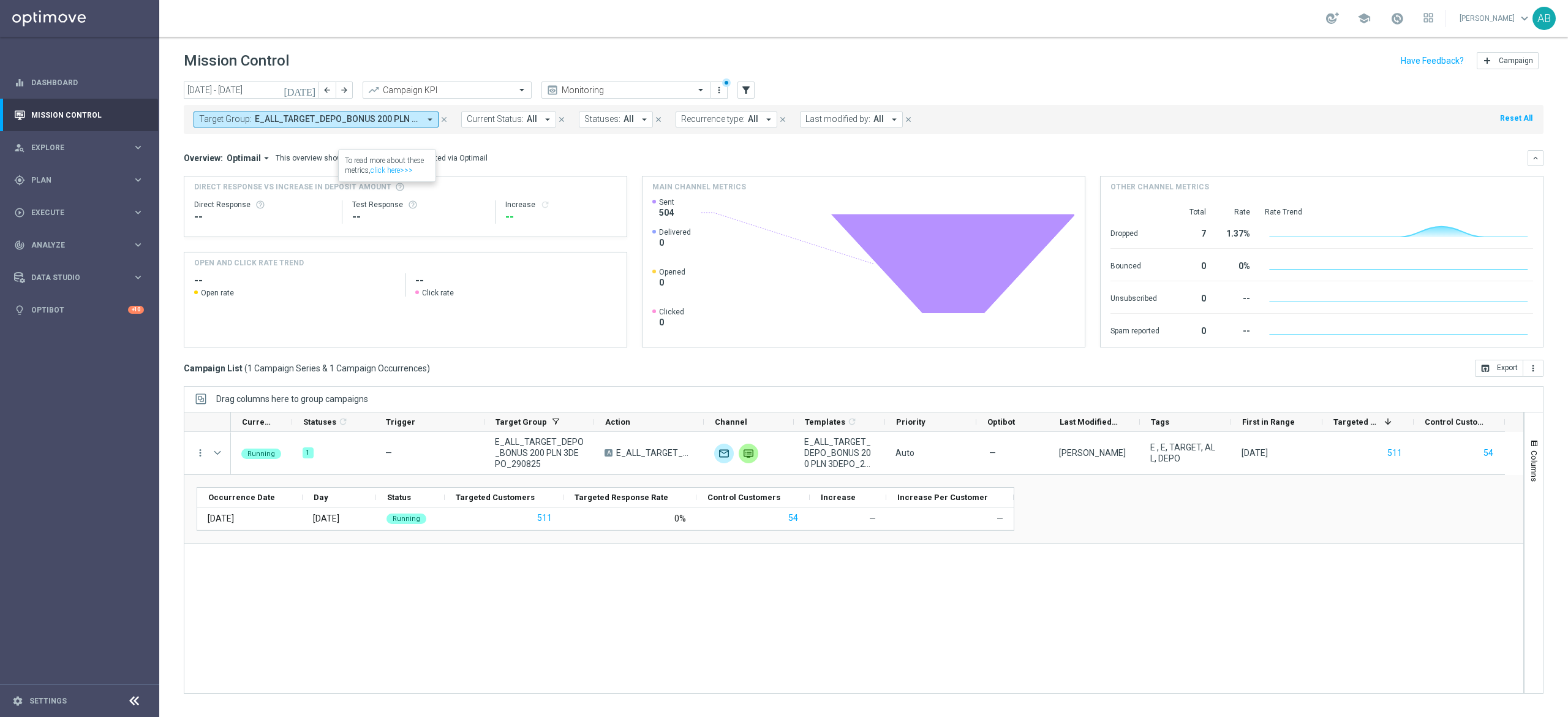
click at [387, 124] on span "E_ALL_TARGET_DEPO_BONUS 200 PLN 3DEPO_290825" at bounding box center [337, 119] width 164 height 10
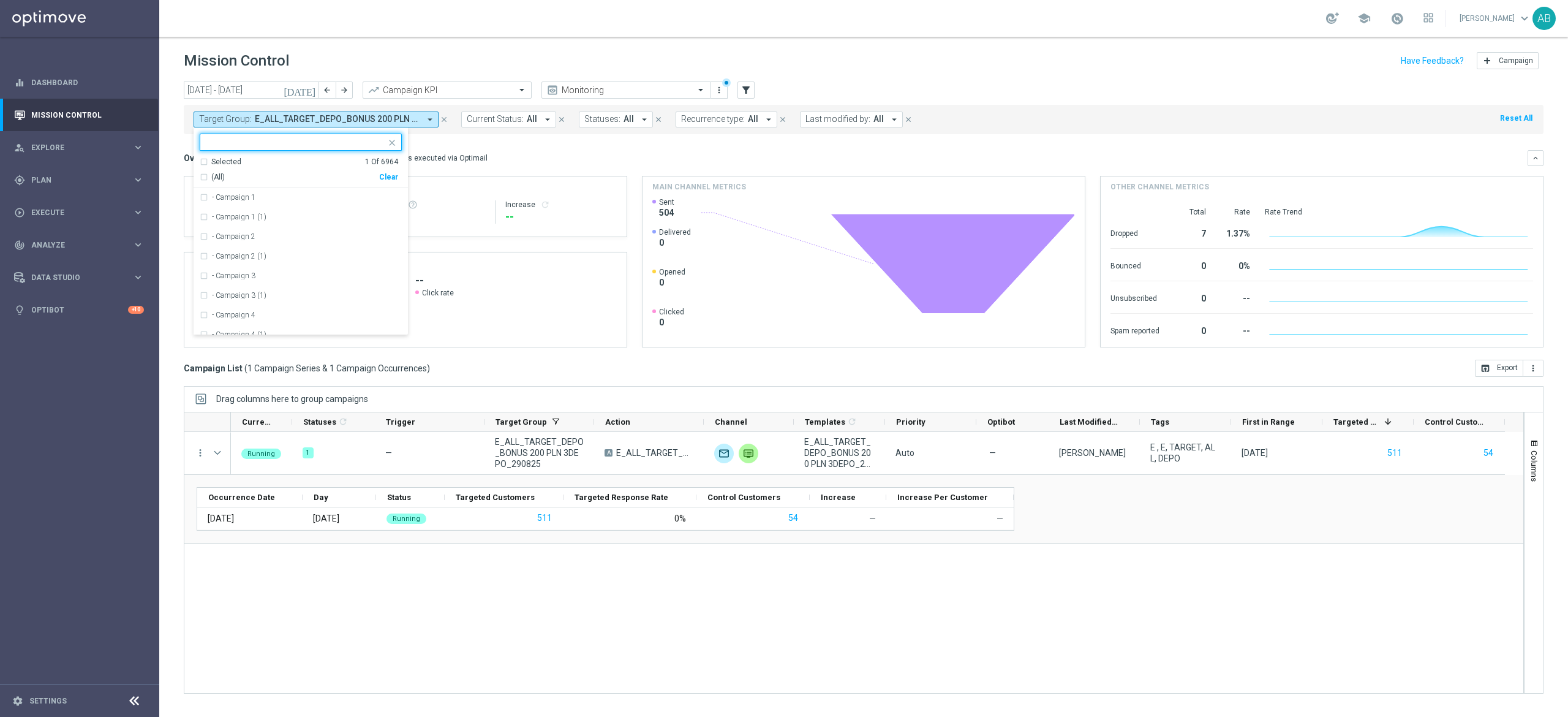
click at [0, 0] on div "Clear" at bounding box center [0, 0] width 0 height 0
click at [389, 150] on span at bounding box center [393, 141] width 15 height 15
click at [383, 142] on input "text" at bounding box center [296, 142] width 179 height 10
paste input "E_ALL_TARGET_ZBR_200 PLN 1DEPO_290825"
click at [383, 196] on div "E_ALL_TARGET_ZBR_200 PLN 1DEPO_290825" at bounding box center [306, 197] width 190 height 7
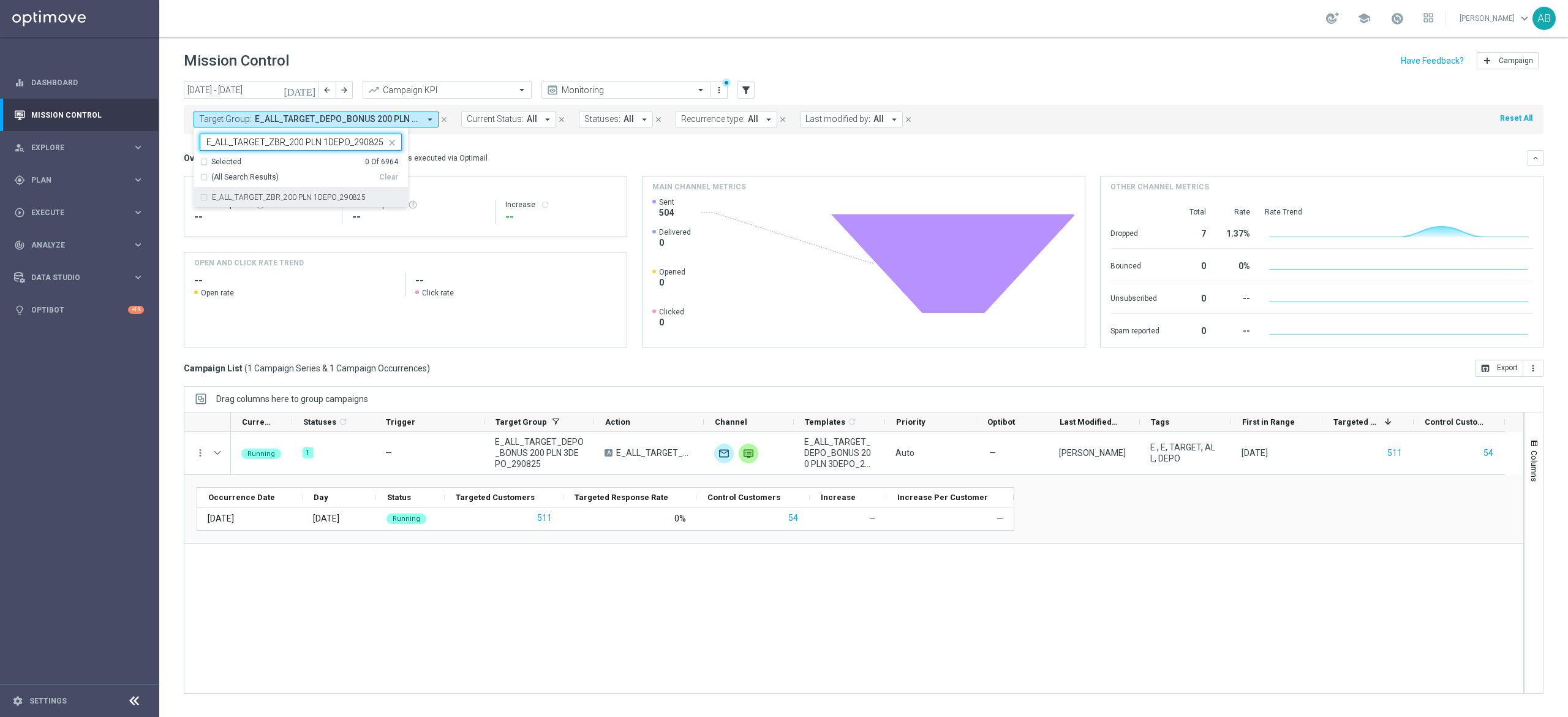
type input "E_ALL_TARGET_ZBR_200 PLN 1DEPO_290825"
click at [537, 161] on div "Overview: Optimail arrow_drop_down This overview shows data of campaigns execut…" at bounding box center [856, 158] width 1344 height 11
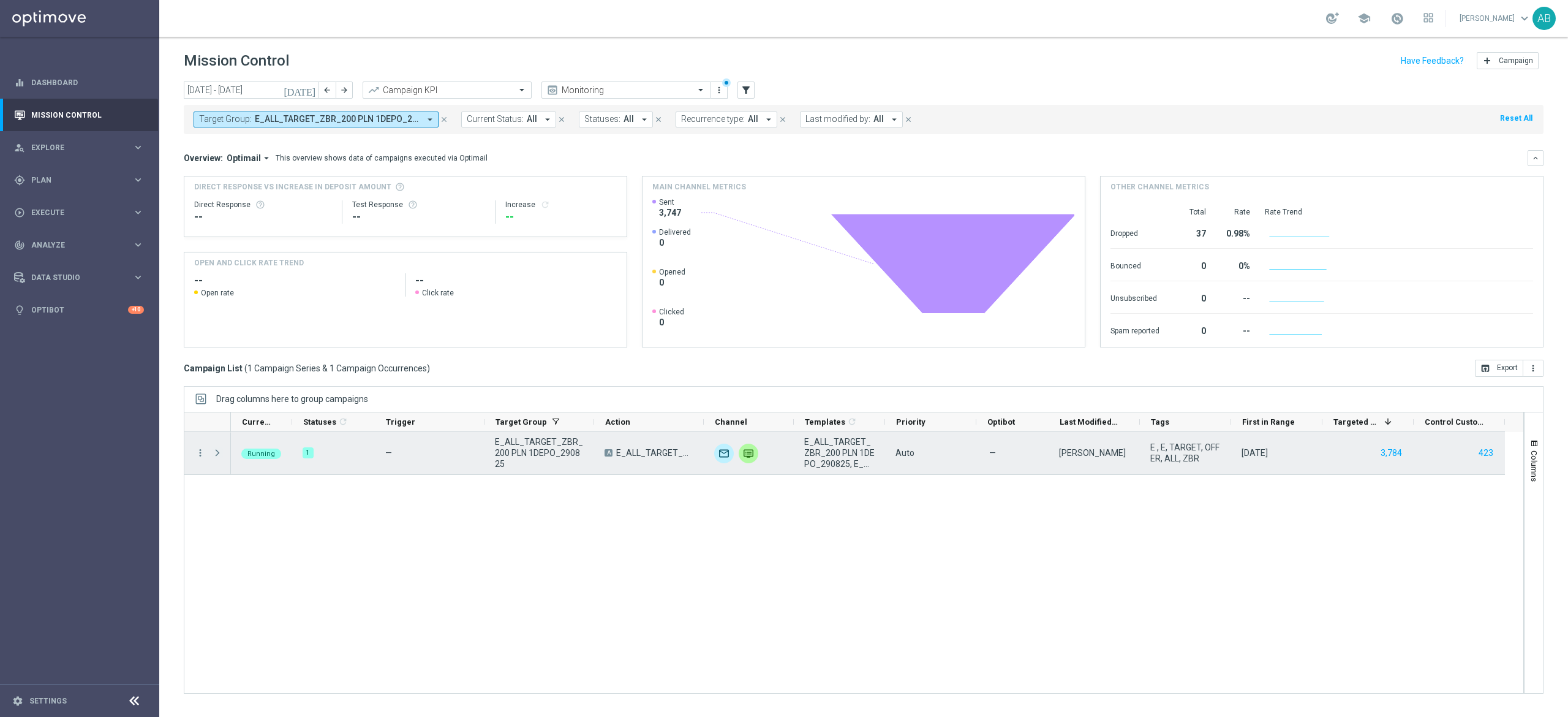
click at [218, 453] on span at bounding box center [217, 453] width 11 height 9
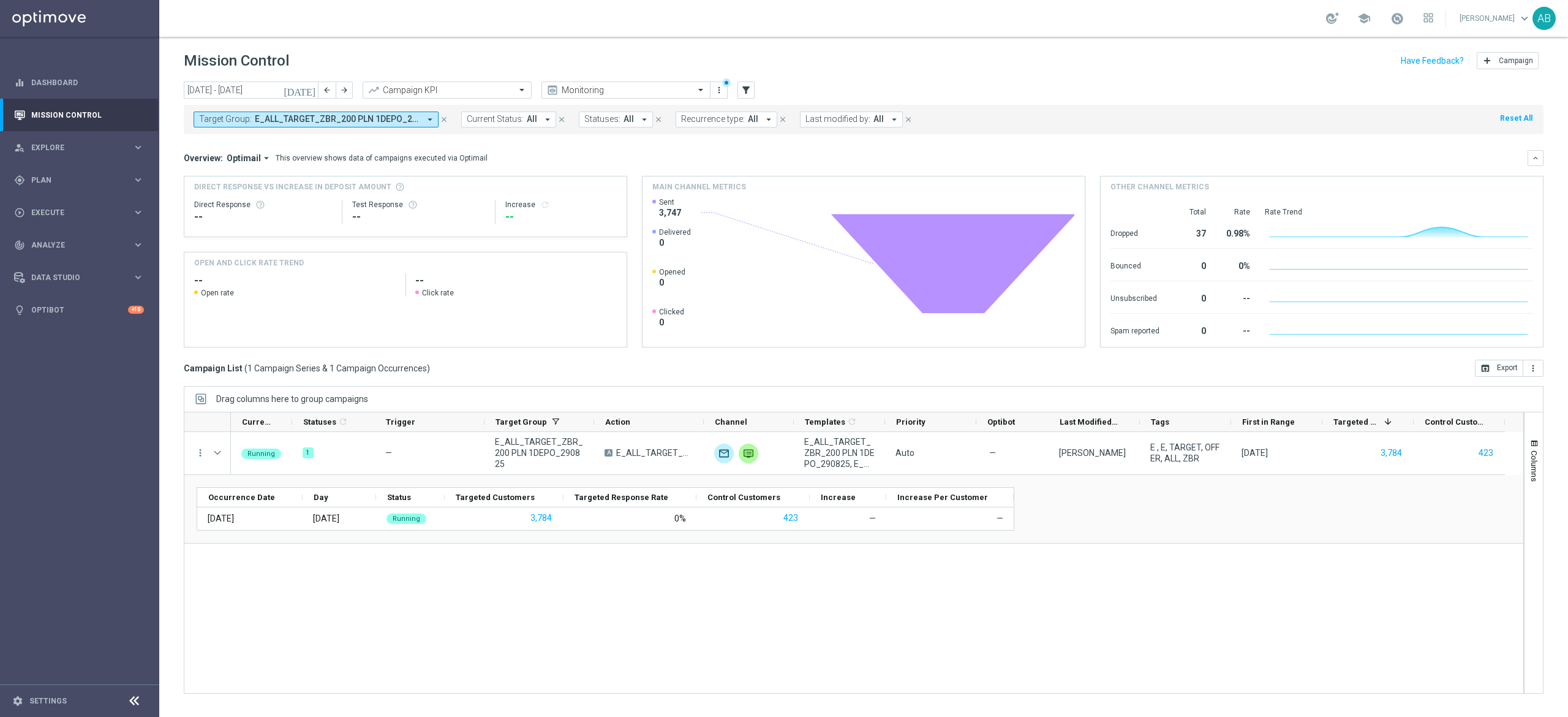
click at [300, 119] on span "E_ALL_TARGET_ZBR_200 PLN 1DEPO_290825" at bounding box center [337, 119] width 164 height 10
click at [0, 0] on div "Clear" at bounding box center [0, 0] width 0 height 0
click at [378, 147] on input "text" at bounding box center [296, 142] width 179 height 10
paste input "E_ALL_TARGET_ZBR_200 PLN 2DEPO_290825"
click at [368, 198] on div "E_ALL_TARGET_ZBR_200 PLN 2DEPO_290825" at bounding box center [306, 197] width 190 height 7
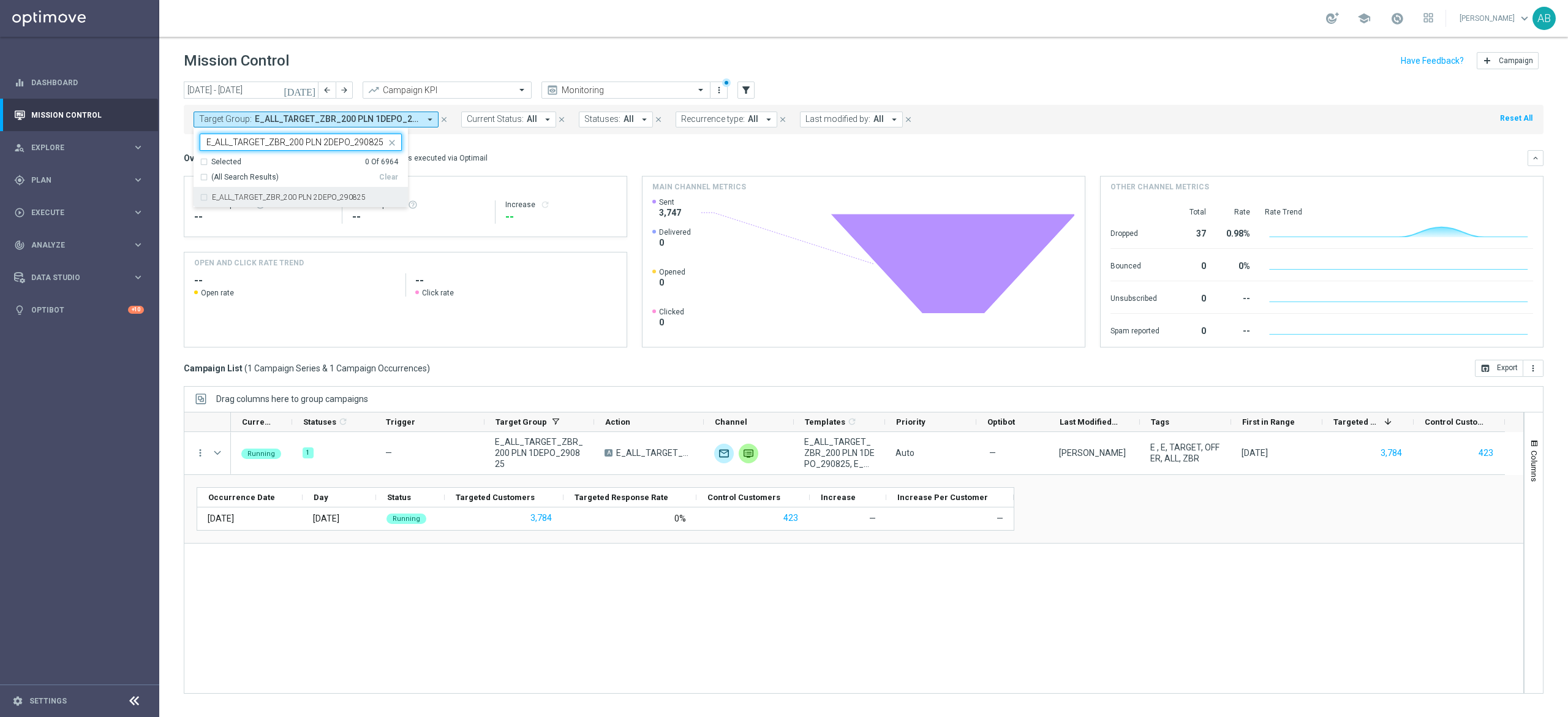
type input "E_ALL_TARGET_ZBR_200 PLN 2DEPO_290825"
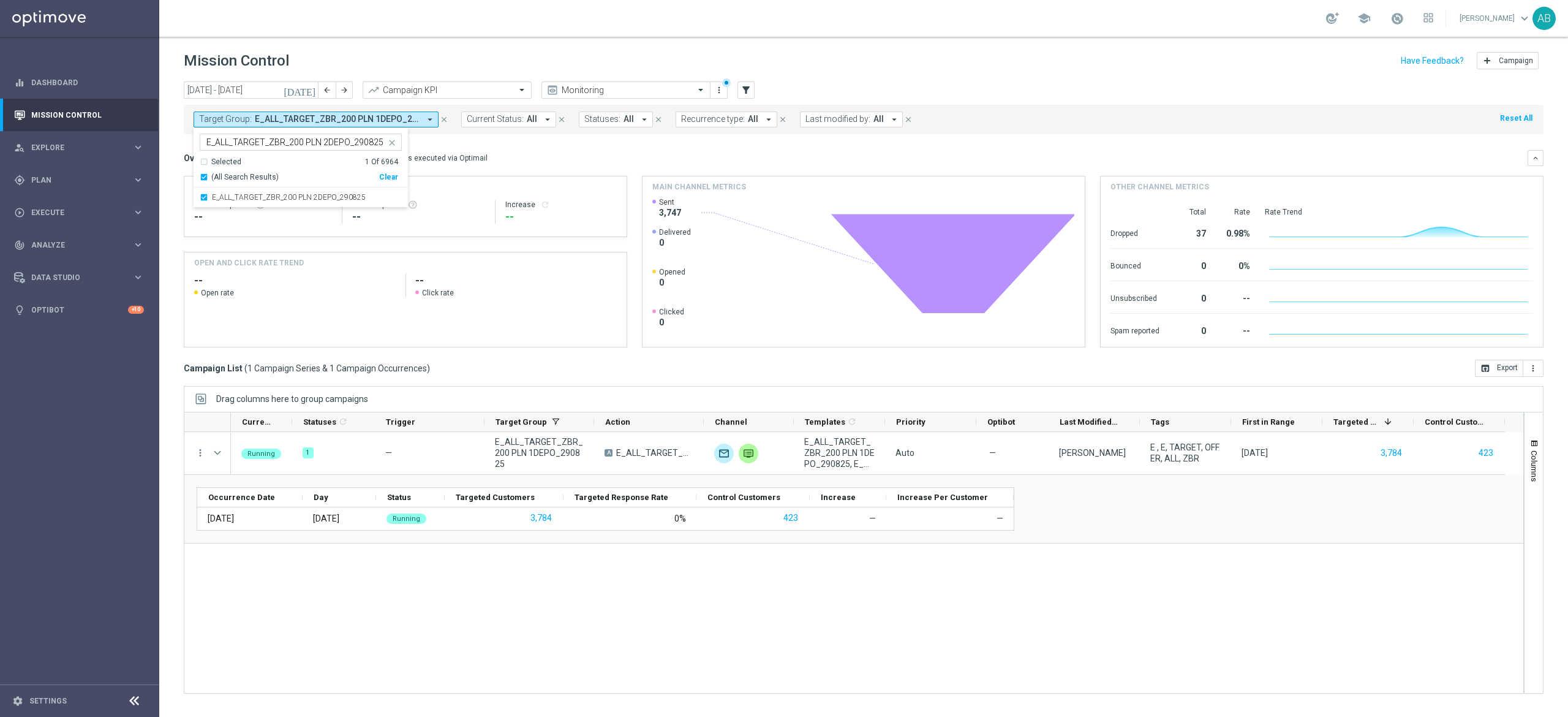
click at [523, 164] on div "Overview: Optimail arrow_drop_down This overview shows data of campaigns execut…" at bounding box center [856, 158] width 1344 height 11
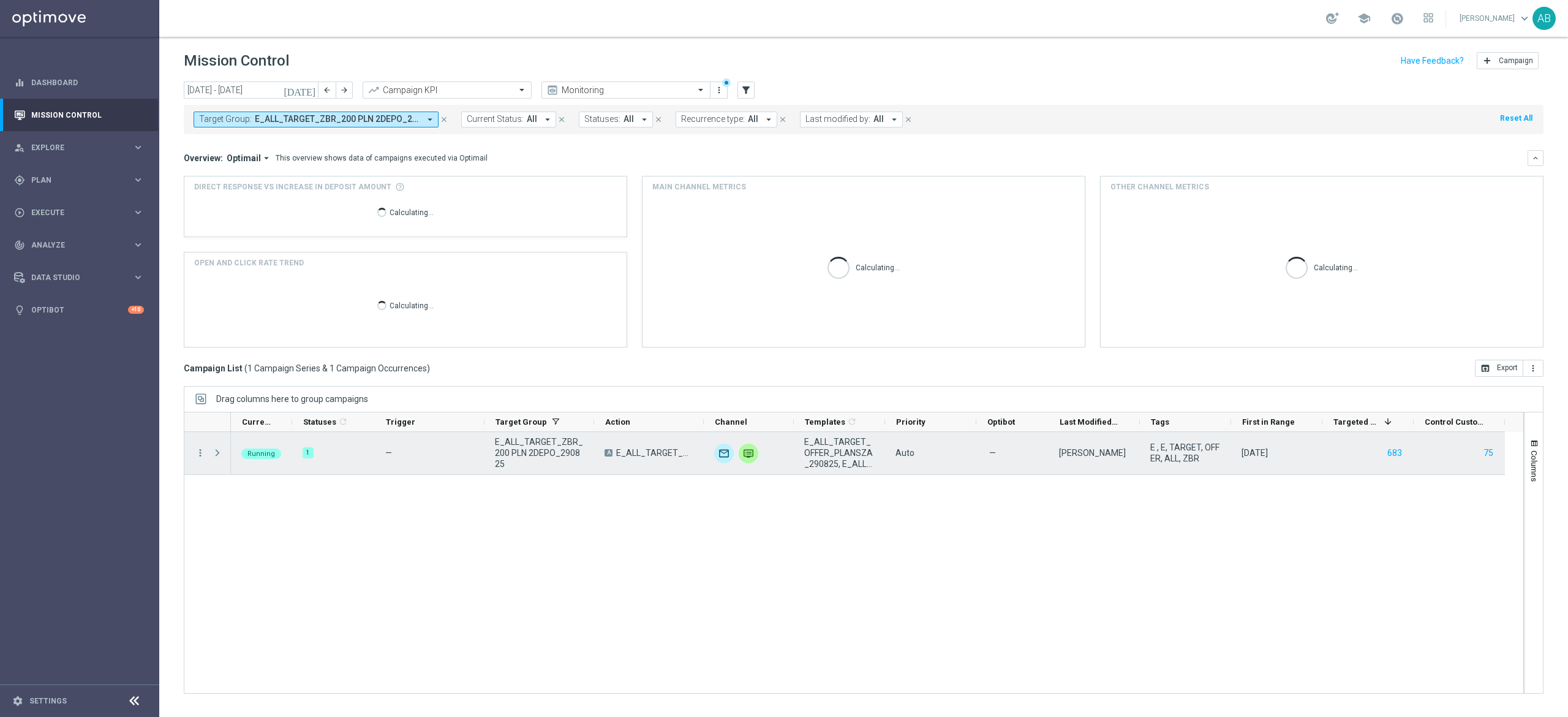
click at [218, 455] on span at bounding box center [217, 453] width 11 height 9
